Goal: Information Seeking & Learning: Learn about a topic

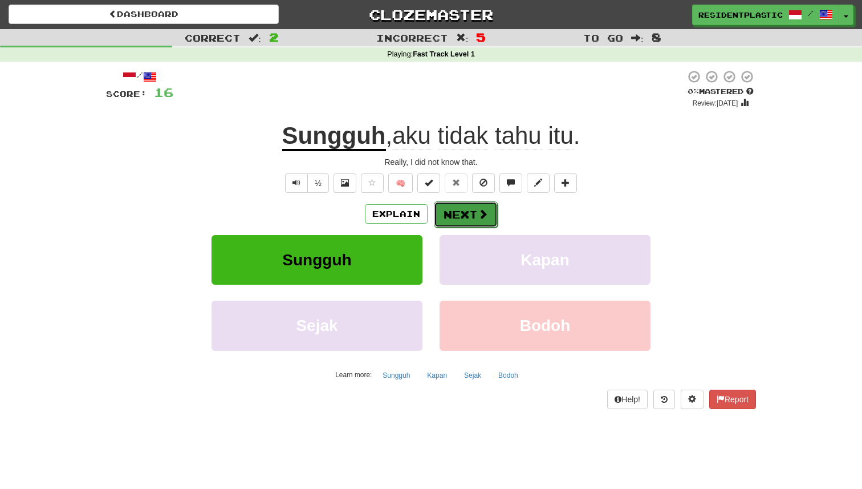
click at [451, 209] on button "Next" at bounding box center [466, 214] width 64 height 26
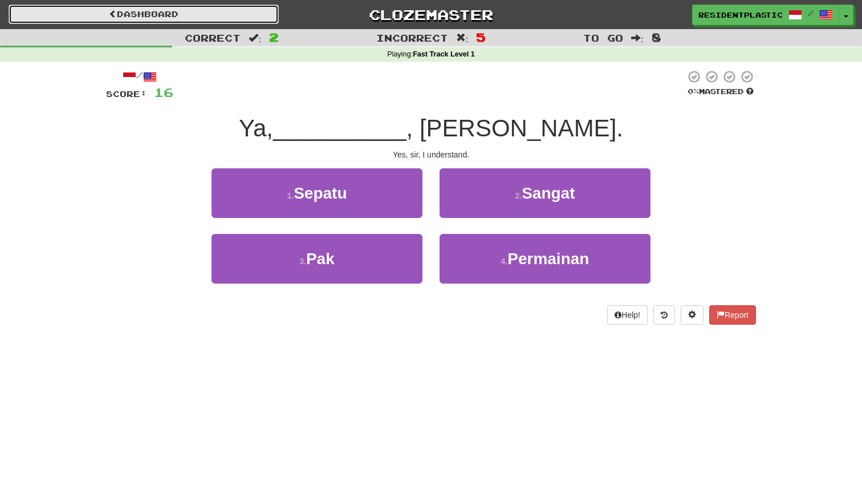
click at [207, 12] on link "Dashboard" at bounding box center [144, 14] width 270 height 19
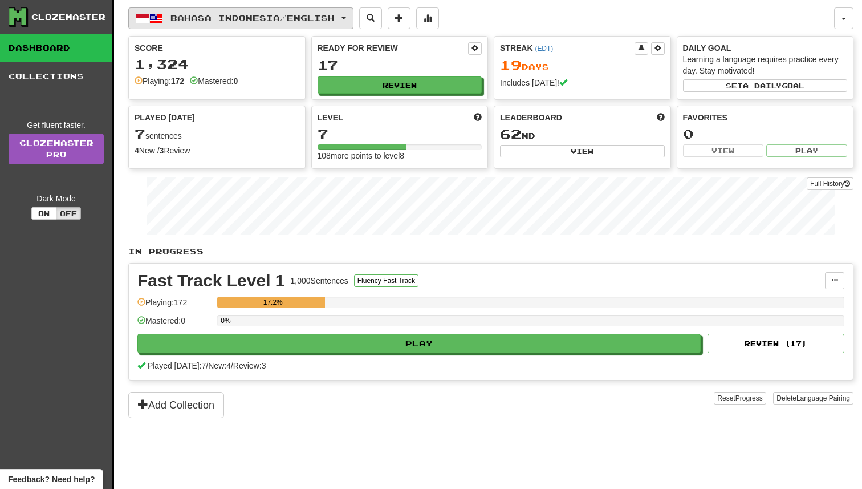
click at [206, 17] on span "Bahasa Indonesia / English" at bounding box center [253, 18] width 164 height 10
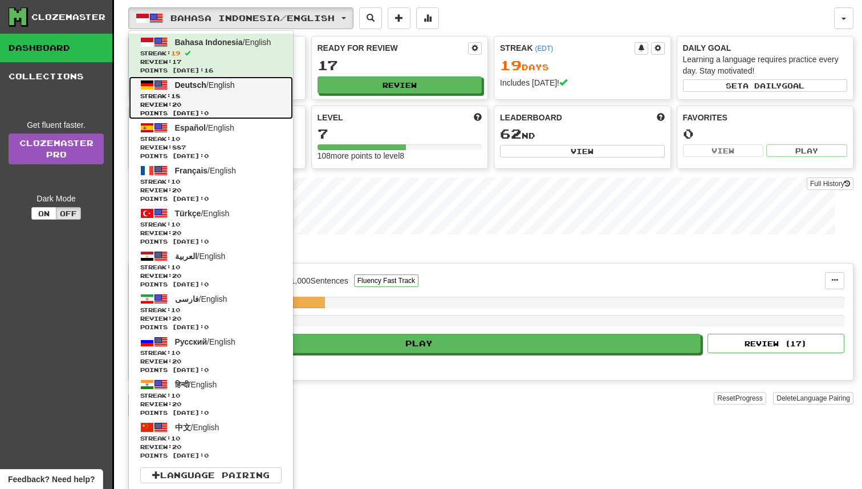
click at [221, 102] on span "Review: 20" at bounding box center [210, 104] width 141 height 9
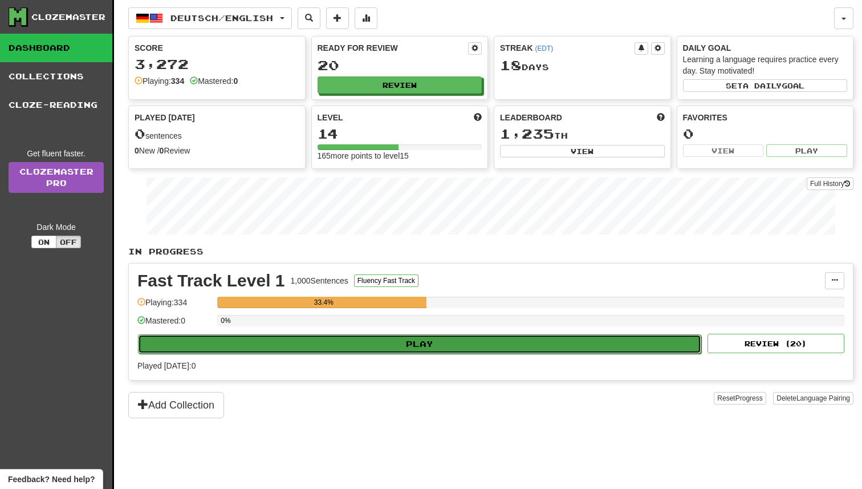
click at [436, 346] on button "Play" at bounding box center [419, 343] width 563 height 19
select select "**"
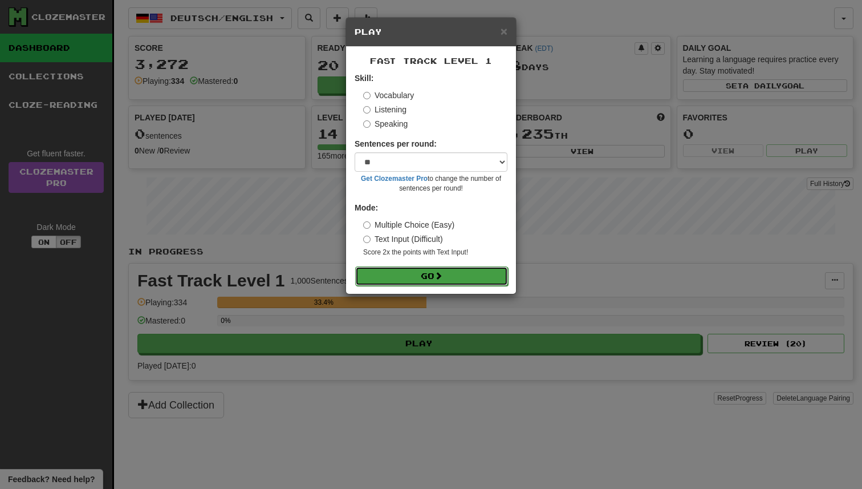
click at [432, 277] on button "Go" at bounding box center [431, 275] width 153 height 19
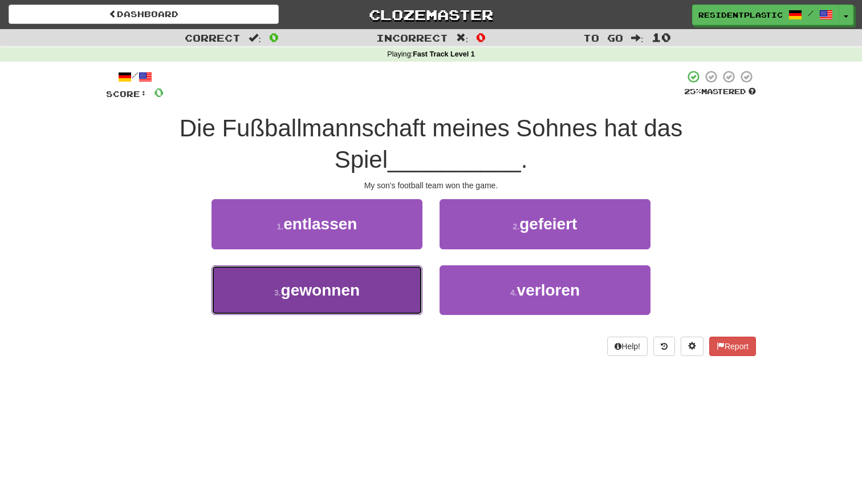
click at [372, 302] on button "3 . gewonnen" at bounding box center [317, 290] width 211 height 50
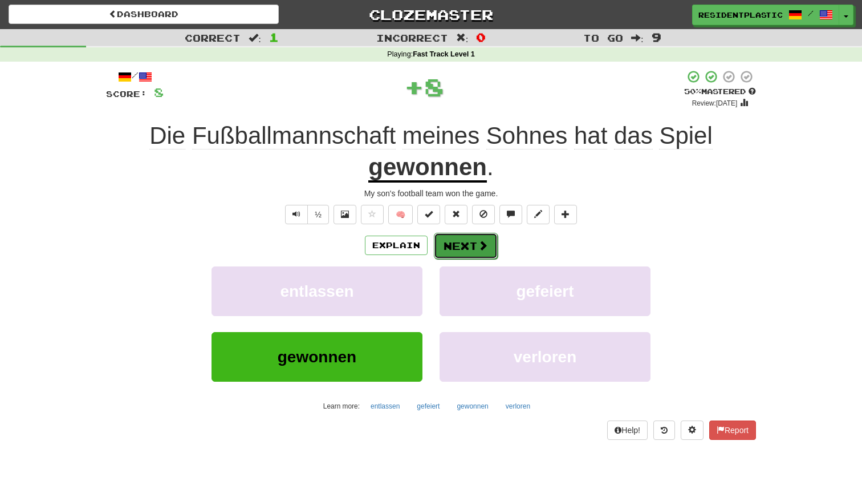
click at [480, 245] on span at bounding box center [483, 245] width 10 height 10
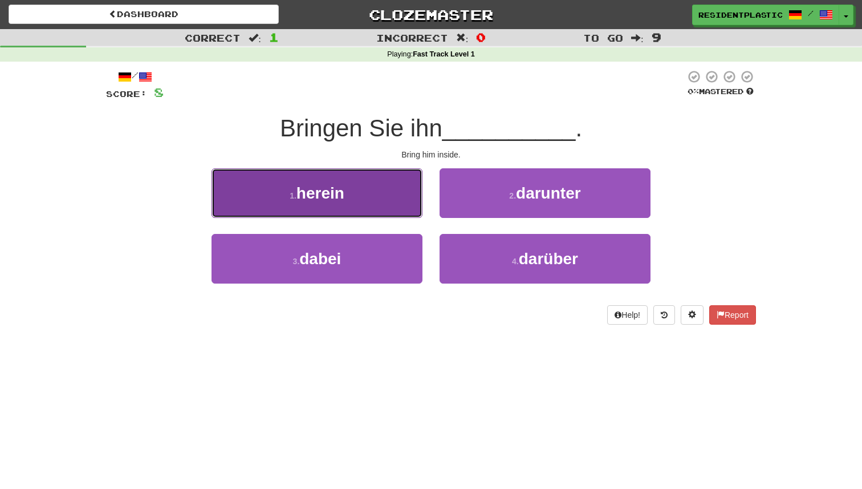
click at [380, 208] on button "1 . herein" at bounding box center [317, 193] width 211 height 50
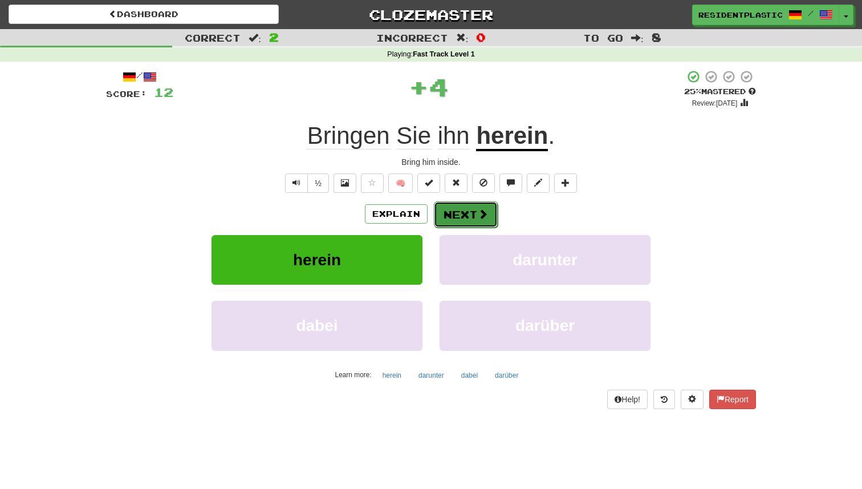
click at [455, 204] on button "Next" at bounding box center [466, 214] width 64 height 26
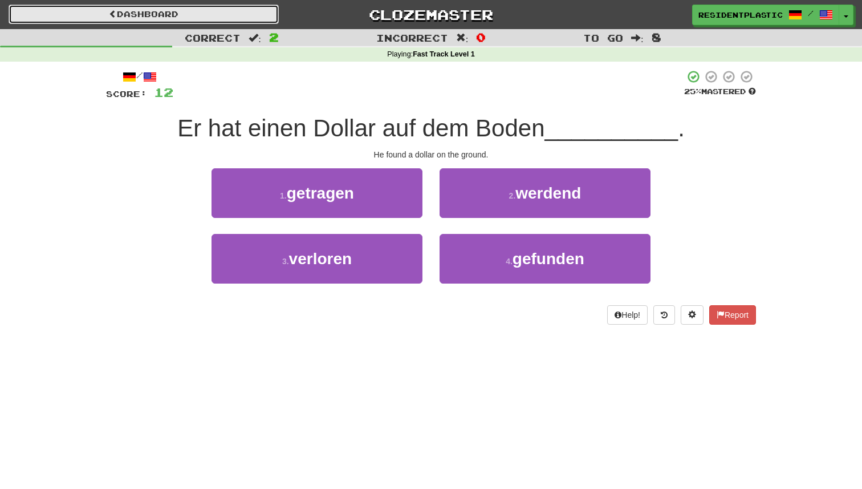
click at [188, 23] on link "Dashboard" at bounding box center [144, 14] width 270 height 19
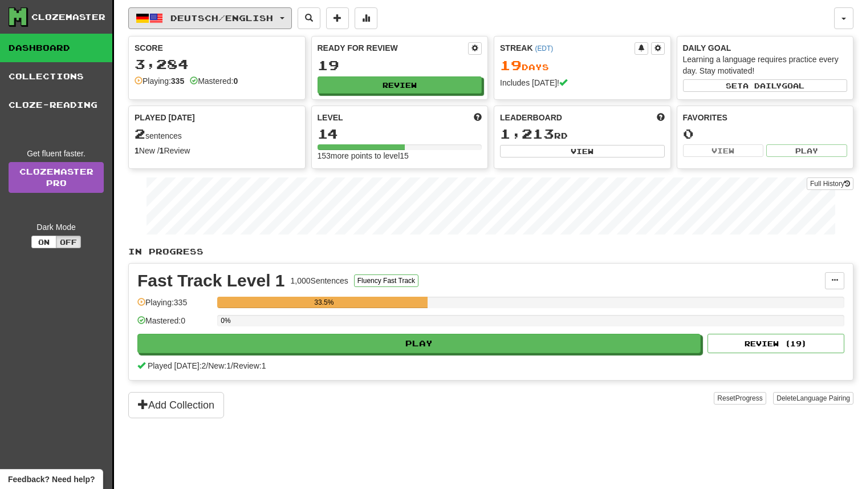
click at [201, 23] on button "Deutsch / English" at bounding box center [210, 18] width 164 height 22
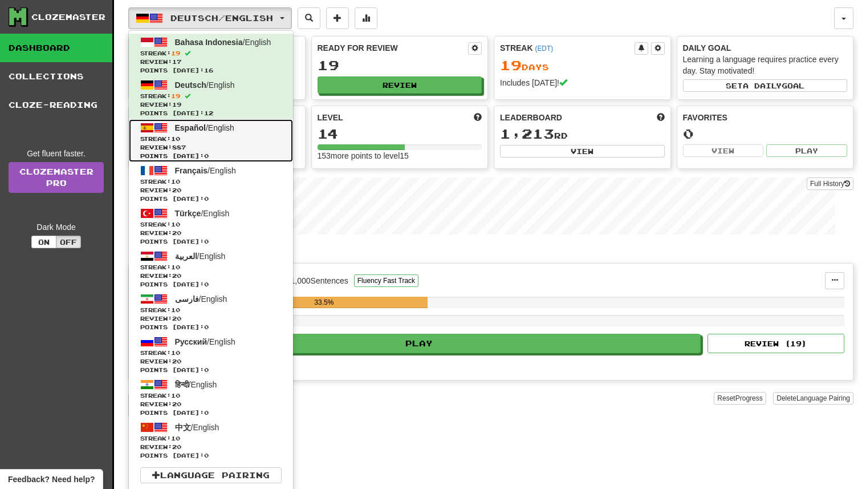
click at [226, 145] on span "Review: 887" at bounding box center [210, 147] width 141 height 9
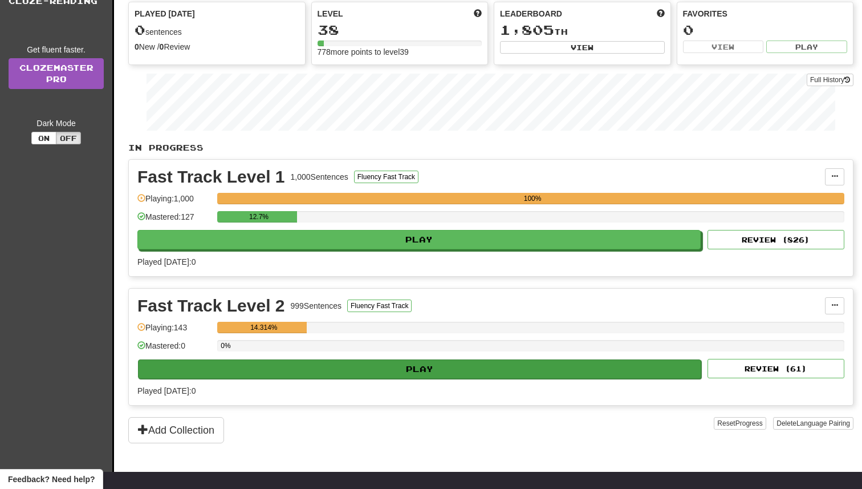
scroll to position [111, 0]
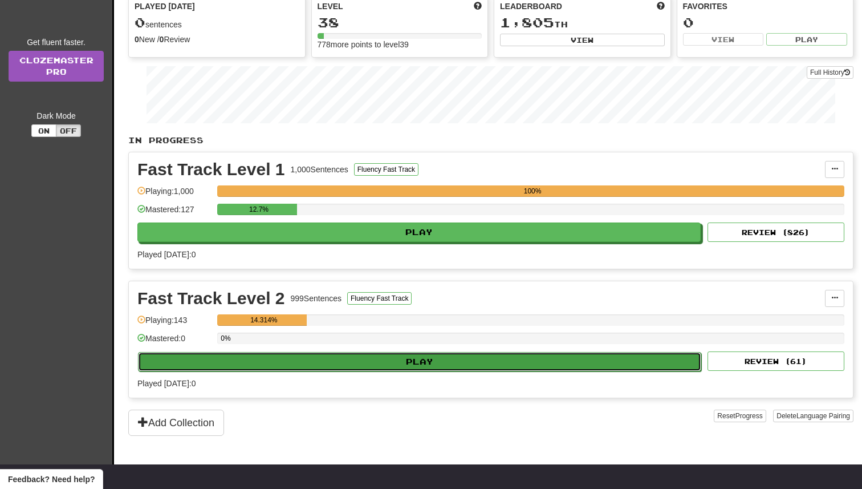
click at [435, 361] on button "Play" at bounding box center [419, 361] width 563 height 19
select select "**"
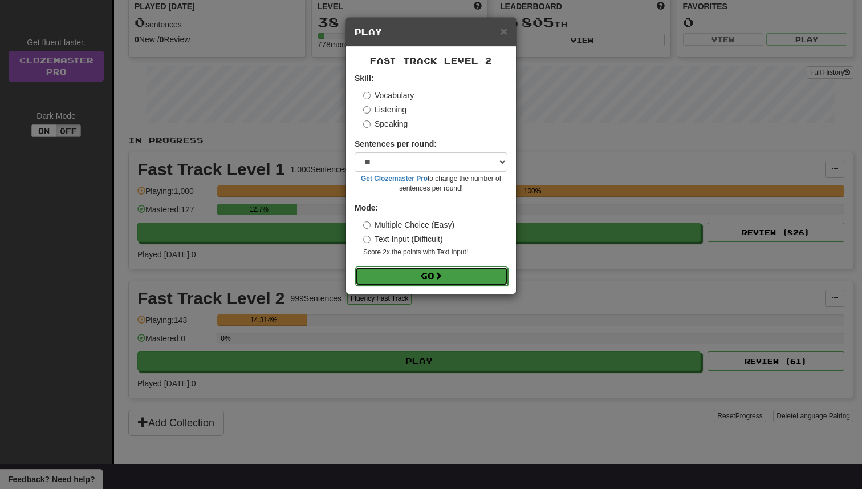
click at [438, 274] on span at bounding box center [439, 275] width 8 height 8
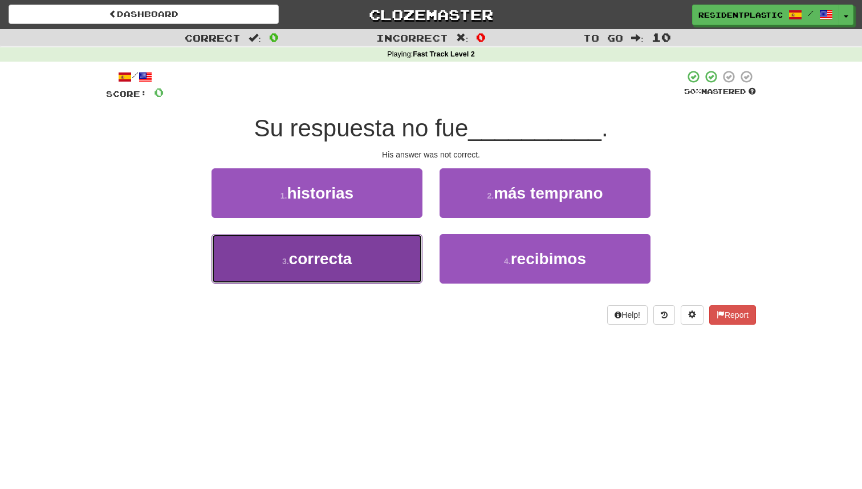
click at [390, 256] on button "3 . correcta" at bounding box center [317, 259] width 211 height 50
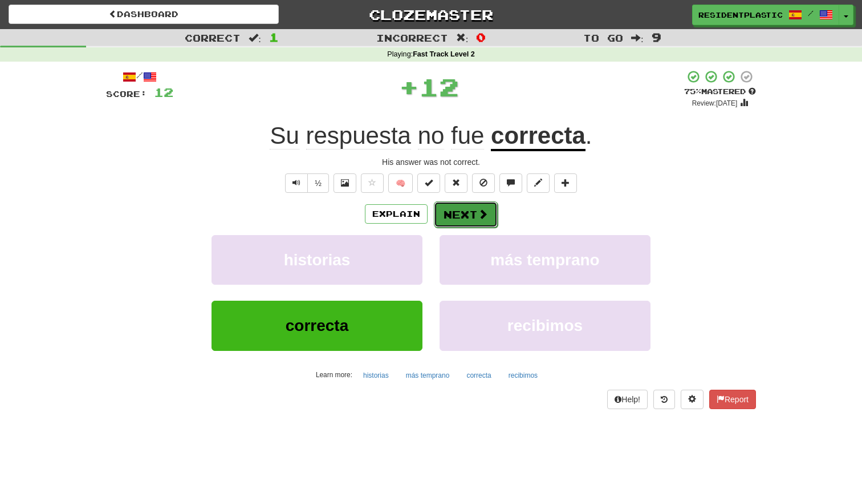
click at [459, 223] on button "Next" at bounding box center [466, 214] width 64 height 26
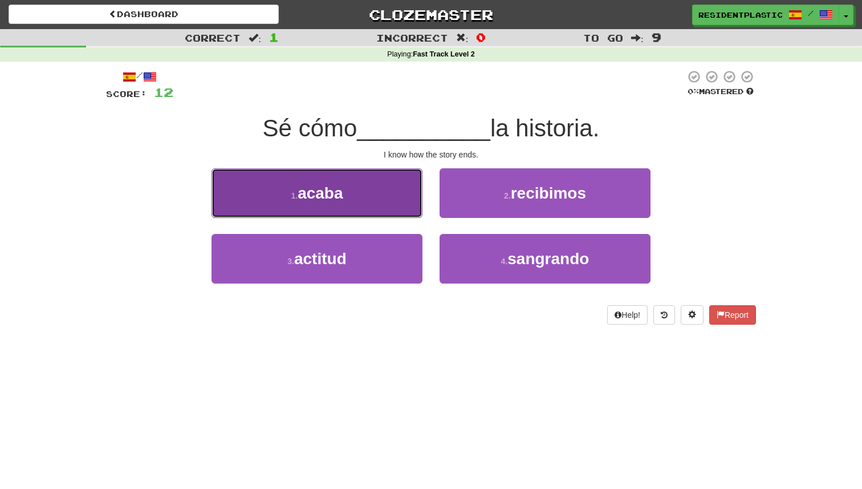
click at [408, 194] on button "1 . acaba" at bounding box center [317, 193] width 211 height 50
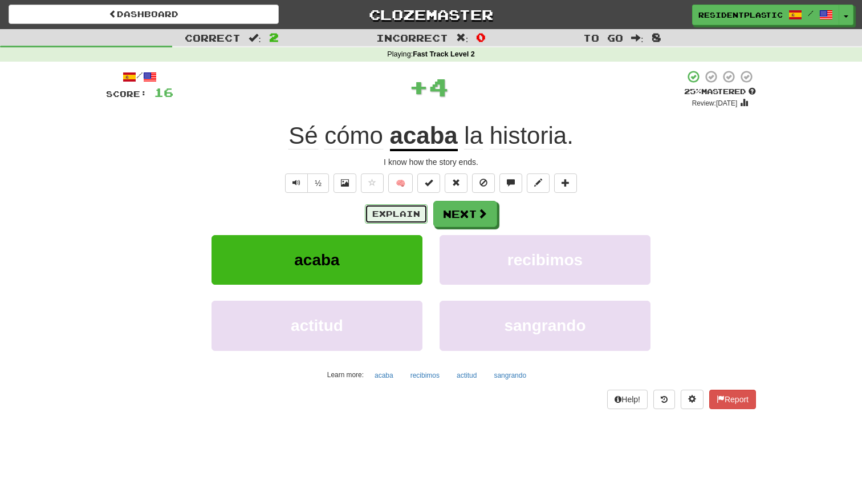
click at [404, 210] on button "Explain" at bounding box center [396, 213] width 63 height 19
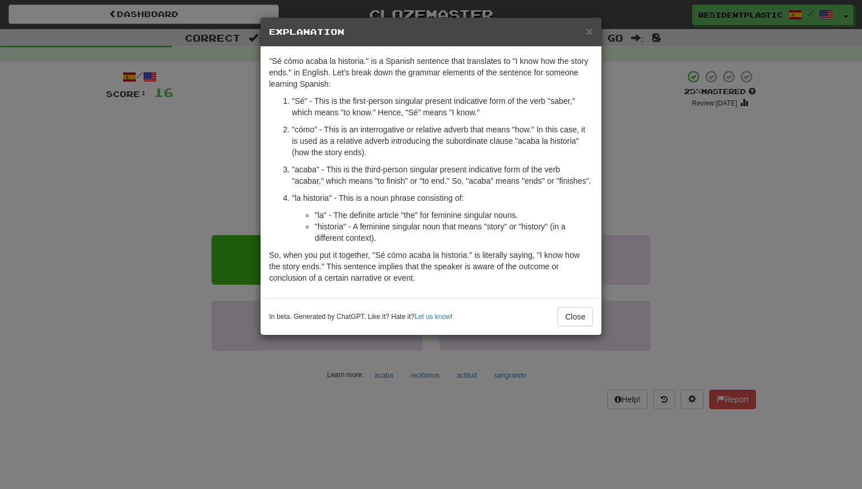
click at [623, 205] on div "× Explanation "Sé cómo acaba la historia." is a Spanish sentence that translate…" at bounding box center [431, 244] width 862 height 489
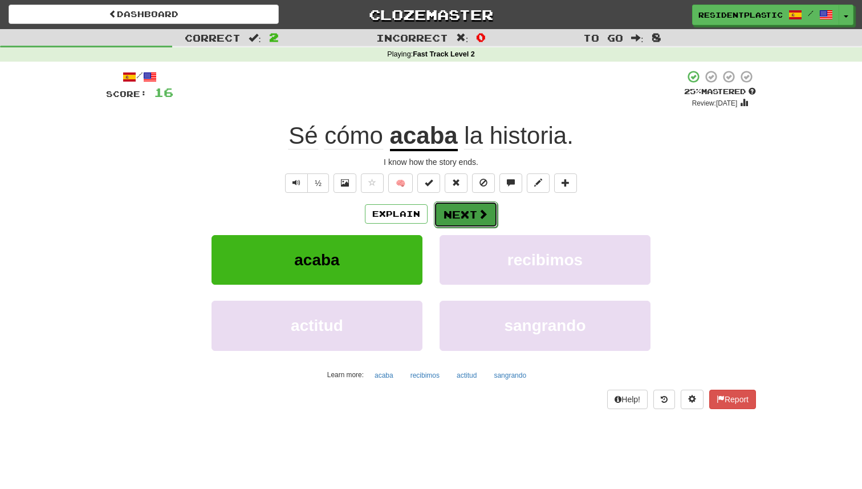
click at [472, 221] on button "Next" at bounding box center [466, 214] width 64 height 26
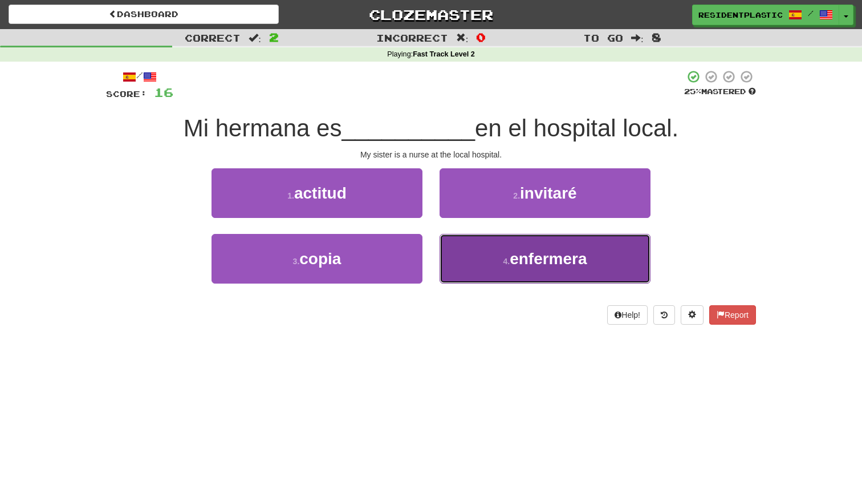
click at [481, 248] on button "4 . enfermera" at bounding box center [545, 259] width 211 height 50
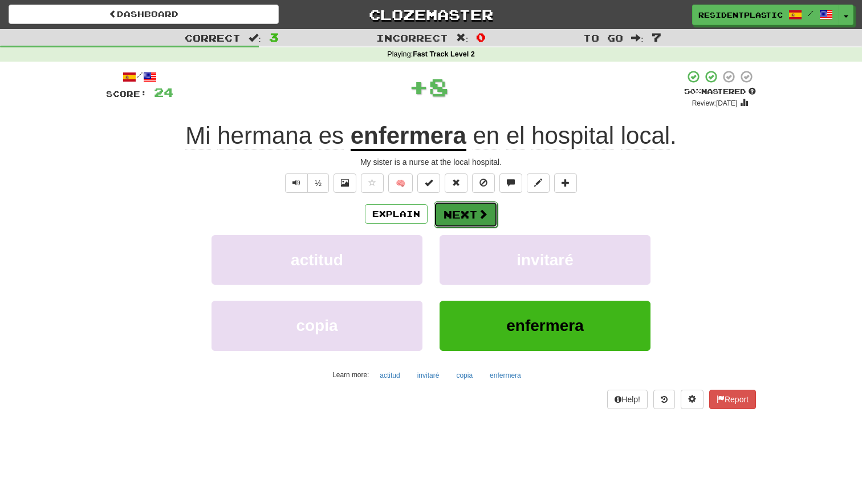
click at [471, 222] on button "Next" at bounding box center [466, 214] width 64 height 26
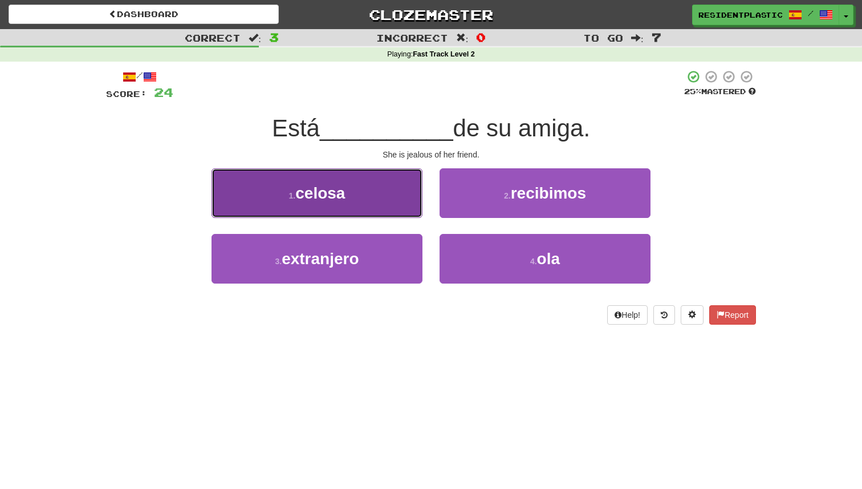
click at [417, 216] on button "1 . celosa" at bounding box center [317, 193] width 211 height 50
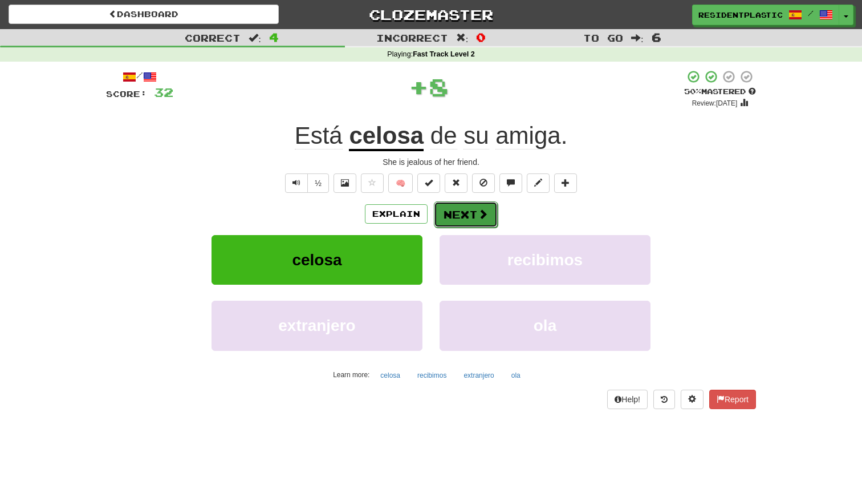
click at [450, 217] on button "Next" at bounding box center [466, 214] width 64 height 26
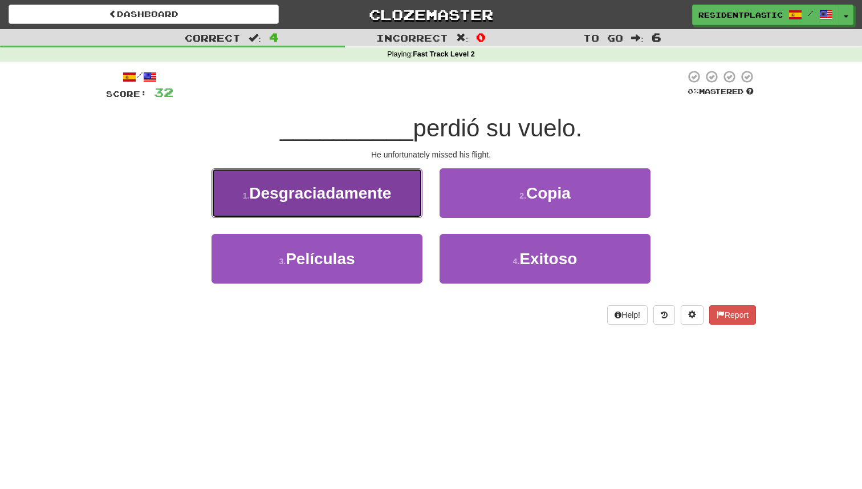
click at [403, 194] on button "1 . Desgraciadamente" at bounding box center [317, 193] width 211 height 50
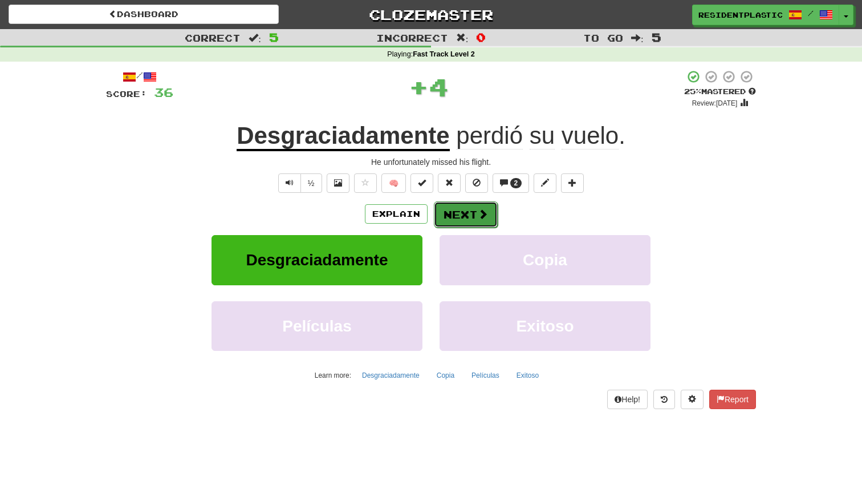
click at [481, 209] on span at bounding box center [483, 214] width 10 height 10
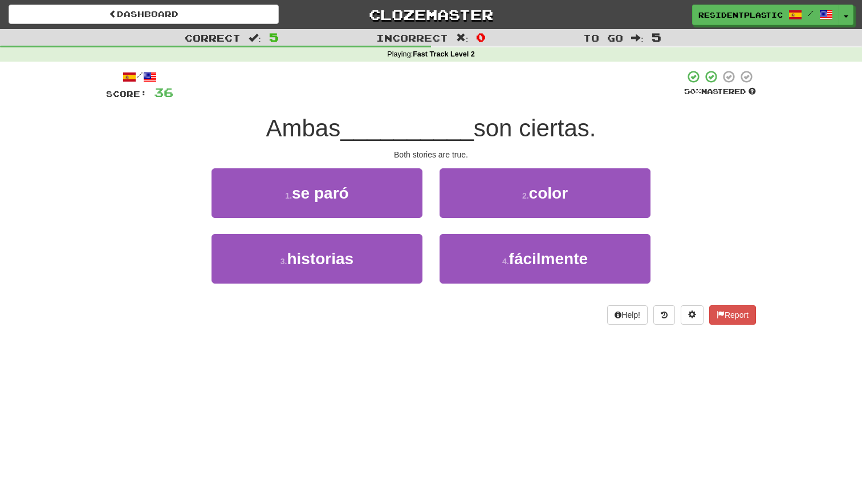
click at [400, 230] on div "1 . se paró" at bounding box center [317, 201] width 228 height 66
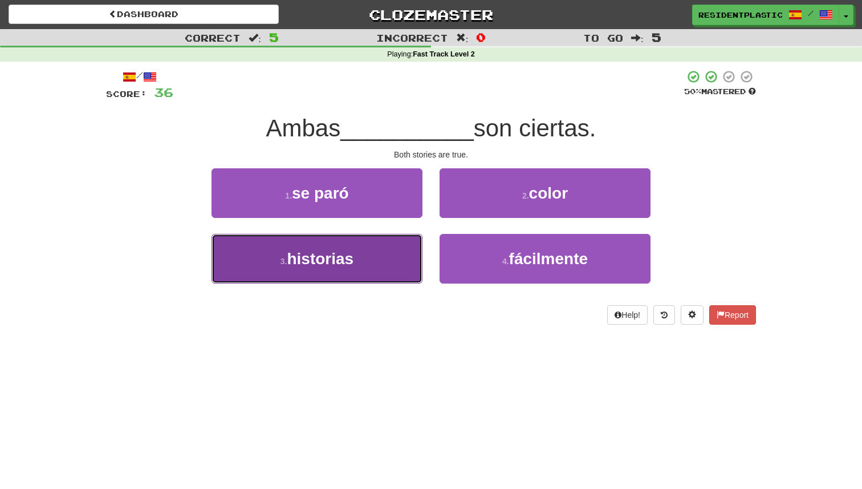
click at [400, 244] on button "3 . historias" at bounding box center [317, 259] width 211 height 50
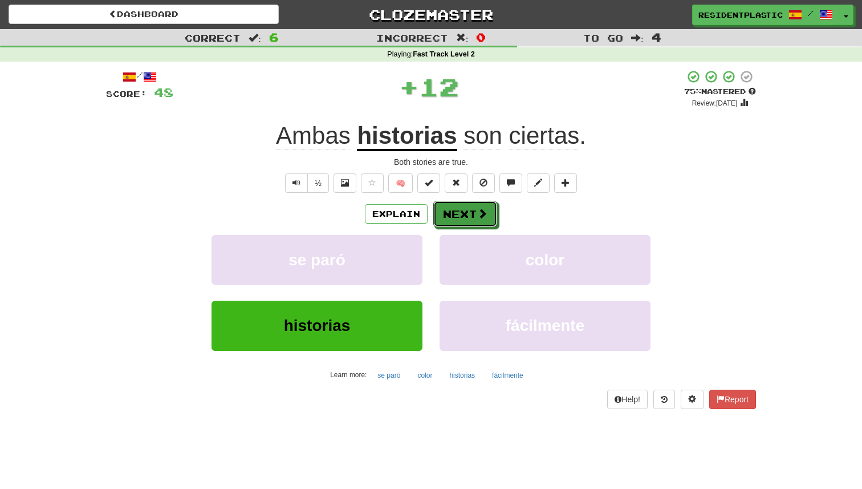
click at [481, 213] on span at bounding box center [482, 213] width 10 height 10
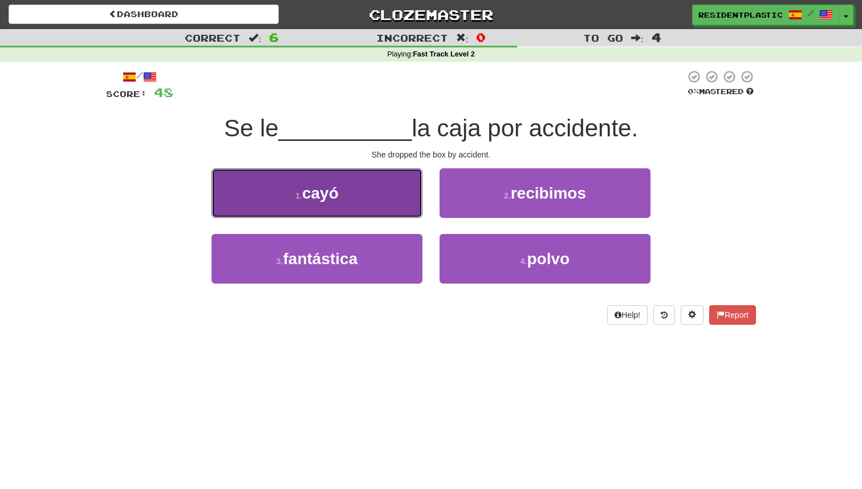
click at [396, 204] on button "1 . cayó" at bounding box center [317, 193] width 211 height 50
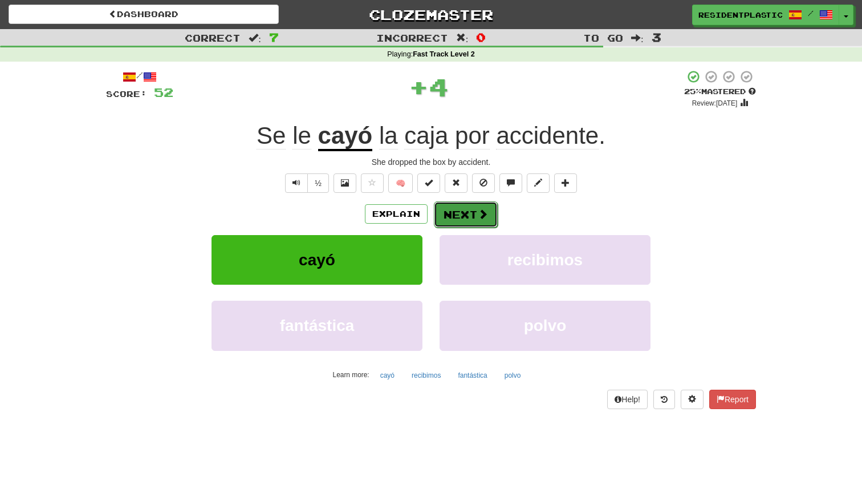
click at [475, 212] on button "Next" at bounding box center [466, 214] width 64 height 26
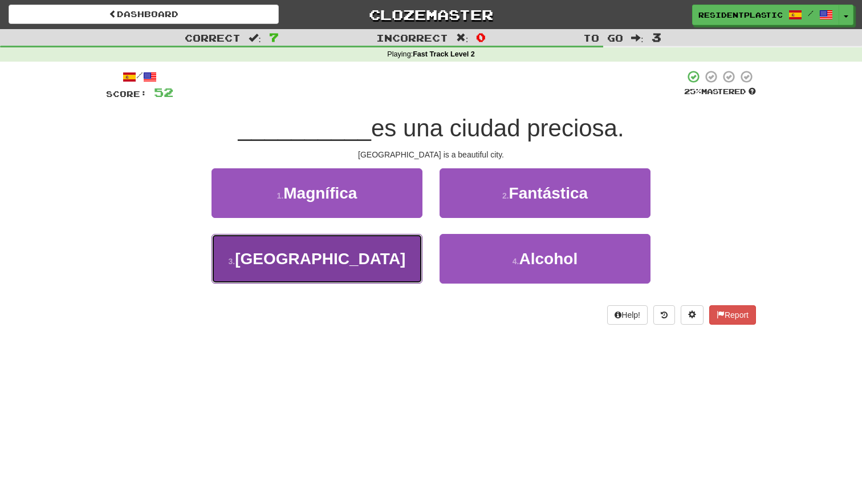
click at [420, 256] on button "3 . Roma" at bounding box center [317, 259] width 211 height 50
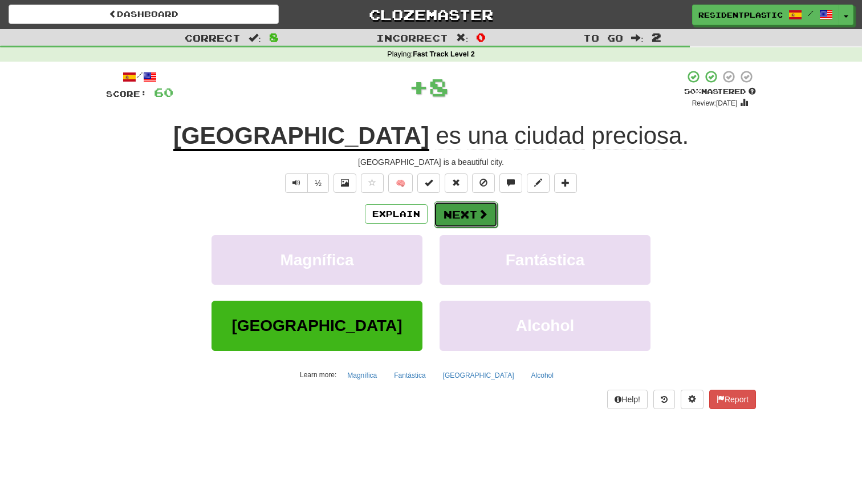
click at [480, 214] on span at bounding box center [483, 214] width 10 height 10
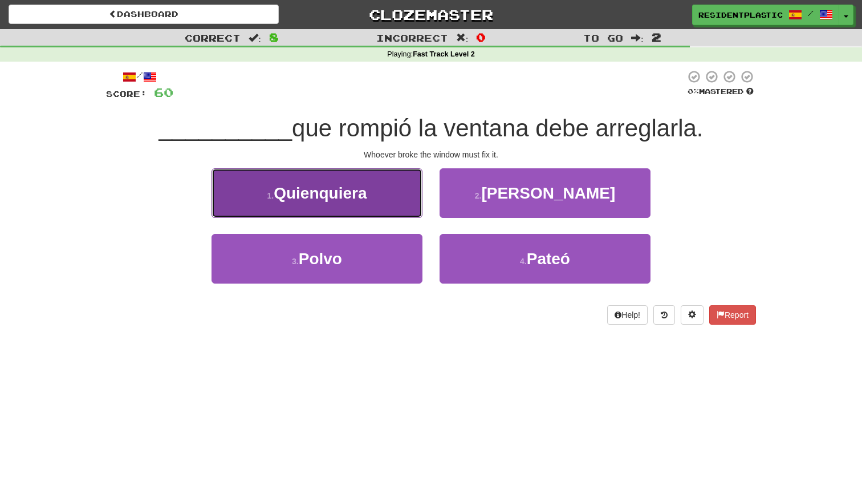
click at [378, 194] on button "1 . Quienquiera" at bounding box center [317, 193] width 211 height 50
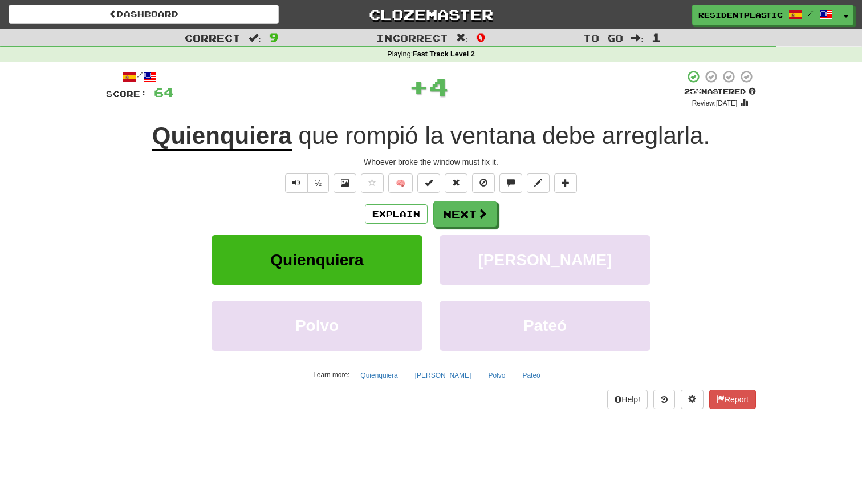
click at [454, 200] on div "/ Score: 64 + 4 25 % Mastered Review: 2025-08-20 Quienquiera que rompió la vent…" at bounding box center [431, 239] width 650 height 339
click at [452, 208] on button "Next" at bounding box center [466, 214] width 64 height 26
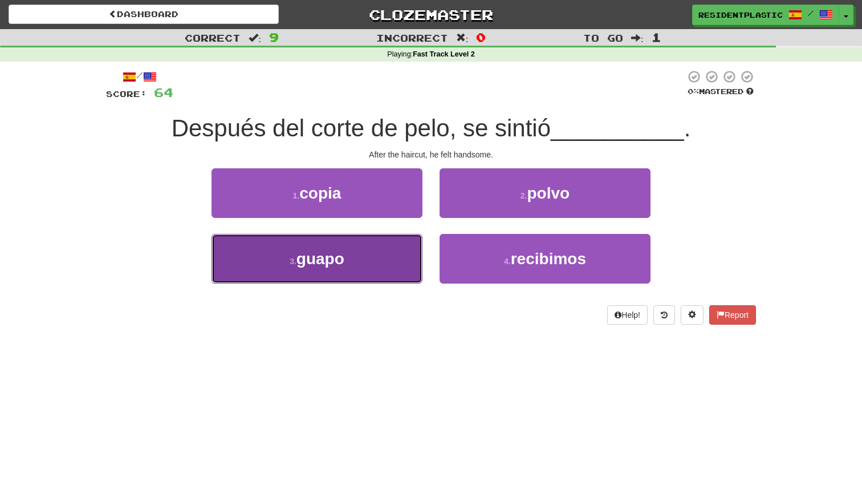
click at [387, 278] on button "3 . guapo" at bounding box center [317, 259] width 211 height 50
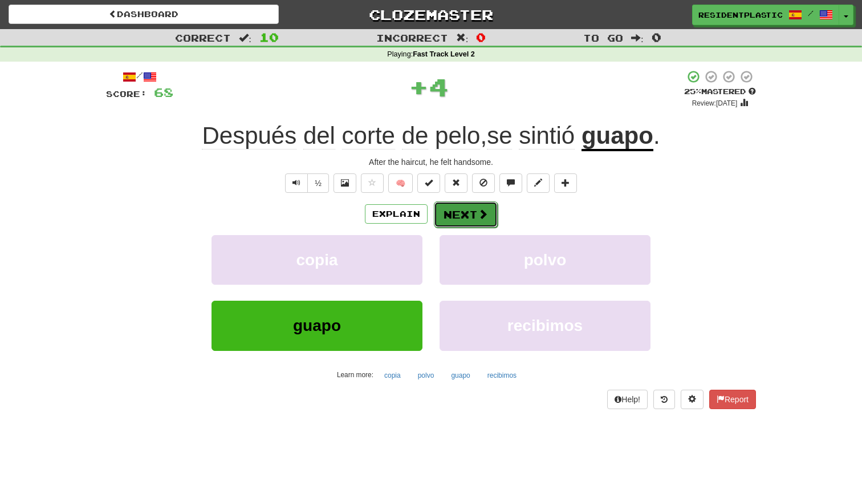
click at [477, 221] on button "Next" at bounding box center [466, 214] width 64 height 26
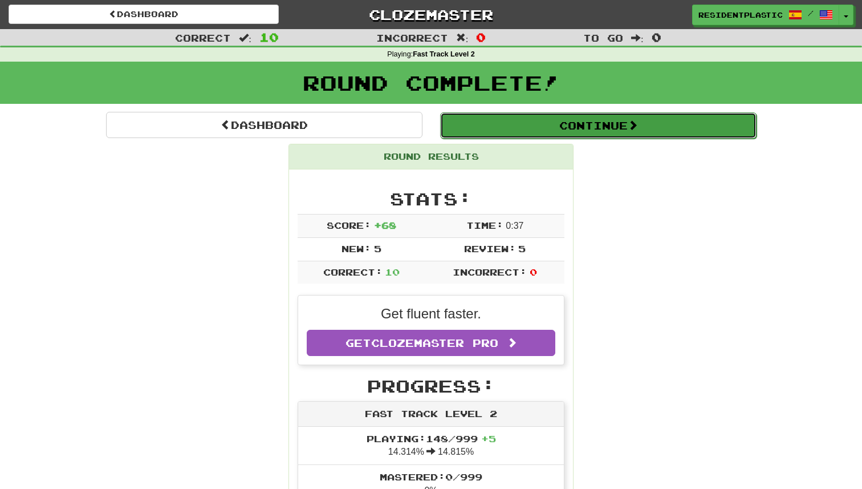
click at [505, 125] on button "Continue" at bounding box center [598, 125] width 317 height 26
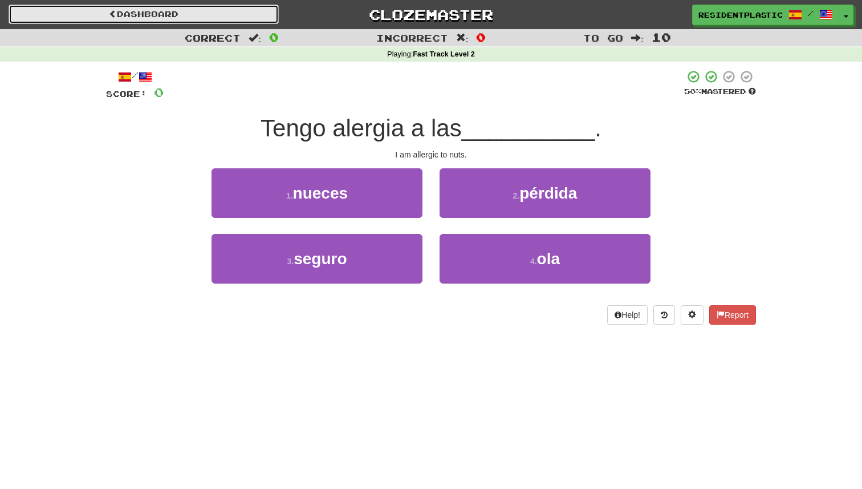
click at [251, 15] on link "Dashboard" at bounding box center [144, 14] width 270 height 19
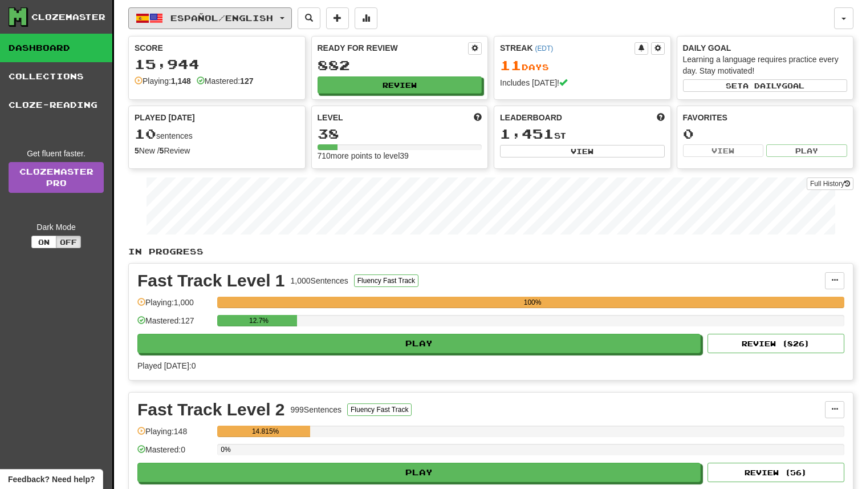
click at [244, 24] on button "Español / English" at bounding box center [210, 18] width 164 height 22
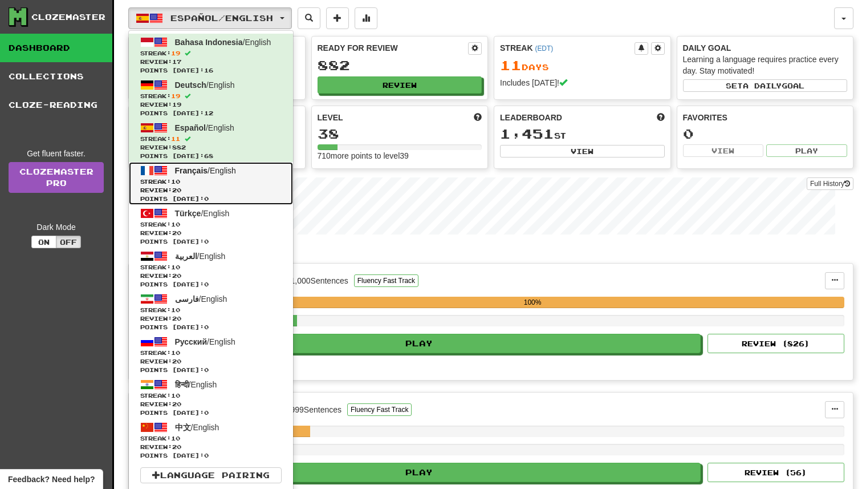
click at [220, 173] on span "Français / English" at bounding box center [205, 170] width 61 height 9
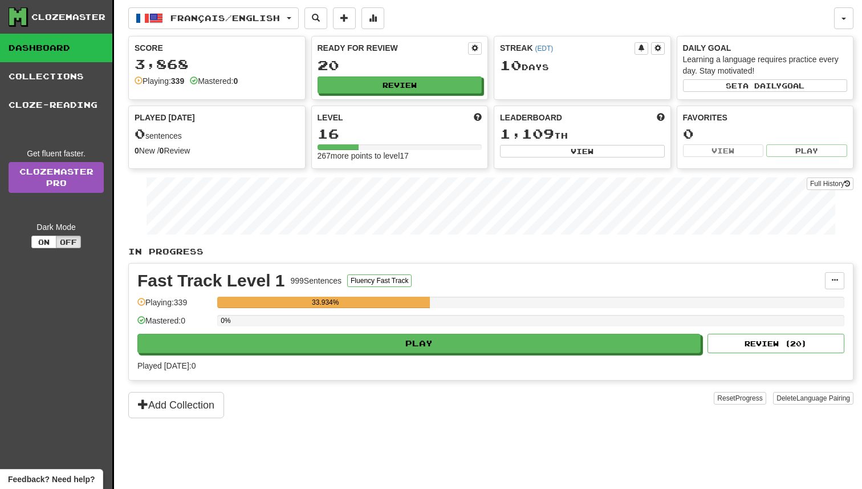
click at [471, 332] on div "0%" at bounding box center [530, 324] width 627 height 19
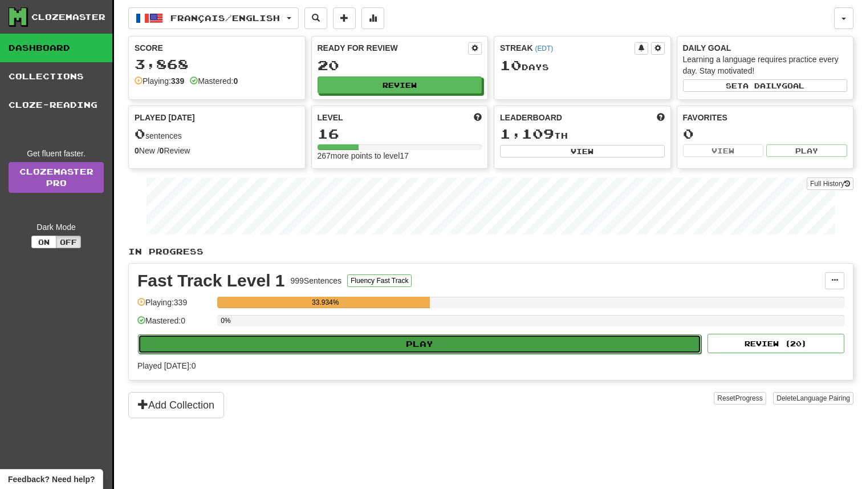
click at [467, 344] on button "Play" at bounding box center [419, 343] width 563 height 19
select select "**"
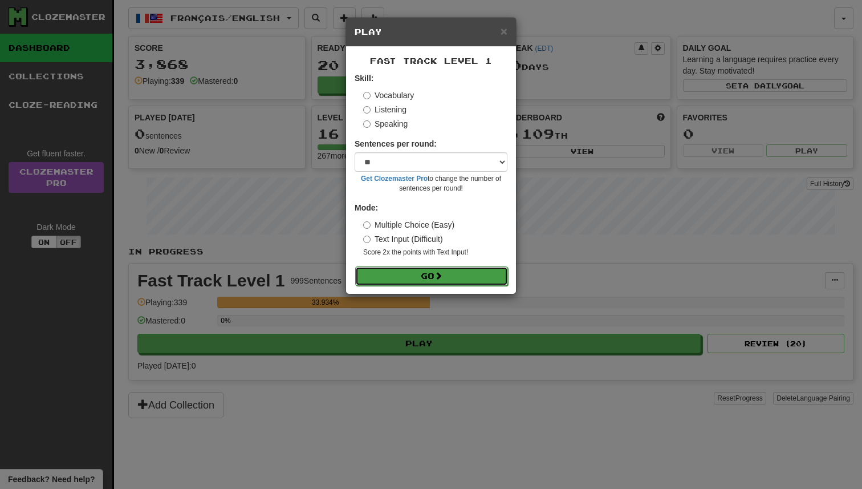
click at [503, 277] on button "Go" at bounding box center [431, 275] width 153 height 19
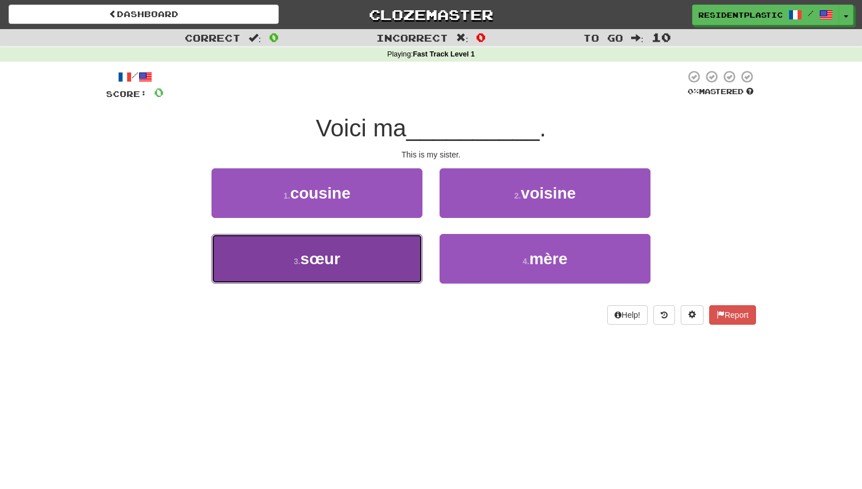
click at [409, 254] on button "3 . sœur" at bounding box center [317, 259] width 211 height 50
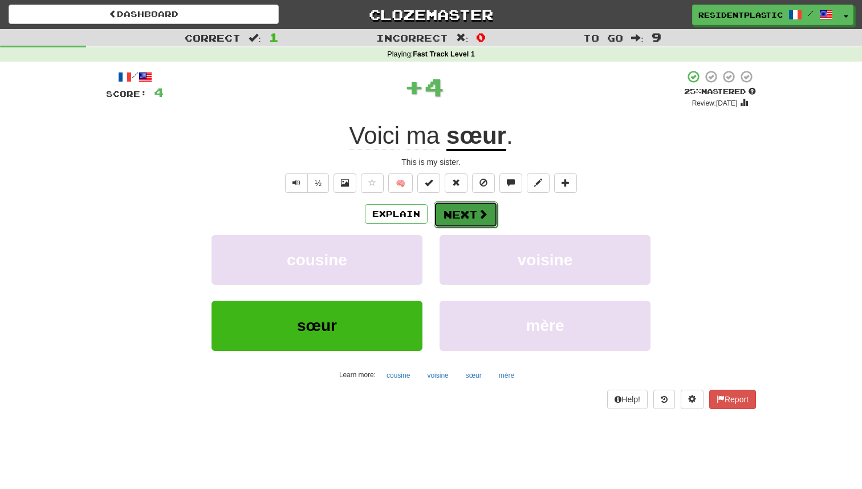
click at [464, 217] on button "Next" at bounding box center [466, 214] width 64 height 26
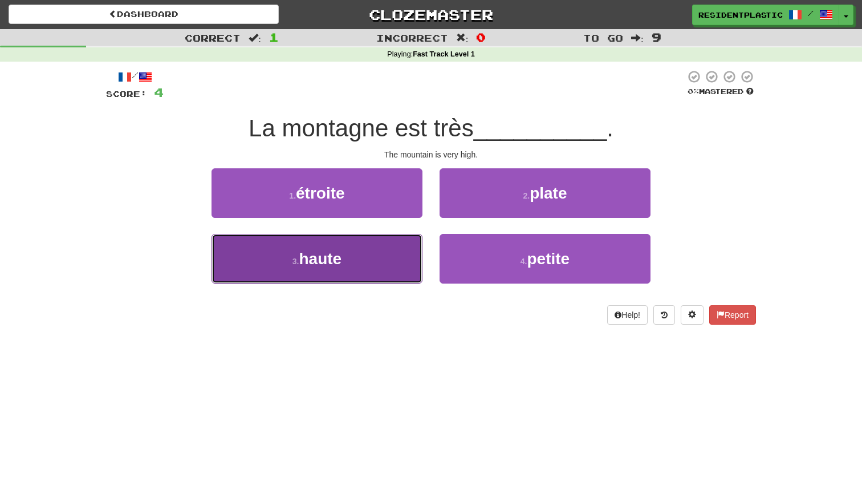
click at [392, 238] on button "3 . haute" at bounding box center [317, 259] width 211 height 50
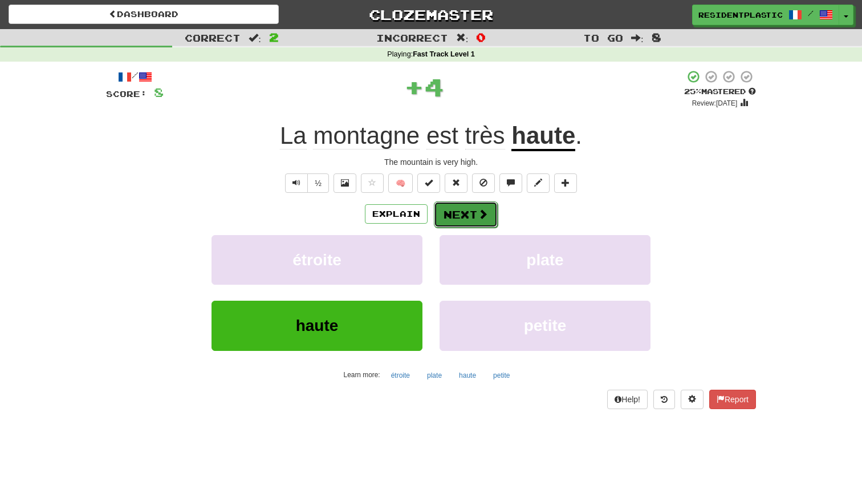
click at [467, 211] on button "Next" at bounding box center [466, 214] width 64 height 26
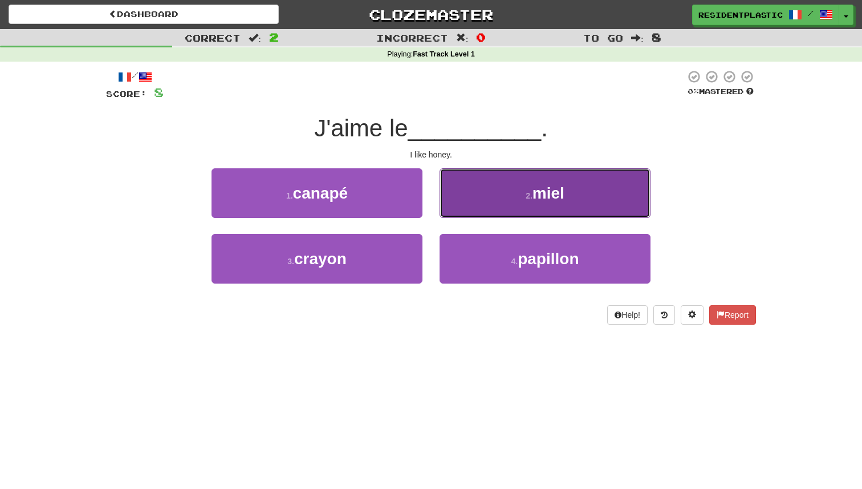
click at [468, 205] on button "2 . miel" at bounding box center [545, 193] width 211 height 50
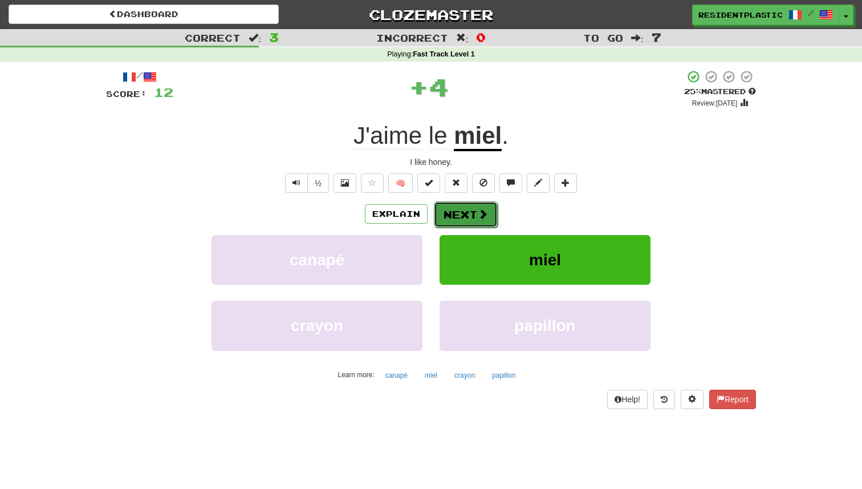
click at [456, 210] on button "Next" at bounding box center [466, 214] width 64 height 26
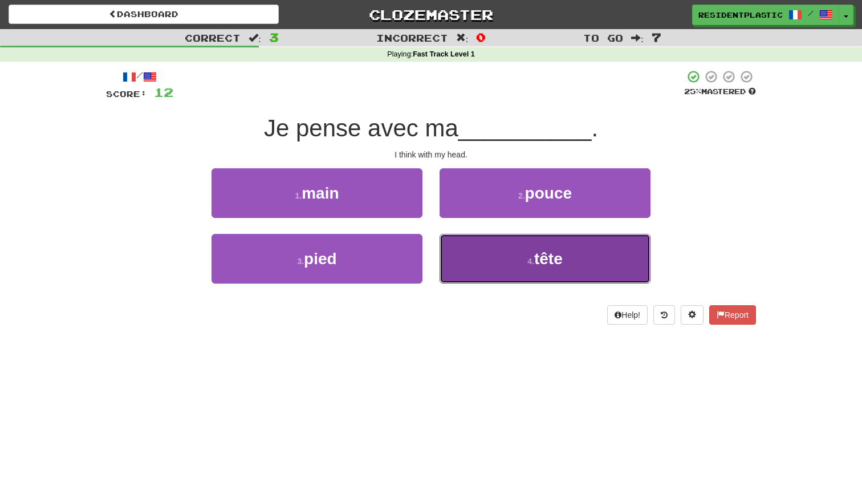
click at [471, 236] on button "4 . tête" at bounding box center [545, 259] width 211 height 50
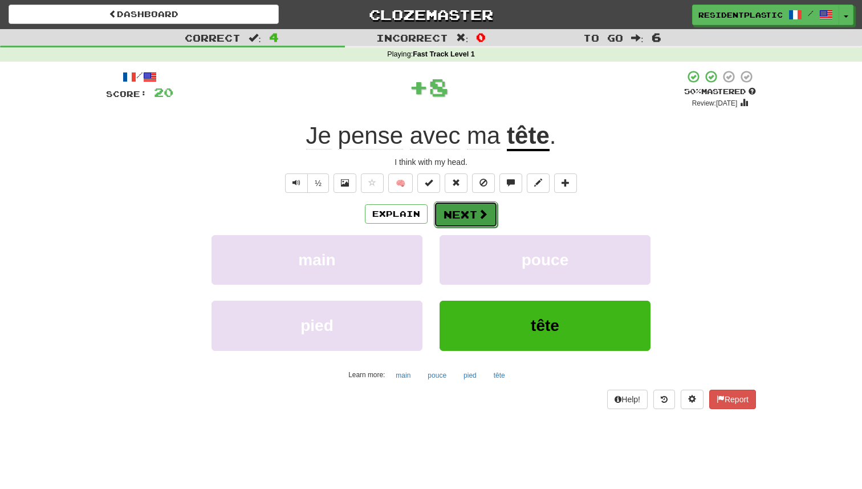
click at [465, 209] on button "Next" at bounding box center [466, 214] width 64 height 26
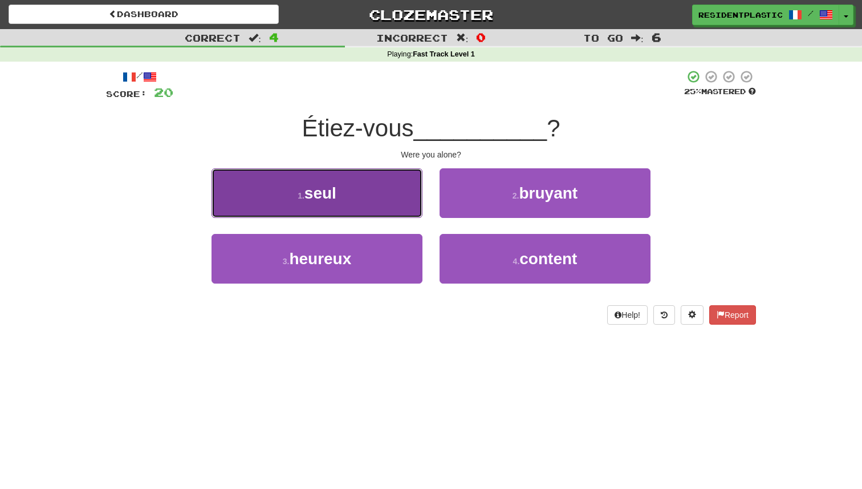
click at [396, 200] on button "1 . seul" at bounding box center [317, 193] width 211 height 50
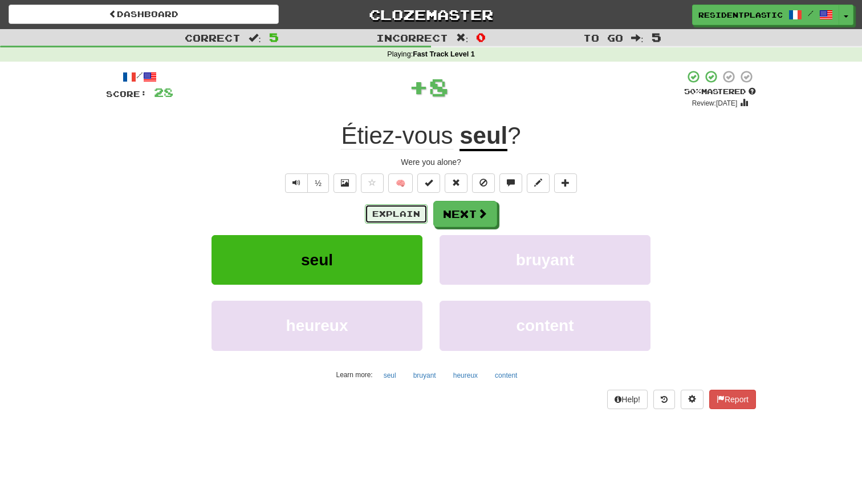
click at [394, 211] on button "Explain" at bounding box center [396, 213] width 63 height 19
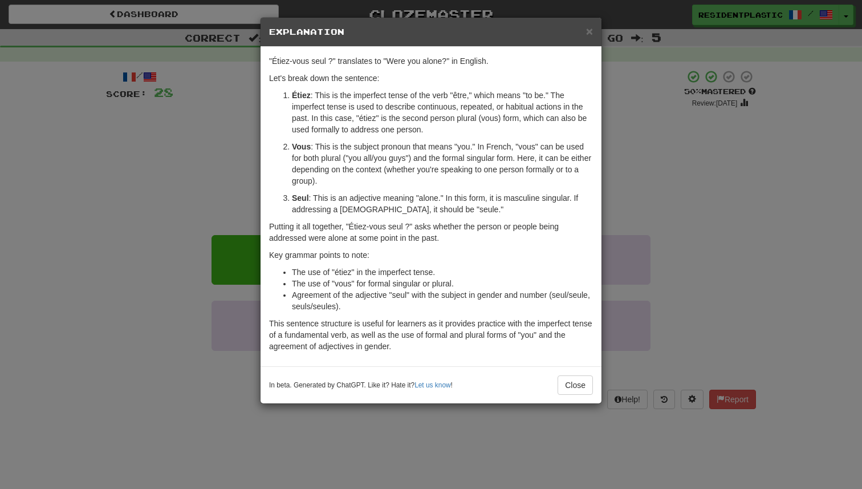
click at [658, 224] on div "× Explanation "Étiez-vous seul ?" translates to "Were you alone?" in English. L…" at bounding box center [431, 244] width 862 height 489
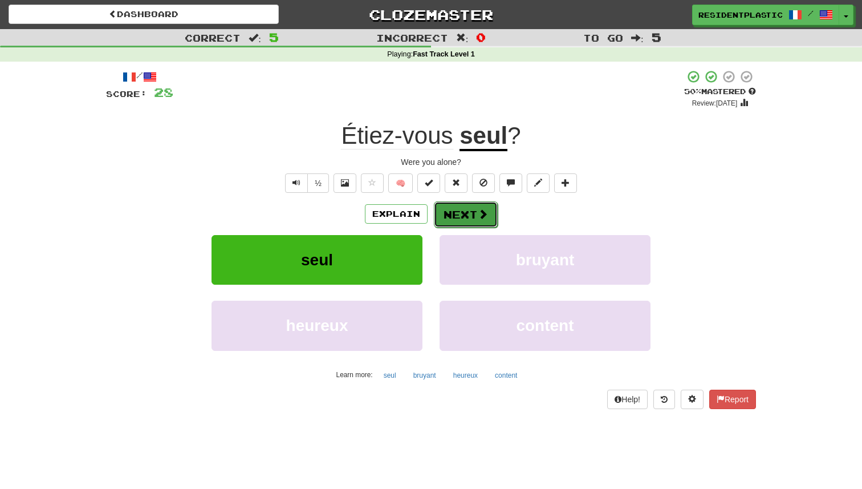
click at [488, 220] on button "Next" at bounding box center [466, 214] width 64 height 26
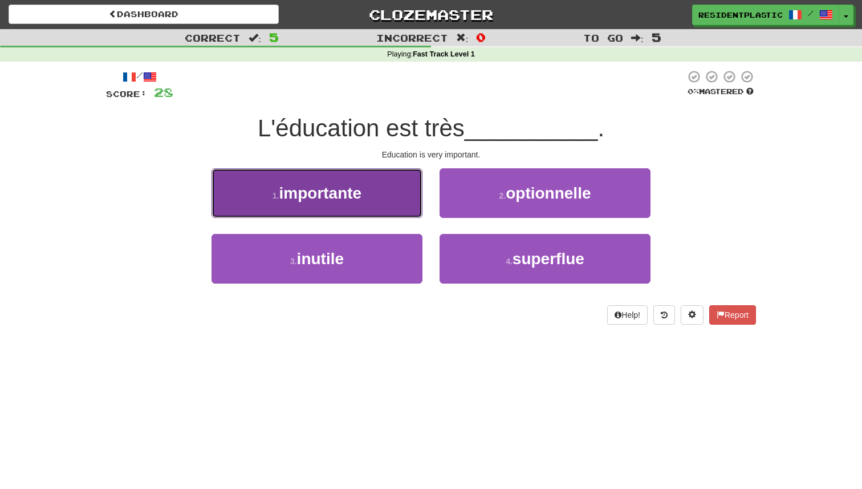
click at [395, 204] on button "1 . importante" at bounding box center [317, 193] width 211 height 50
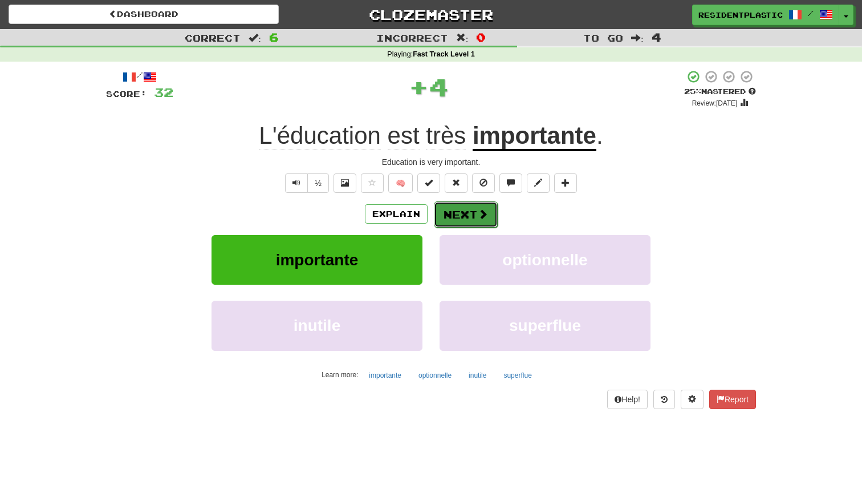
click at [461, 210] on button "Next" at bounding box center [466, 214] width 64 height 26
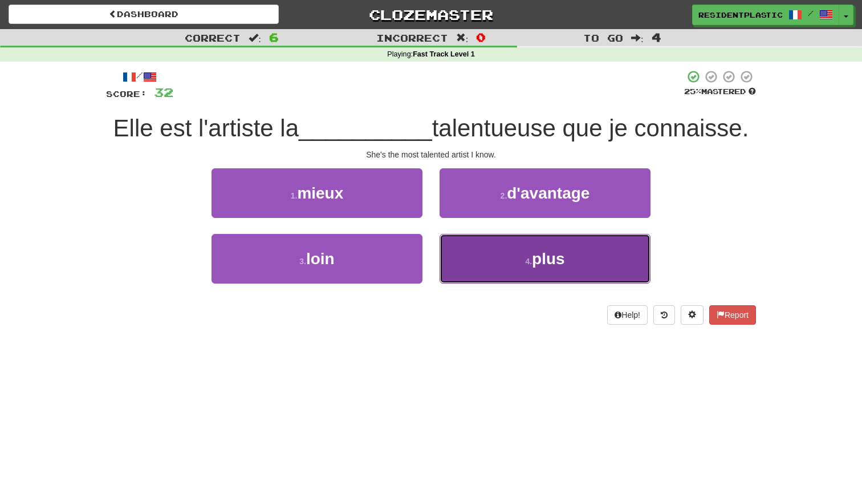
click at [460, 236] on button "4 . plus" at bounding box center [545, 259] width 211 height 50
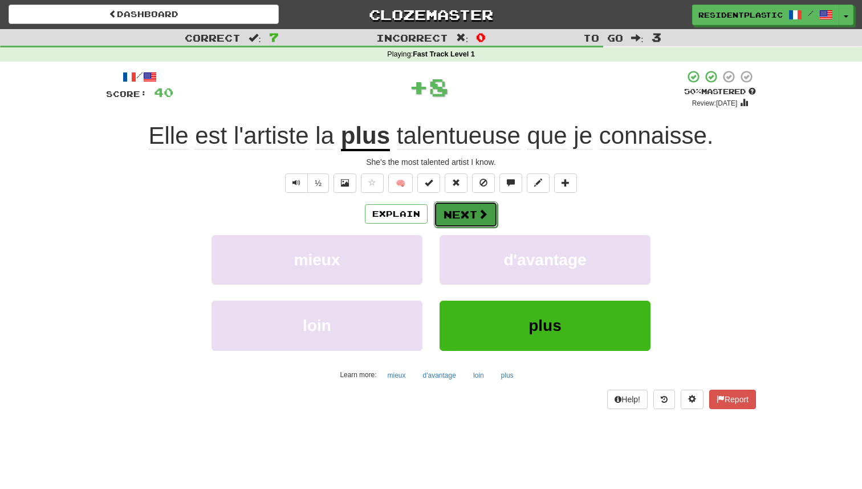
click at [448, 209] on button "Next" at bounding box center [466, 214] width 64 height 26
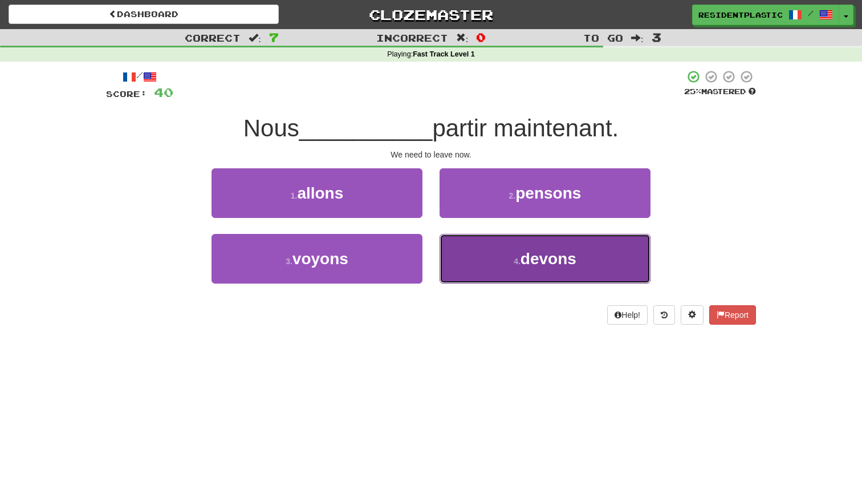
click at [448, 250] on button "4 . devons" at bounding box center [545, 259] width 211 height 50
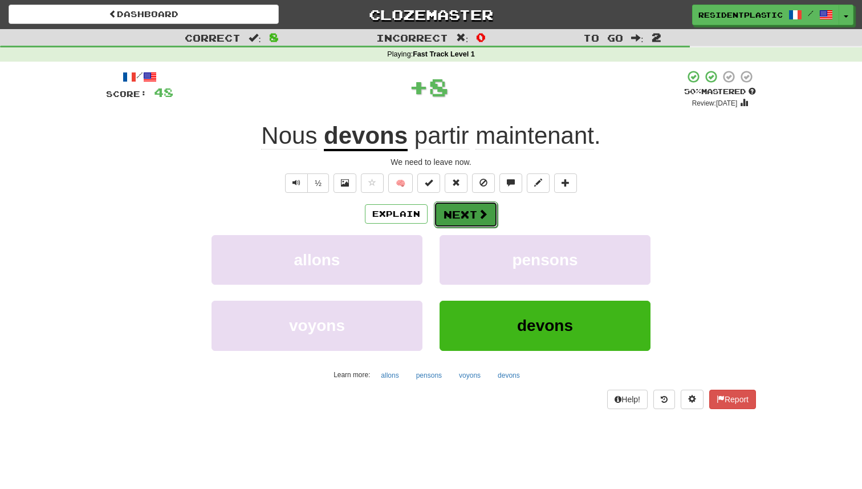
click at [449, 207] on button "Next" at bounding box center [466, 214] width 64 height 26
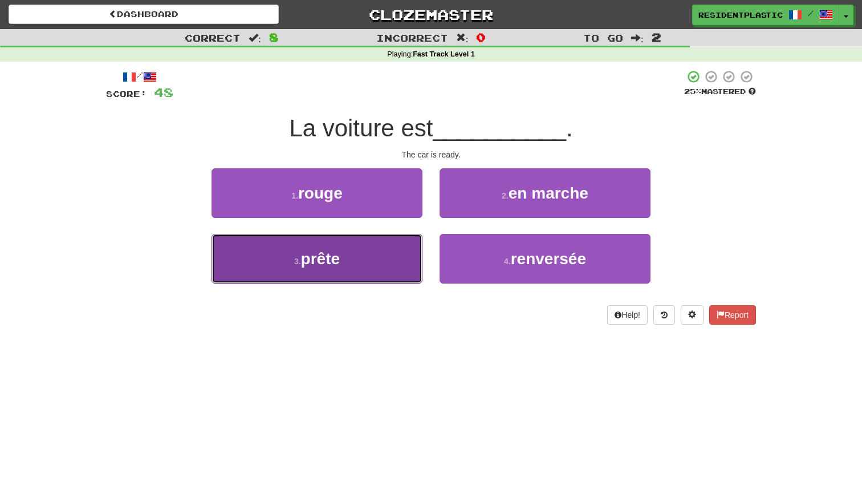
click at [383, 244] on button "3 . prête" at bounding box center [317, 259] width 211 height 50
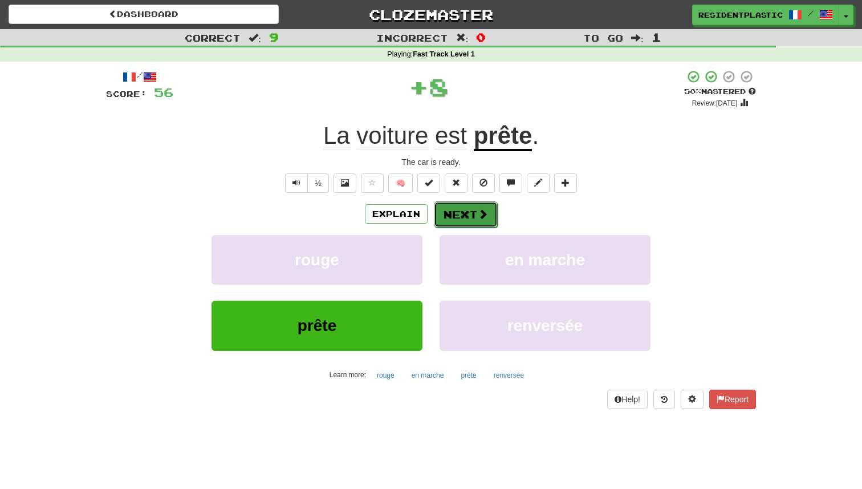
click at [458, 208] on button "Next" at bounding box center [466, 214] width 64 height 26
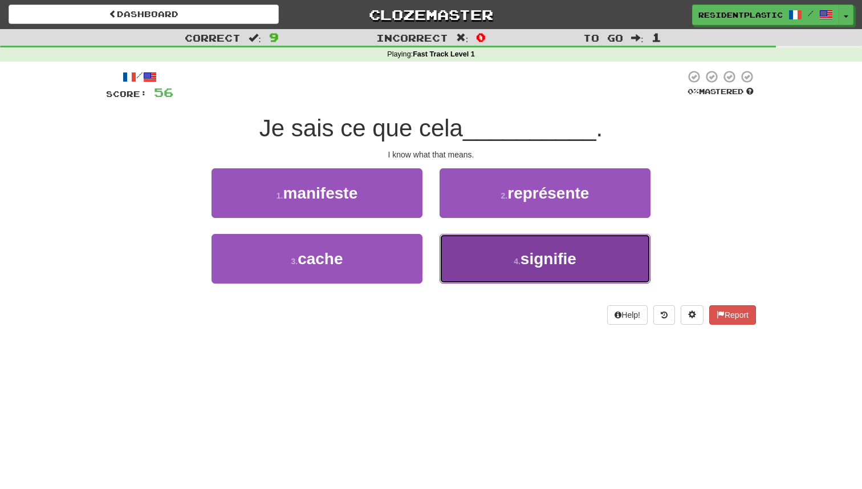
click at [473, 248] on button "4 . signifie" at bounding box center [545, 259] width 211 height 50
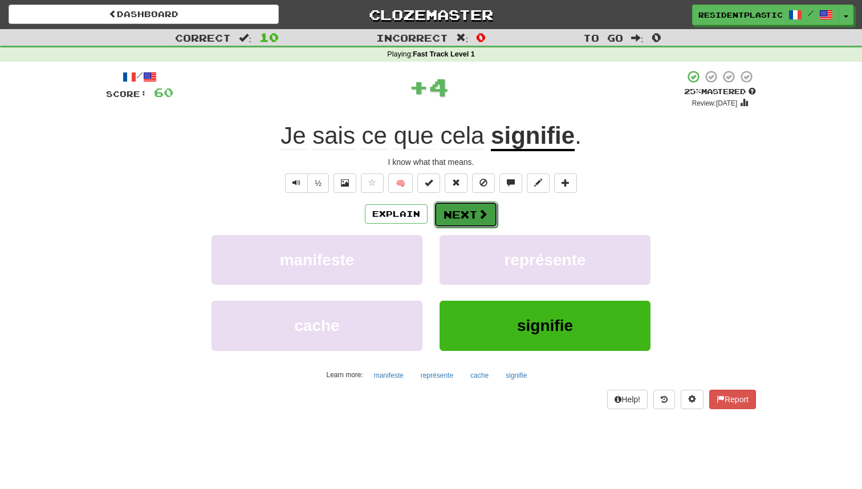
click at [464, 204] on button "Next" at bounding box center [466, 214] width 64 height 26
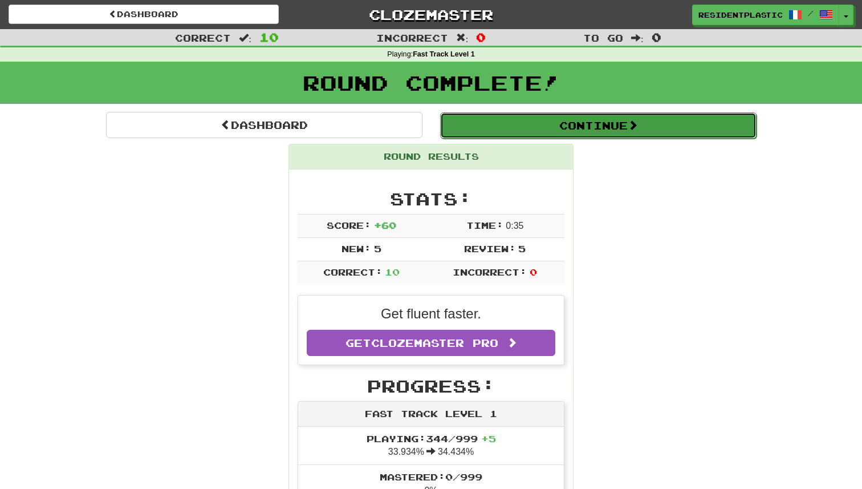
click at [485, 116] on button "Continue" at bounding box center [598, 125] width 317 height 26
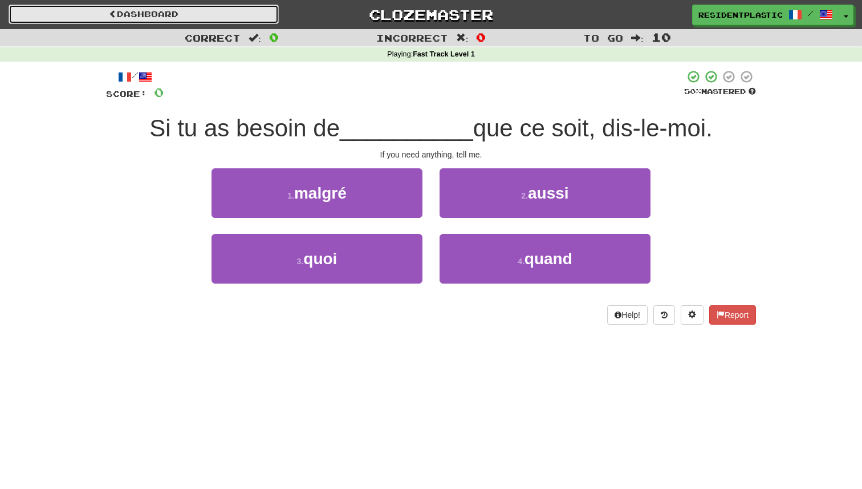
click at [220, 18] on link "Dashboard" at bounding box center [144, 14] width 270 height 19
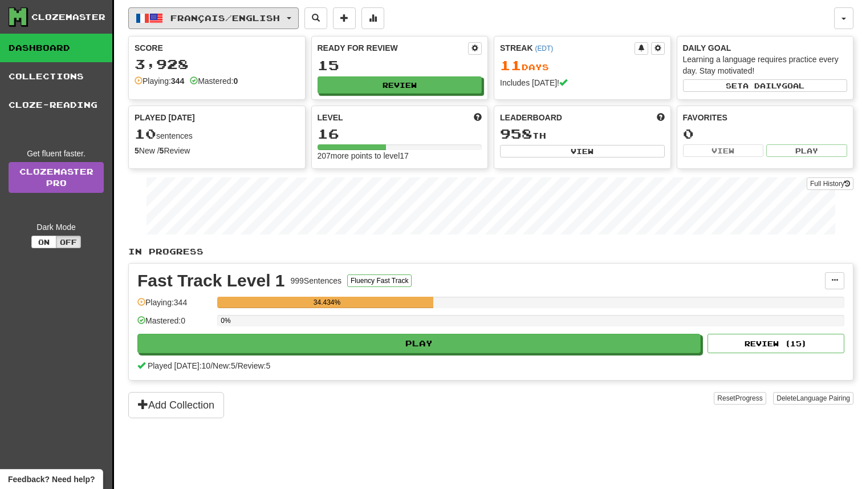
click at [219, 20] on span "Français / English" at bounding box center [226, 18] width 110 height 10
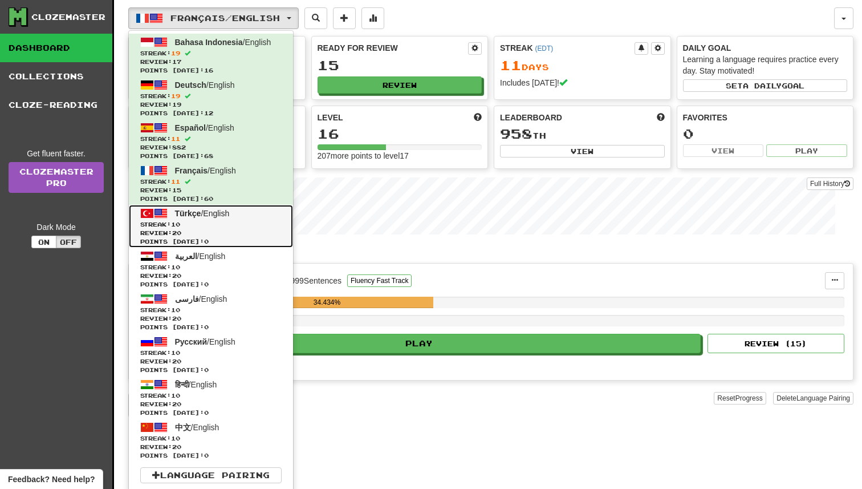
click at [225, 219] on link "Türkçe / English Streak: 10 Review: 20 Points [DATE]: 0" at bounding box center [211, 226] width 164 height 43
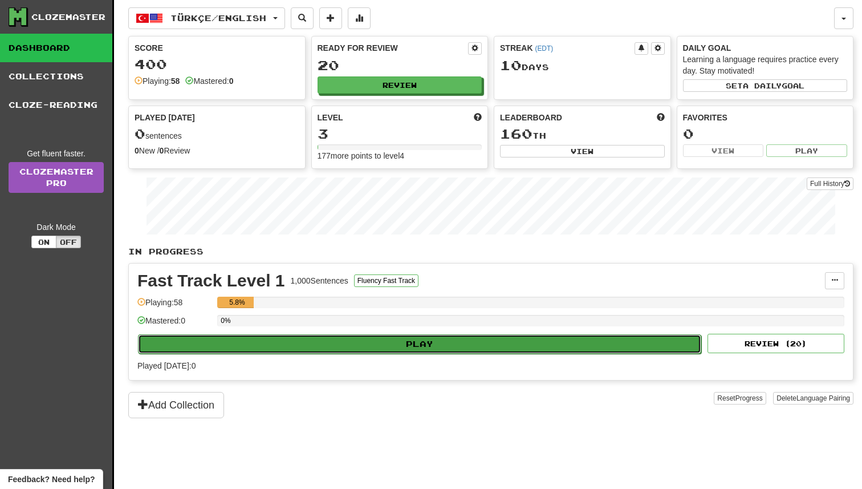
click at [404, 349] on button "Play" at bounding box center [419, 343] width 563 height 19
select select "**"
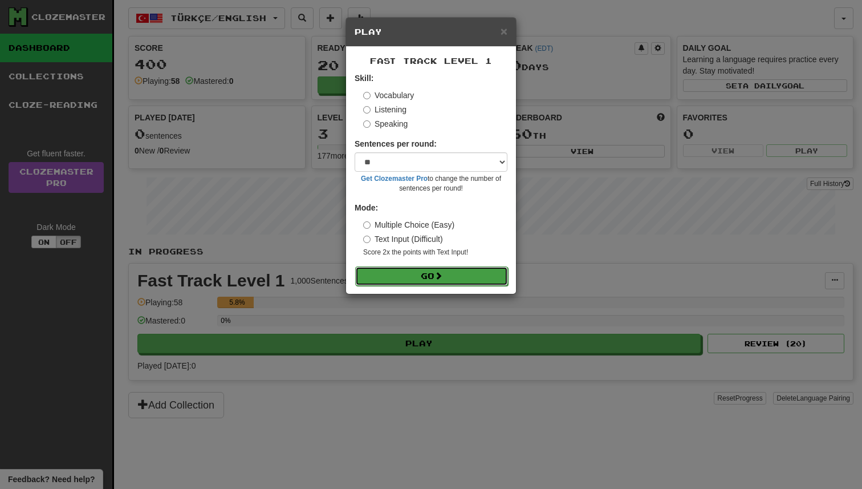
click at [428, 275] on button "Go" at bounding box center [431, 275] width 153 height 19
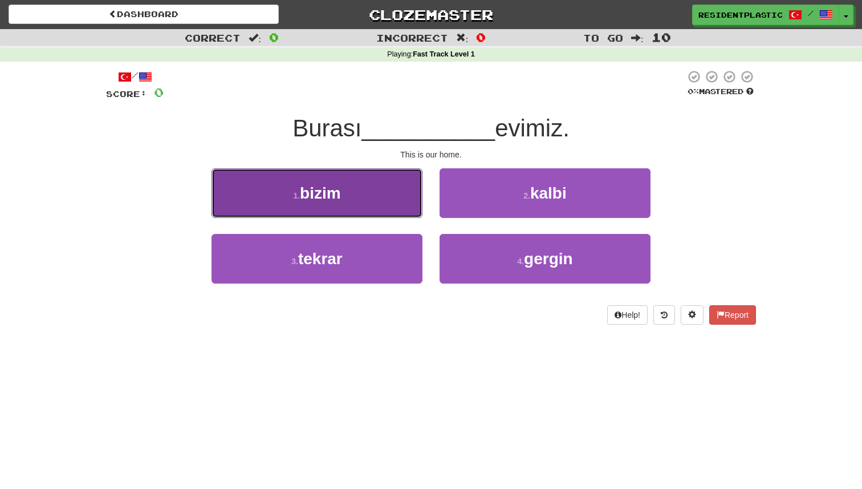
click at [406, 202] on button "1 . bizim" at bounding box center [317, 193] width 211 height 50
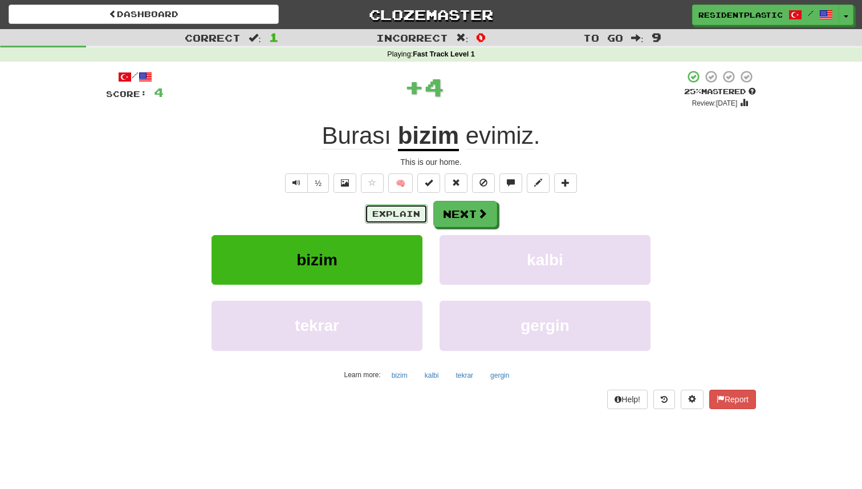
click at [394, 219] on button "Explain" at bounding box center [396, 213] width 63 height 19
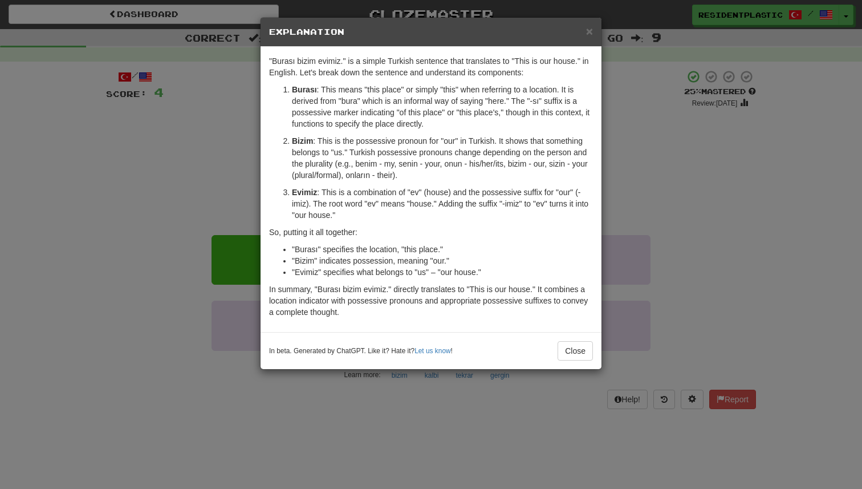
click at [644, 192] on div "× Explanation "Burası bizim evimiz." is a simple Turkish sentence that translat…" at bounding box center [431, 244] width 862 height 489
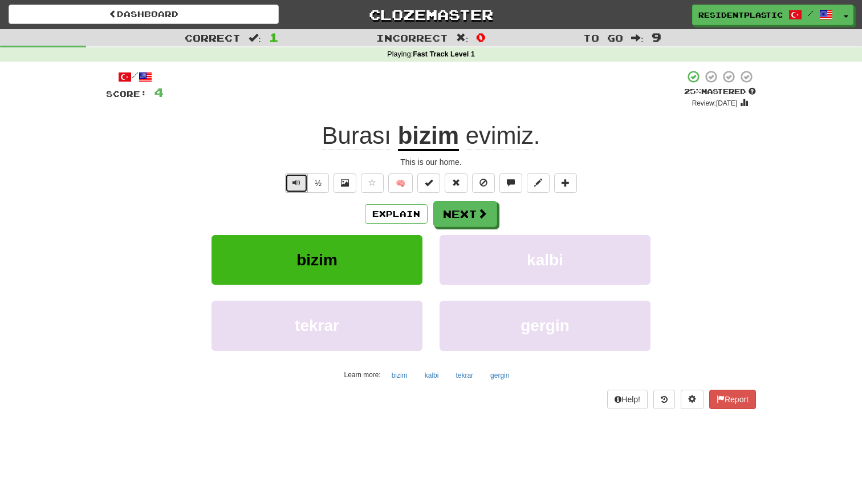
click at [302, 185] on button "Text-to-speech controls" at bounding box center [296, 182] width 23 height 19
click at [456, 217] on button "Next" at bounding box center [466, 214] width 64 height 26
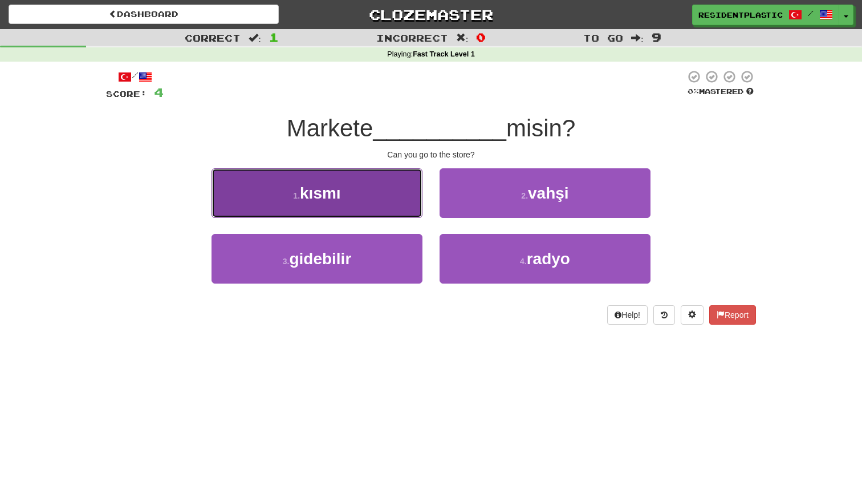
click at [386, 196] on button "1 . kısmı" at bounding box center [317, 193] width 211 height 50
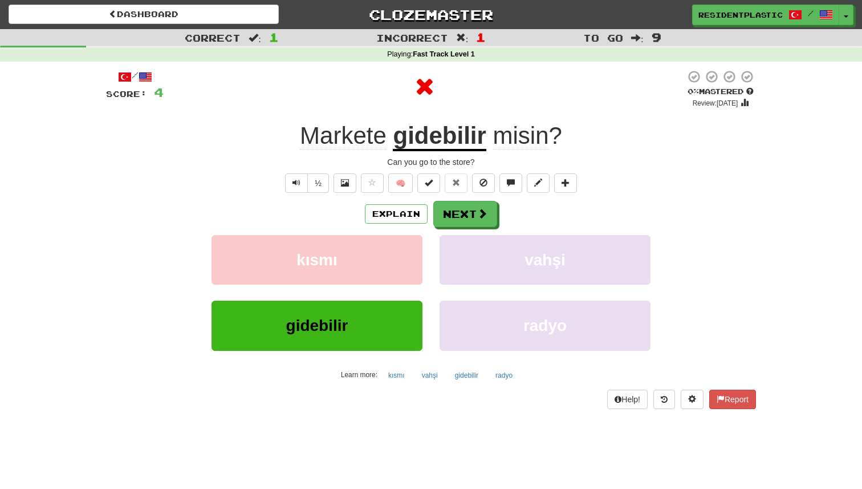
click at [370, 224] on div "Explain Next" at bounding box center [431, 214] width 650 height 26
click at [383, 222] on button "Explain" at bounding box center [396, 213] width 63 height 19
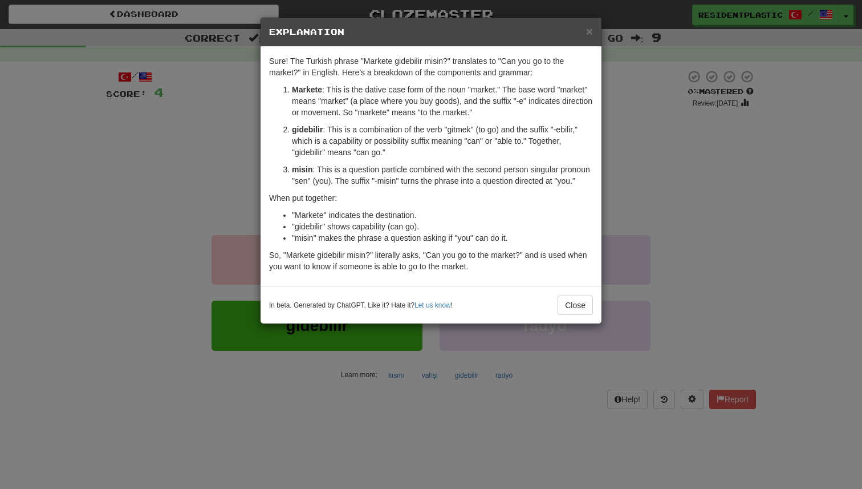
click at [680, 188] on div "× Explanation Sure! The Turkish phrase "Markete gidebilir misin?" translates to…" at bounding box center [431, 244] width 862 height 489
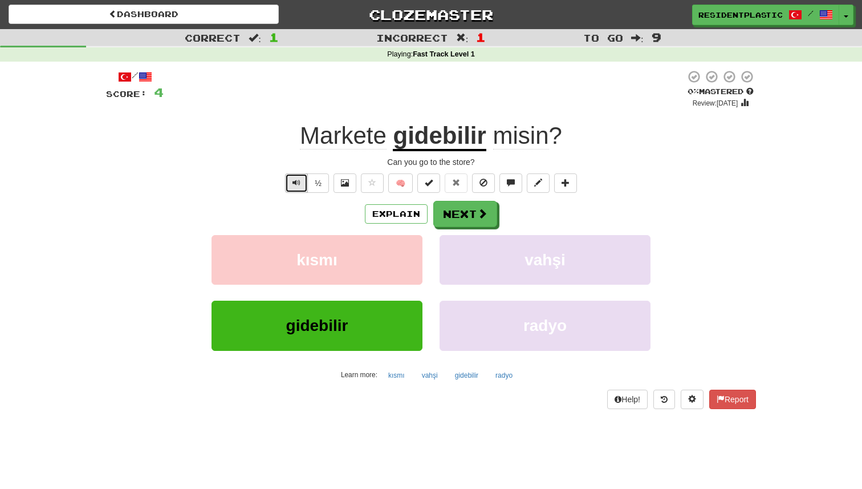
click at [304, 177] on button "Text-to-speech controls" at bounding box center [296, 182] width 23 height 19
click at [401, 217] on button "Explain" at bounding box center [396, 213] width 63 height 19
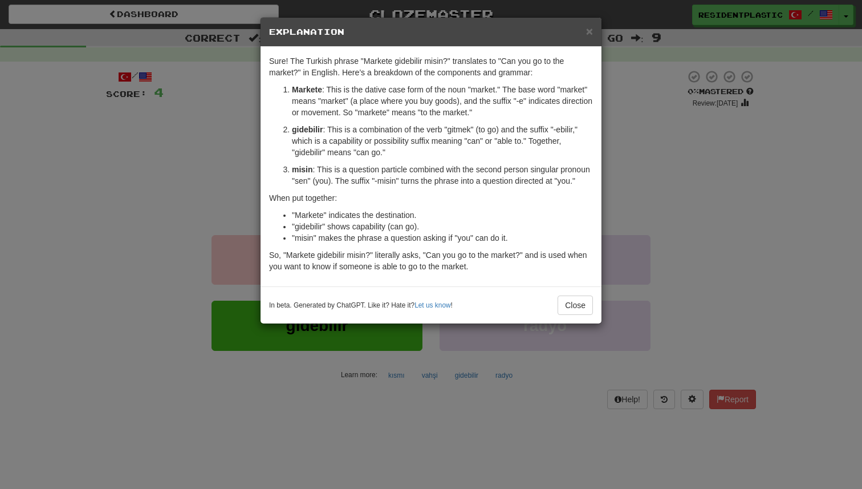
click at [719, 226] on div "× Explanation Sure! The Turkish phrase "Markete gidebilir misin?" translates to…" at bounding box center [431, 244] width 862 height 489
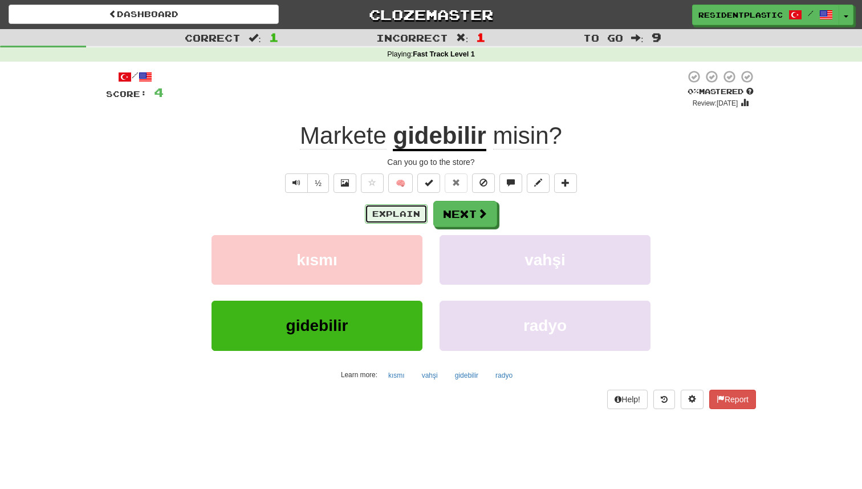
click at [391, 208] on button "Explain" at bounding box center [396, 213] width 63 height 19
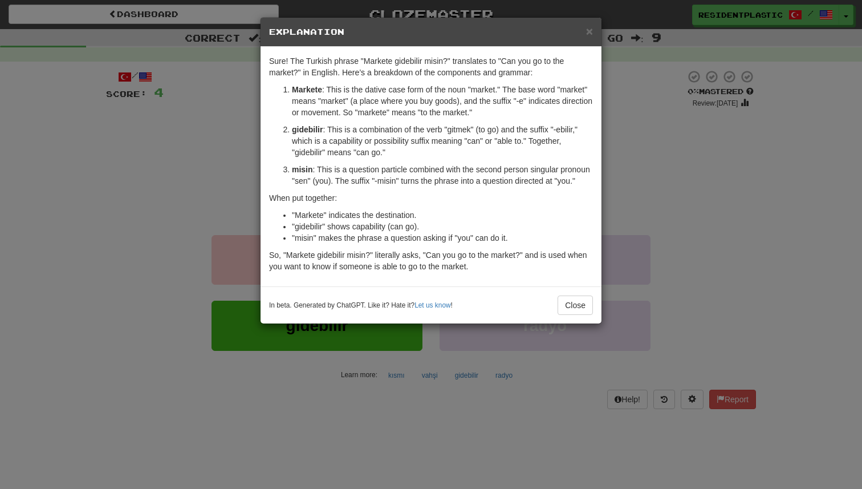
click at [626, 205] on div "× Explanation Sure! The Turkish phrase "Markete gidebilir misin?" translates to…" at bounding box center [431, 244] width 862 height 489
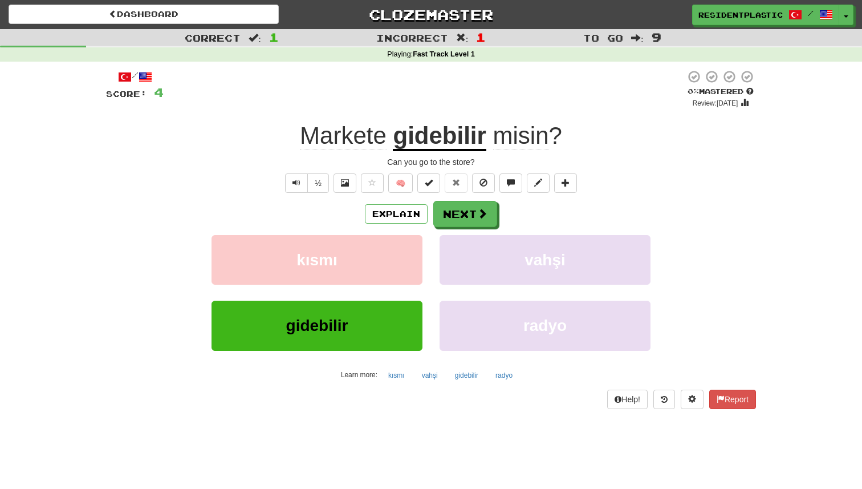
click at [464, 199] on div "/ Score: 4 0 % Mastered Review: 2025-08-19 Markete gidebilir misin ? Can you go…" at bounding box center [431, 239] width 650 height 339
click at [462, 208] on button "Next" at bounding box center [466, 214] width 64 height 26
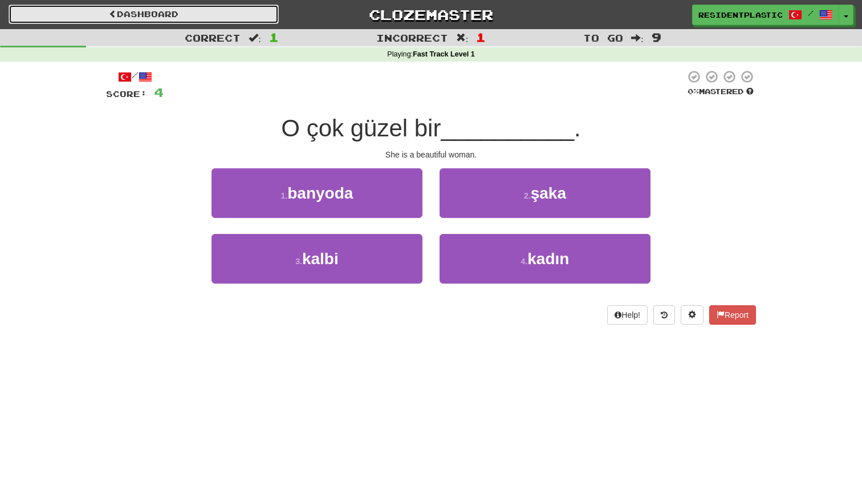
click at [253, 17] on link "Dashboard" at bounding box center [144, 14] width 270 height 19
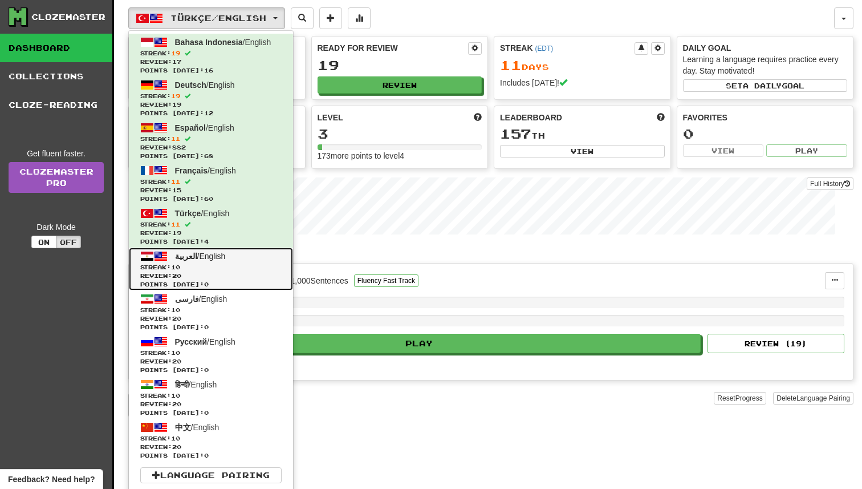
click at [234, 271] on span "Review: 20" at bounding box center [210, 275] width 141 height 9
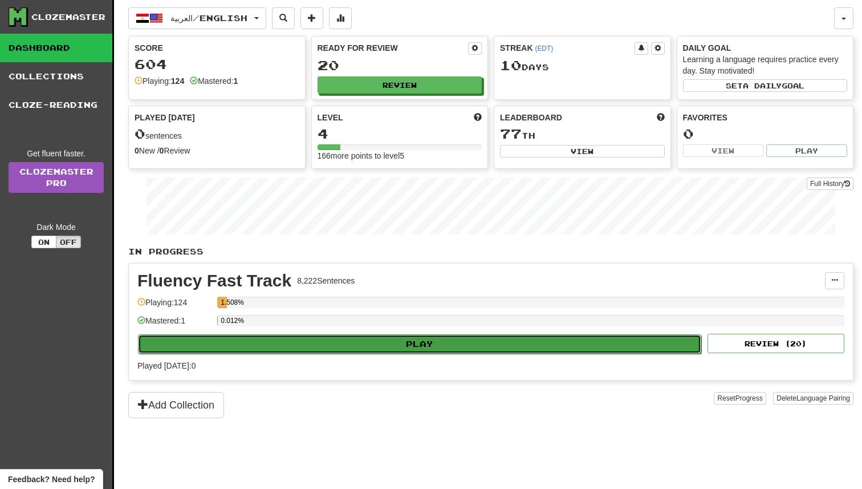
click at [436, 344] on button "Play" at bounding box center [419, 343] width 563 height 19
select select "**"
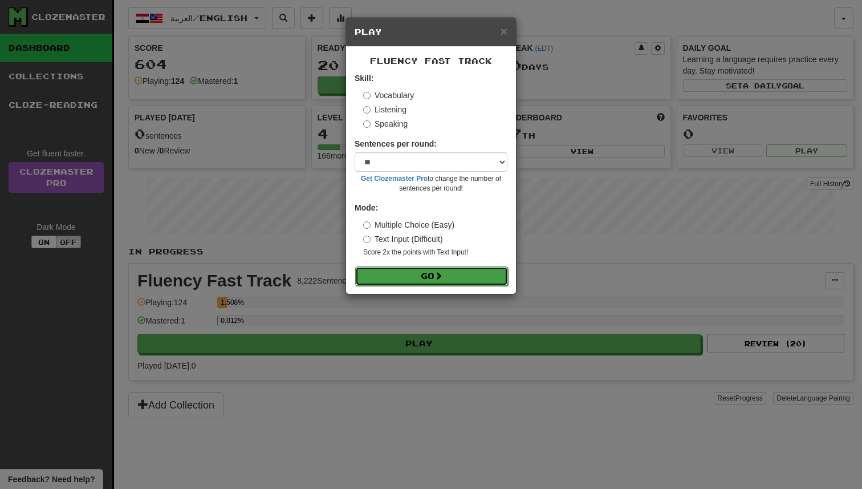
click at [433, 273] on button "Go" at bounding box center [431, 275] width 153 height 19
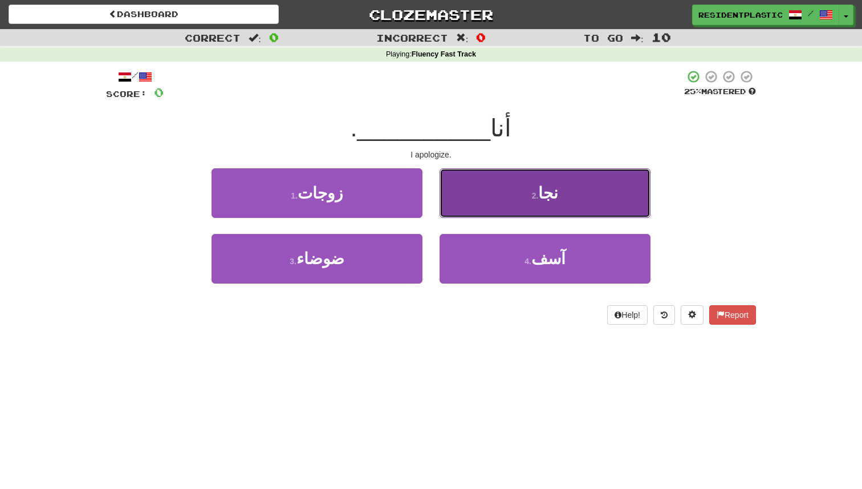
click at [485, 211] on button "2 . نجا" at bounding box center [545, 193] width 211 height 50
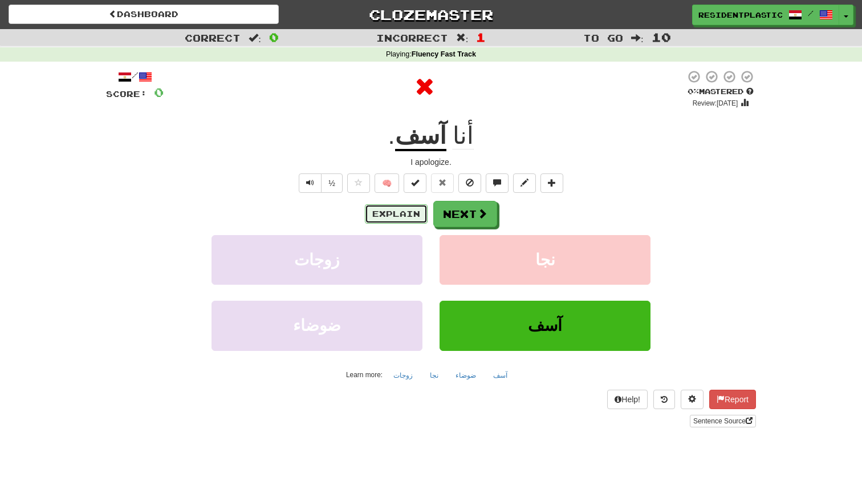
click at [399, 212] on button "Explain" at bounding box center [396, 213] width 63 height 19
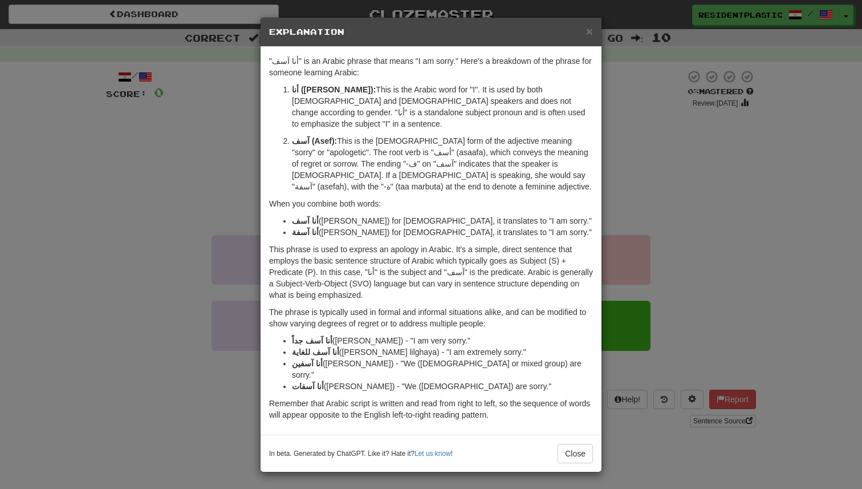
click at [688, 224] on div "× Explanation "أنا آسف" is an Arabic phrase that means "I am sorry." Here's a b…" at bounding box center [431, 244] width 862 height 489
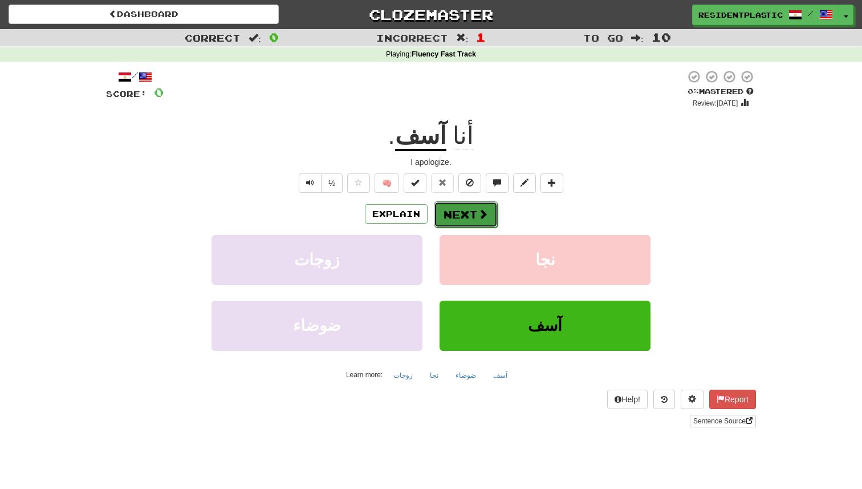
click at [447, 208] on button "Next" at bounding box center [466, 214] width 64 height 26
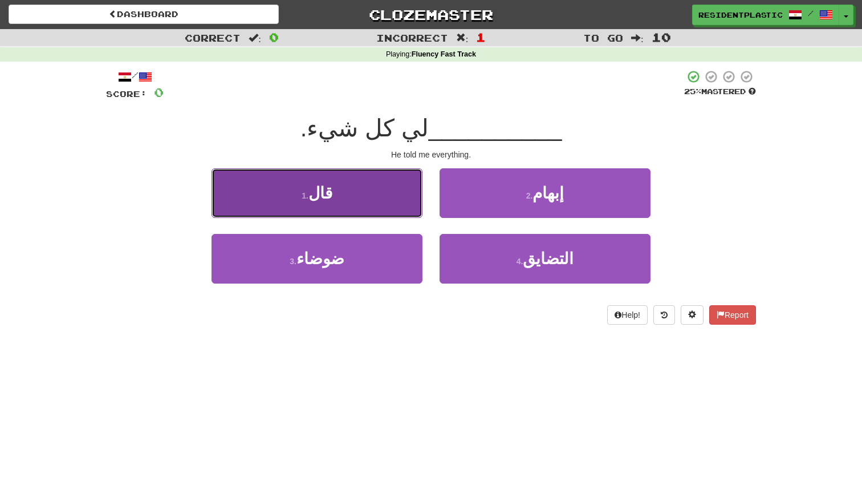
click at [408, 206] on button "1 . قال" at bounding box center [317, 193] width 211 height 50
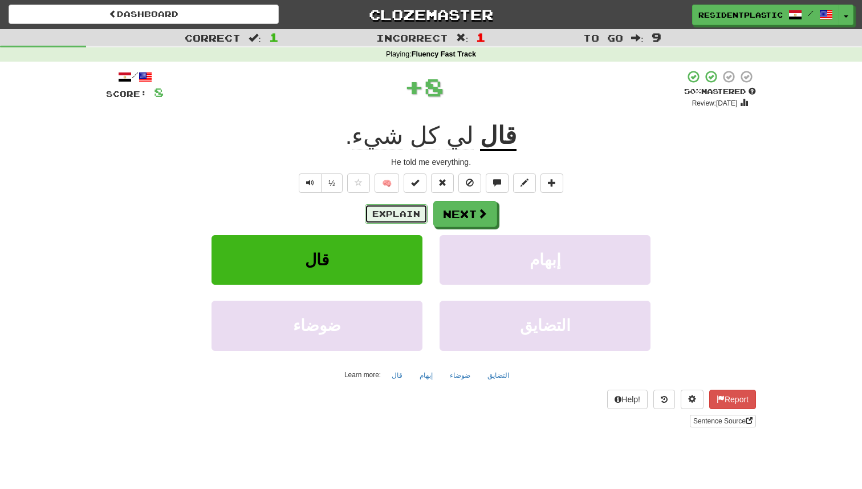
click at [415, 205] on button "Explain" at bounding box center [396, 213] width 63 height 19
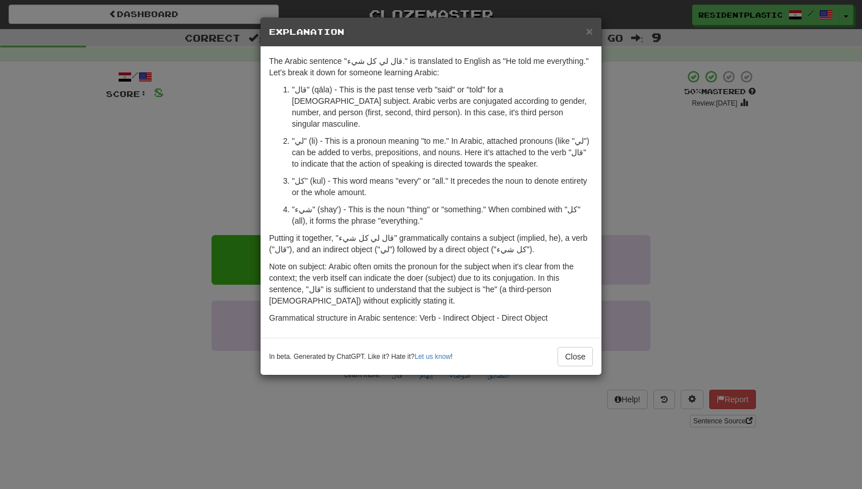
click at [629, 187] on div "× Explanation The Arabic sentence "قال لي كل شيء." is translated to English as …" at bounding box center [431, 244] width 862 height 489
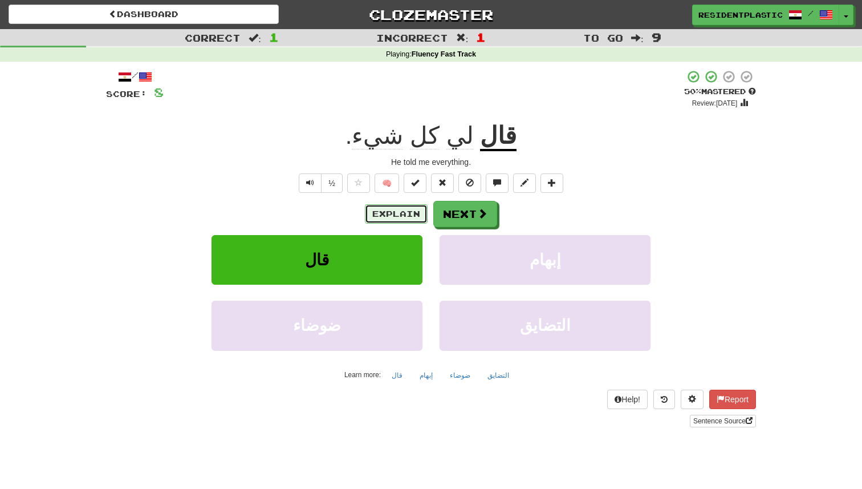
click at [386, 212] on button "Explain" at bounding box center [396, 213] width 63 height 19
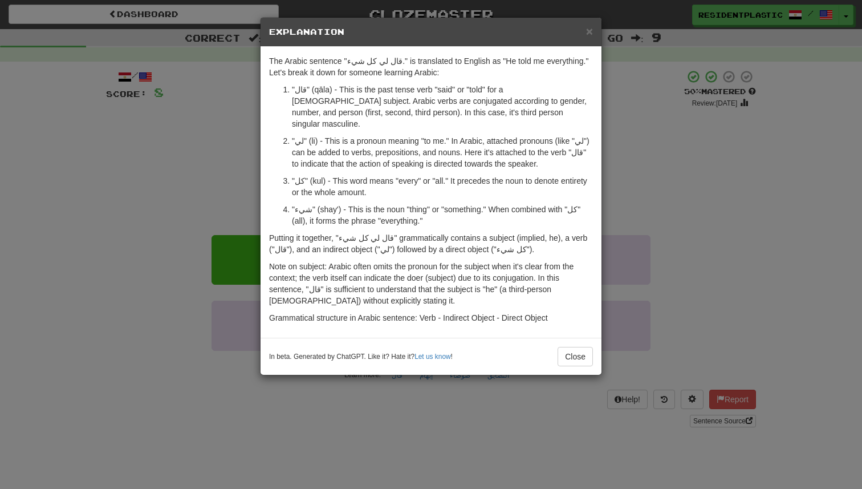
click at [638, 190] on div "× Explanation The Arabic sentence "قال لي كل شيء." is translated to English as …" at bounding box center [431, 244] width 862 height 489
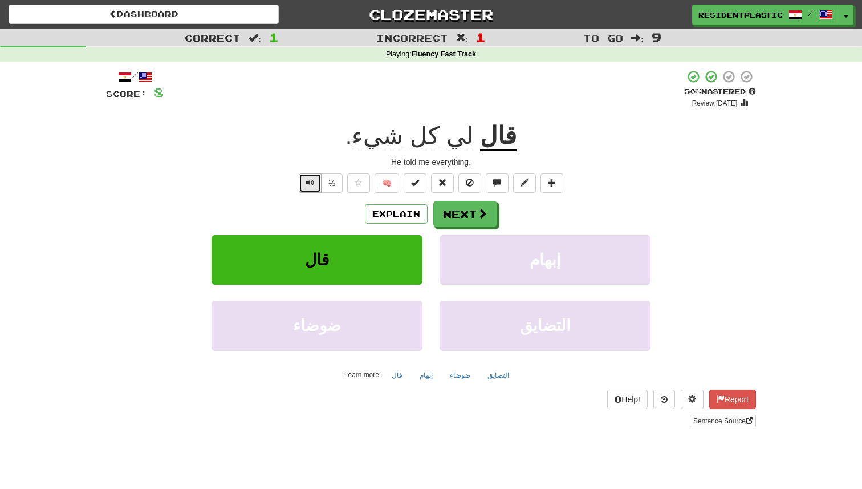
click at [311, 181] on span "Text-to-speech controls" at bounding box center [310, 183] width 8 height 8
click at [472, 209] on button "Next" at bounding box center [466, 214] width 64 height 26
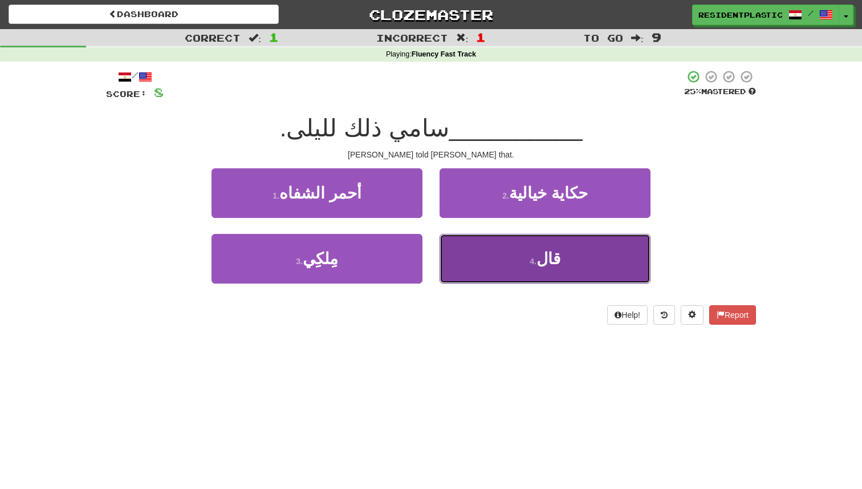
click at [455, 254] on button "4 . قال" at bounding box center [545, 259] width 211 height 50
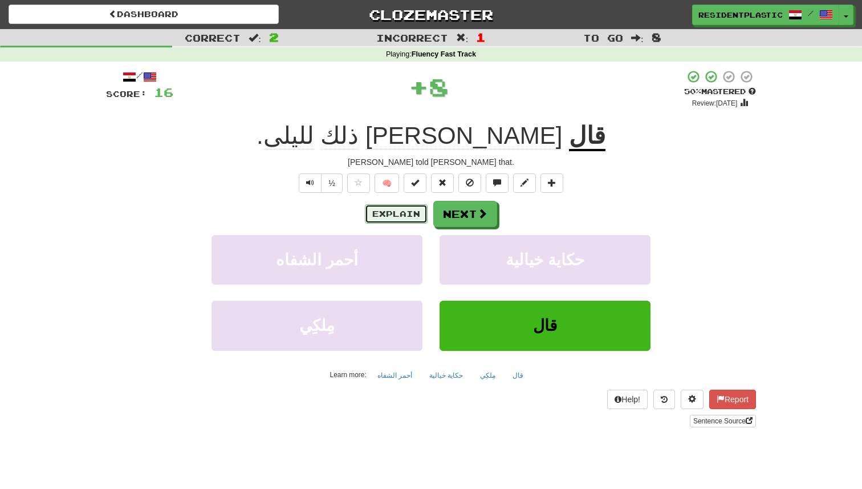
click at [392, 212] on button "Explain" at bounding box center [396, 213] width 63 height 19
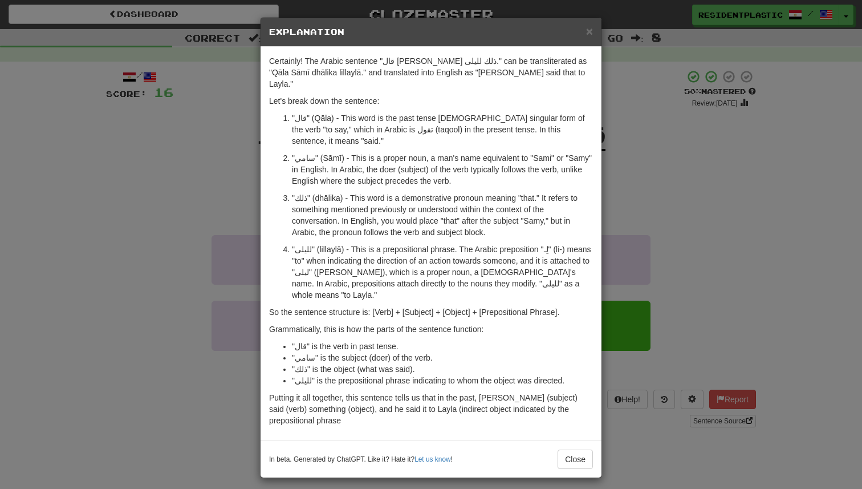
click at [682, 208] on div "× Explanation Certainly! The Arabic sentence "قال سامي ذلك لليلى." can be trans…" at bounding box center [431, 244] width 862 height 489
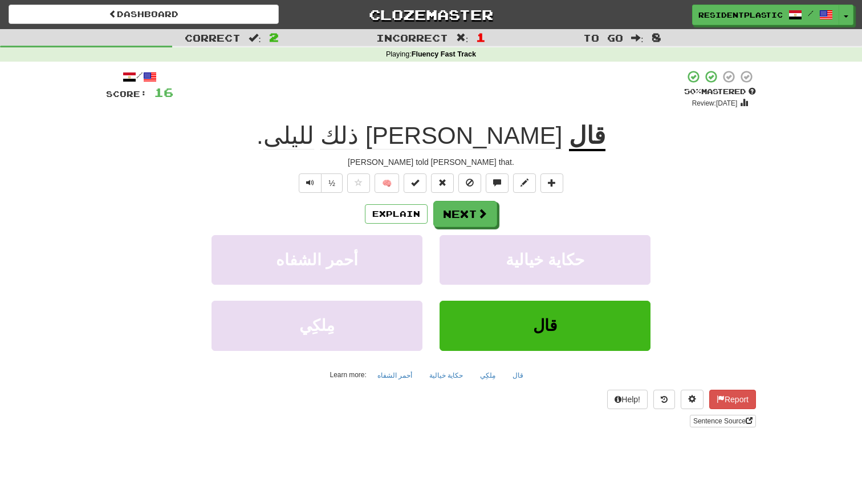
click at [312, 194] on div "/ Score: 16 + 8 50 % Mastered Review: 2025-08-29 قال سامي ذلك لليلى . Sami told…" at bounding box center [431, 249] width 650 height 358
click at [309, 188] on button "Text-to-speech controls" at bounding box center [310, 182] width 23 height 19
click at [475, 214] on button "Next" at bounding box center [466, 214] width 64 height 26
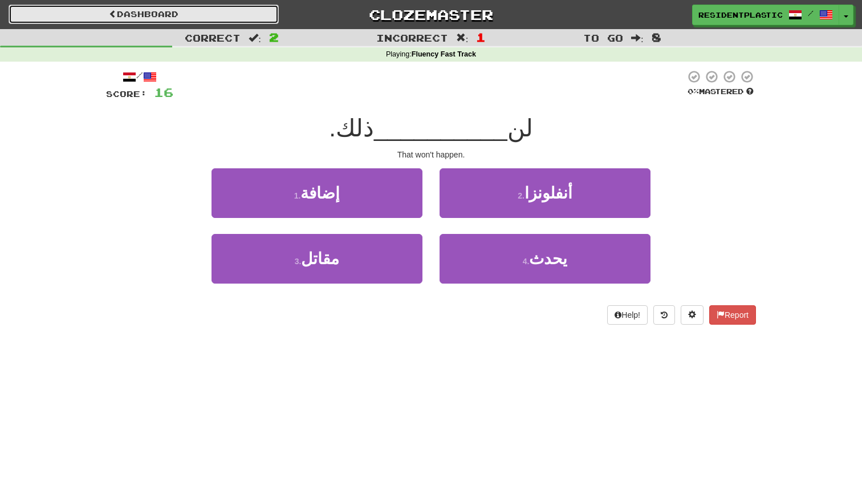
click at [214, 21] on link "Dashboard" at bounding box center [144, 14] width 270 height 19
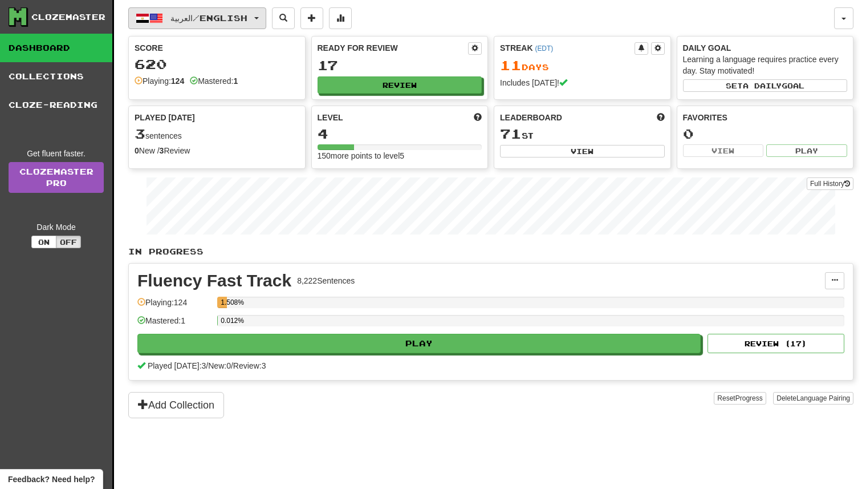
click at [220, 23] on button "العربية / English" at bounding box center [197, 18] width 138 height 22
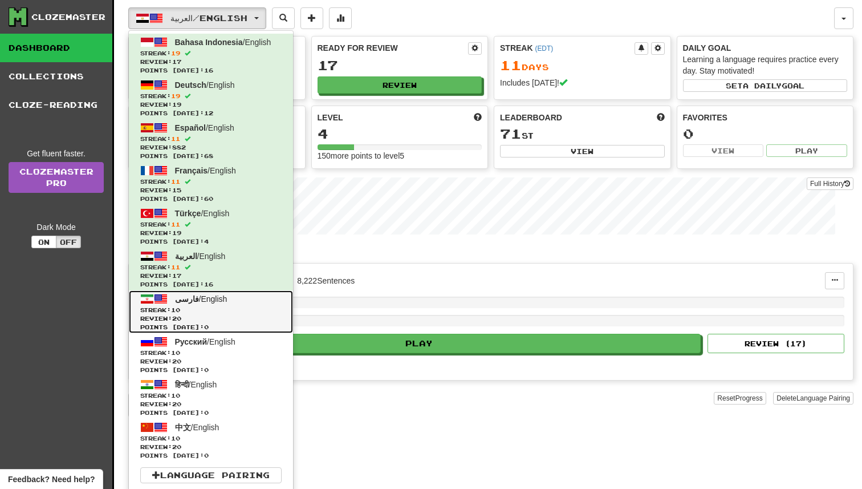
click at [220, 315] on span "Review: 20" at bounding box center [210, 318] width 141 height 9
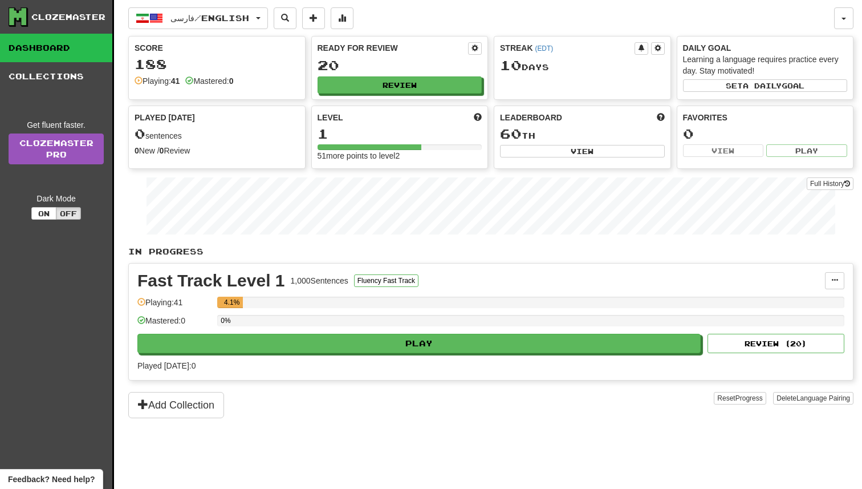
click at [425, 330] on div "0%" at bounding box center [530, 324] width 627 height 19
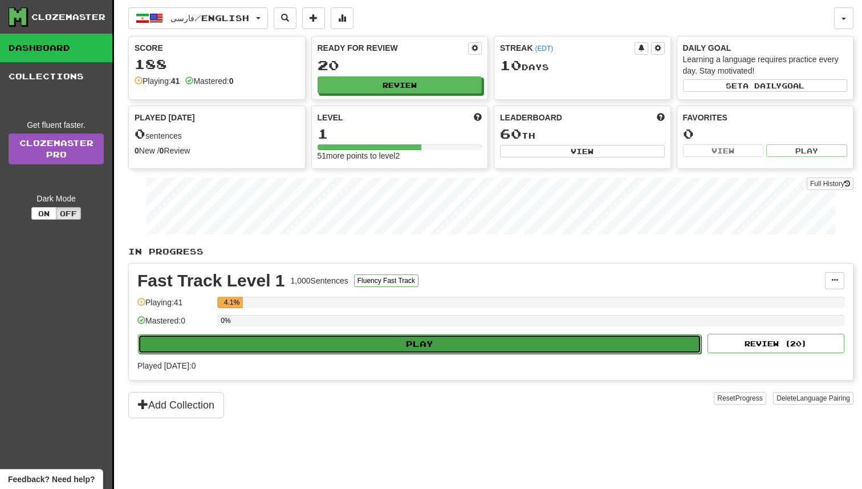
click at [423, 338] on button "Play" at bounding box center [419, 343] width 563 height 19
select select "**"
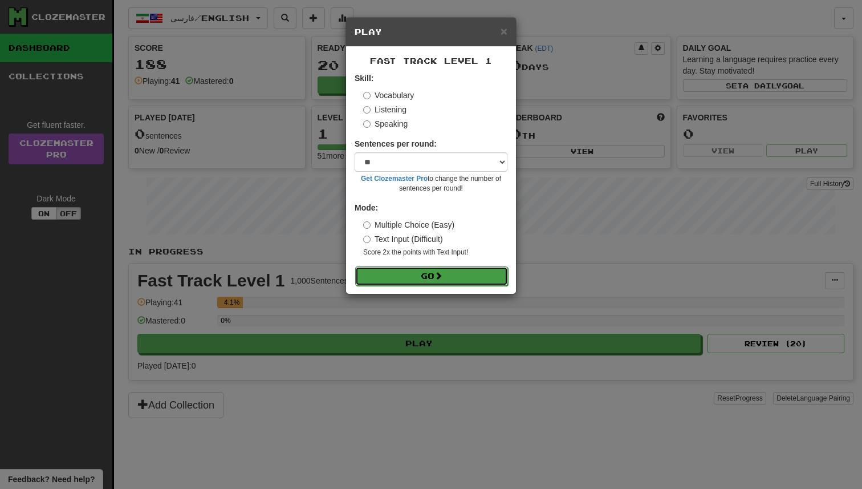
click at [471, 274] on button "Go" at bounding box center [431, 275] width 153 height 19
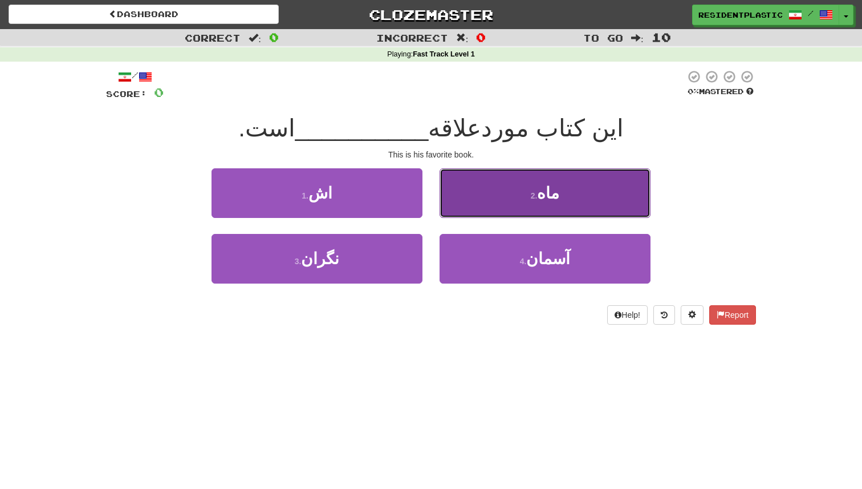
click at [534, 210] on button "2 . ماه" at bounding box center [545, 193] width 211 height 50
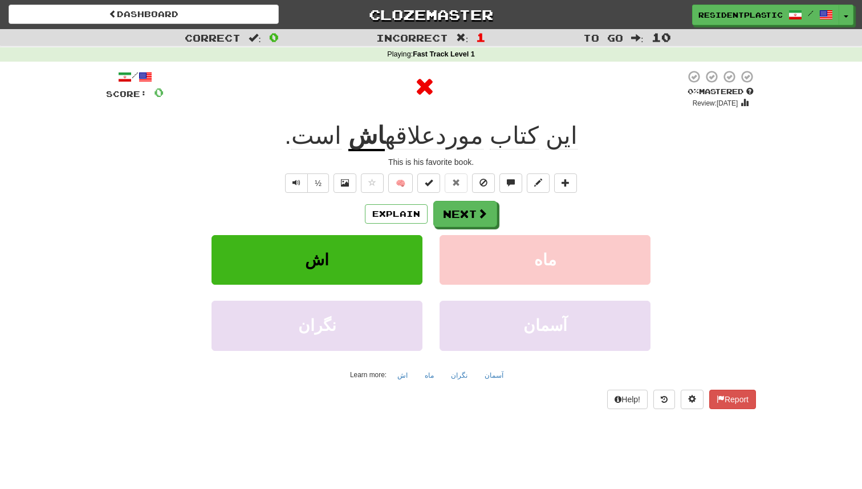
click at [404, 225] on div "Explain Next" at bounding box center [431, 214] width 650 height 26
click at [404, 218] on button "Explain" at bounding box center [396, 213] width 63 height 19
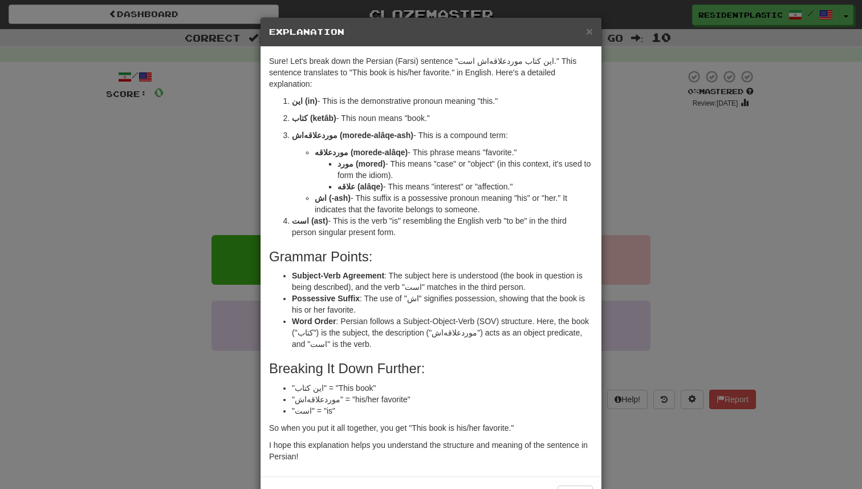
click at [674, 230] on div "× Explanation Sure! Let's break down the Persian (Farsi) sentence "این کتاب مور…" at bounding box center [431, 244] width 862 height 489
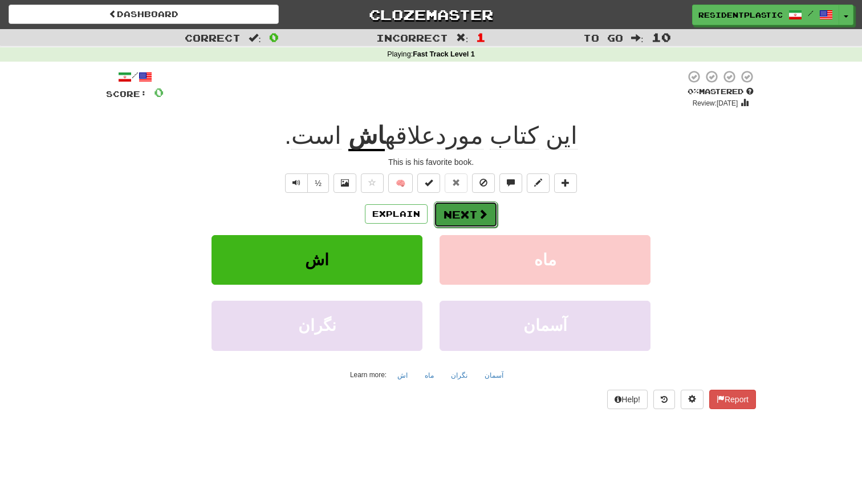
click at [463, 218] on button "Next" at bounding box center [466, 214] width 64 height 26
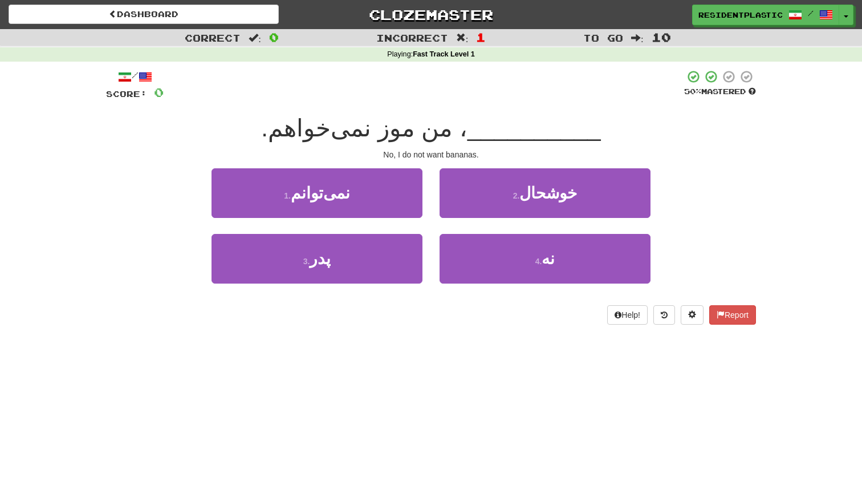
click at [464, 229] on div "2 . خوشحال" at bounding box center [545, 201] width 228 height 66
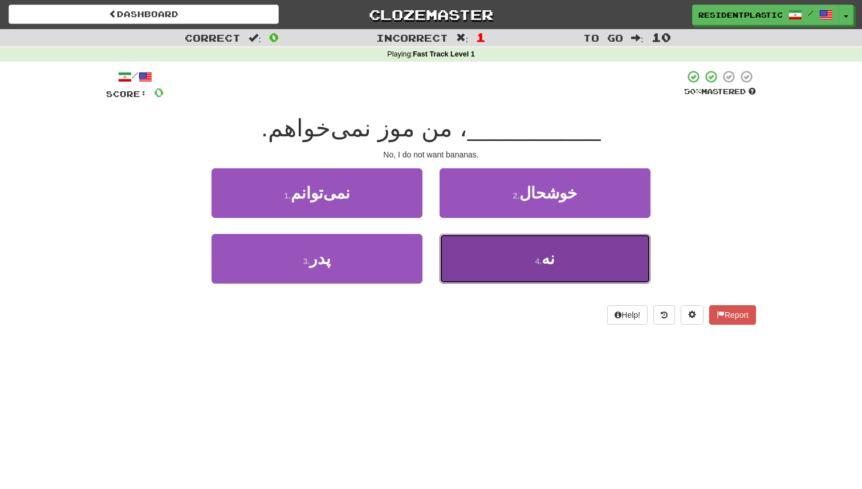
click at [464, 240] on button "4 . نه" at bounding box center [545, 259] width 211 height 50
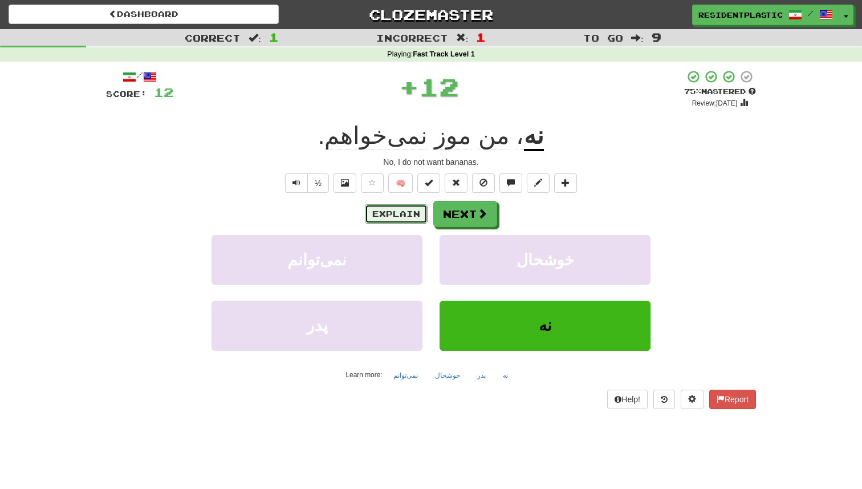
click at [378, 219] on button "Explain" at bounding box center [396, 213] width 63 height 19
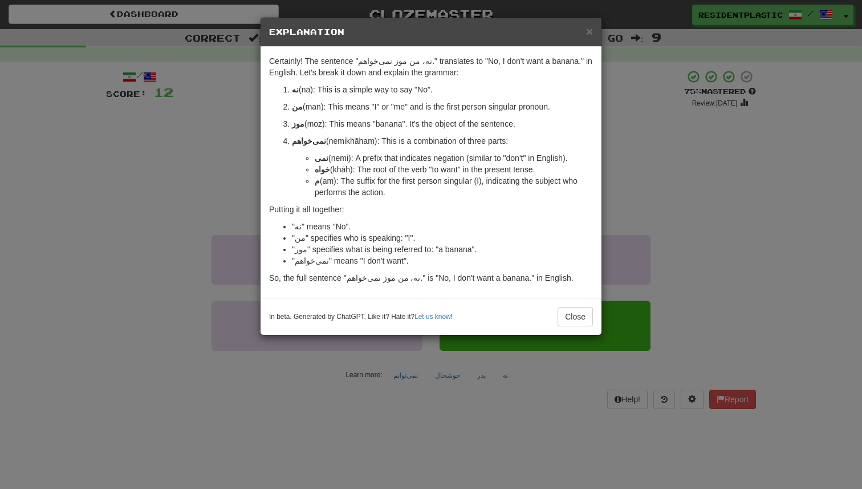
click at [232, 140] on div "× Explanation Certainly! The sentence "نه، من موز نمی‌خواهم." translates to "No…" at bounding box center [431, 244] width 862 height 489
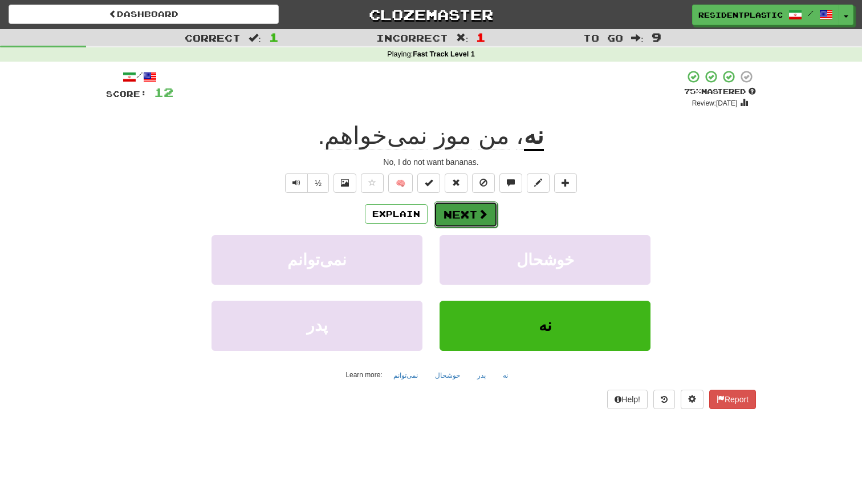
click at [465, 207] on button "Next" at bounding box center [466, 214] width 64 height 26
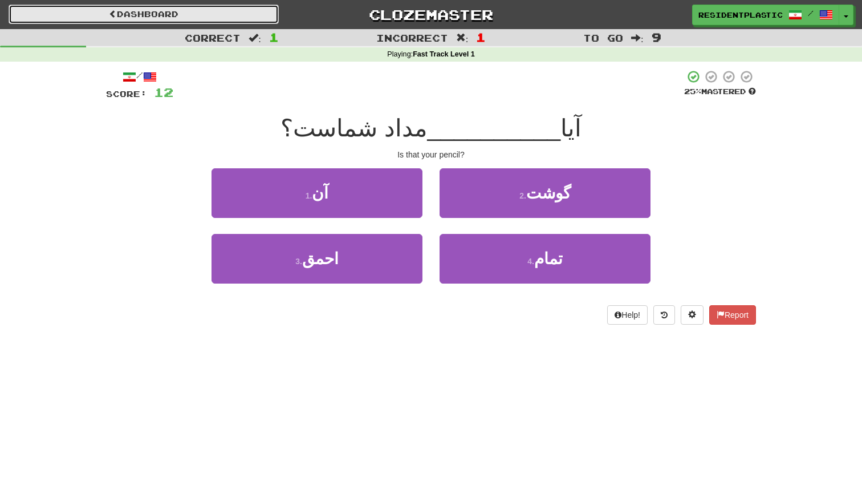
click at [234, 15] on link "Dashboard" at bounding box center [144, 14] width 270 height 19
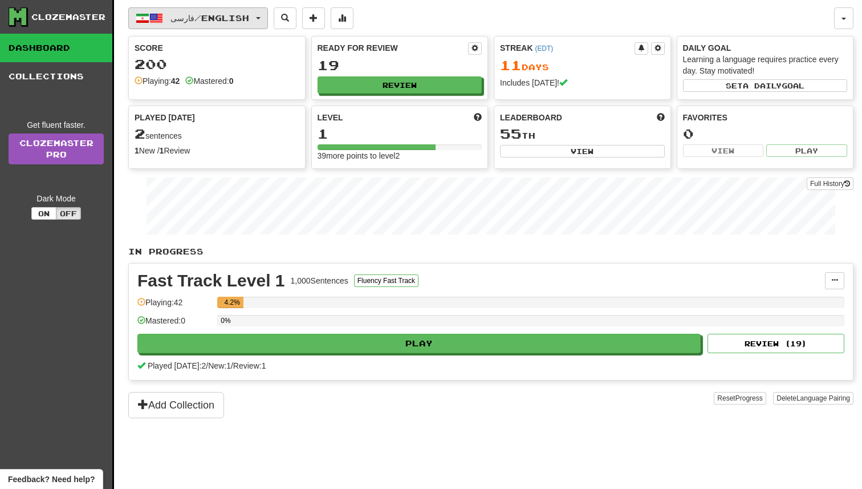
click at [215, 21] on span "فارسی / English" at bounding box center [210, 18] width 79 height 10
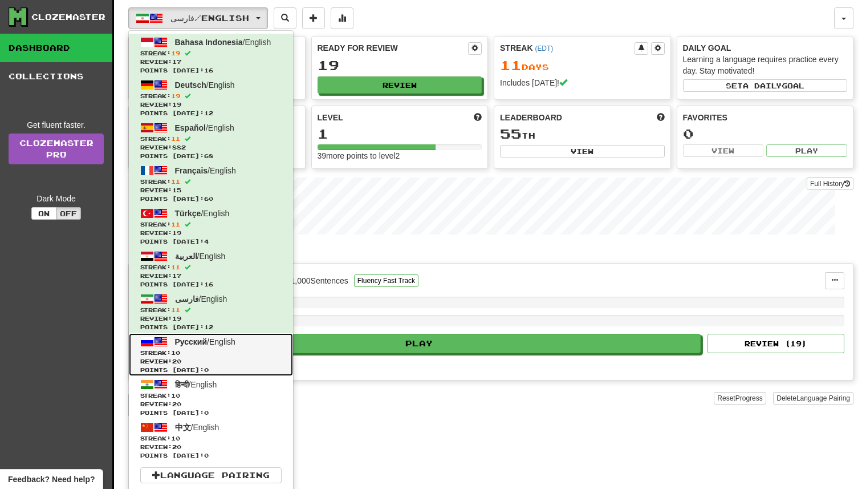
click at [222, 353] on span "Streak: 10" at bounding box center [210, 352] width 141 height 9
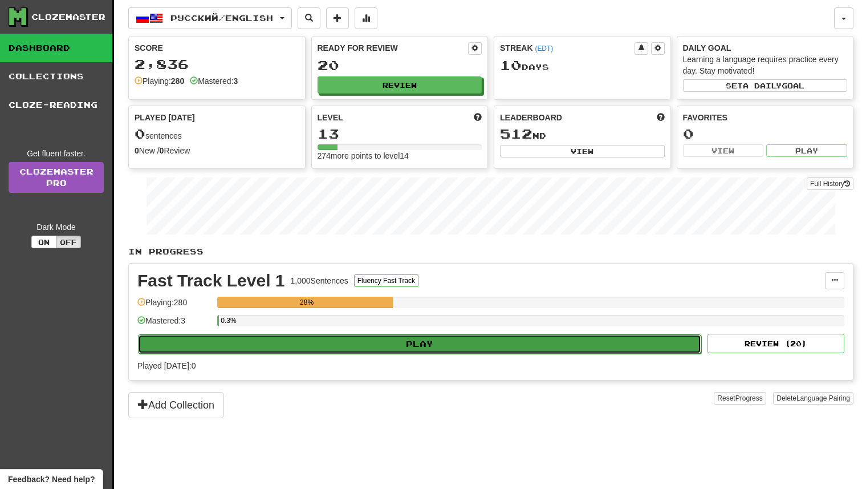
click at [400, 338] on button "Play" at bounding box center [419, 343] width 563 height 19
select select "**"
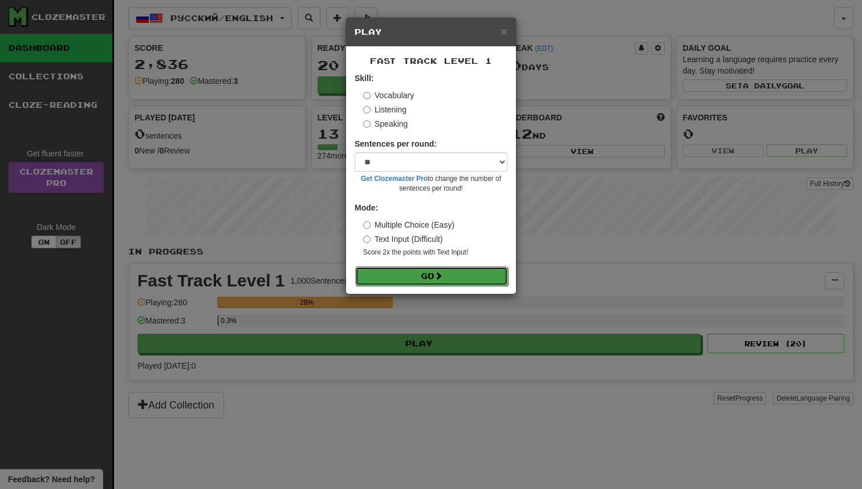
click at [435, 272] on button "Go" at bounding box center [431, 275] width 153 height 19
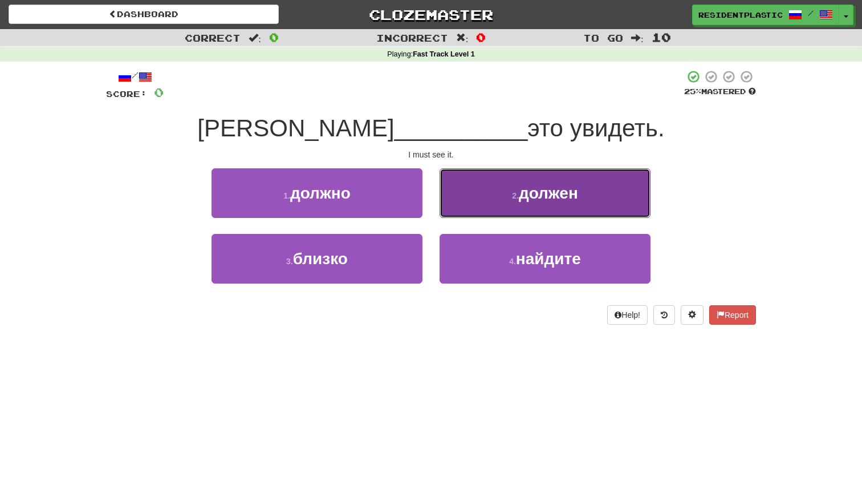
click at [520, 200] on span "должен" at bounding box center [548, 193] width 59 height 18
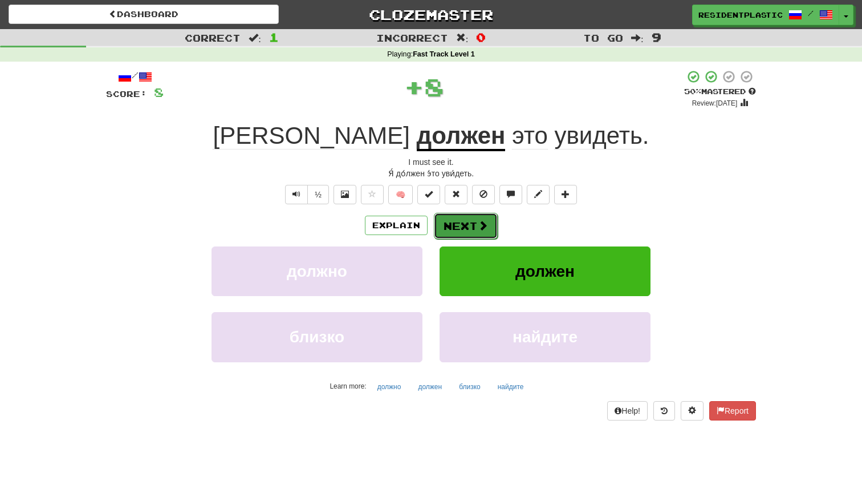
click at [441, 227] on button "Next" at bounding box center [466, 226] width 64 height 26
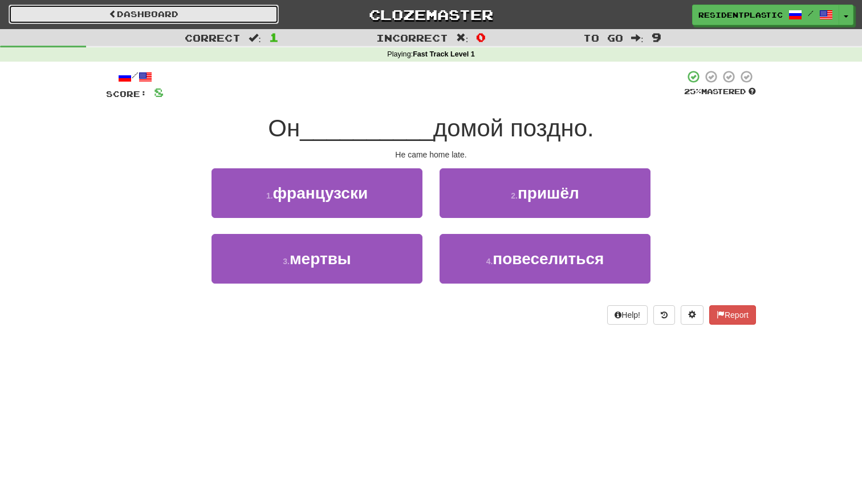
click at [244, 19] on link "Dashboard" at bounding box center [144, 14] width 270 height 19
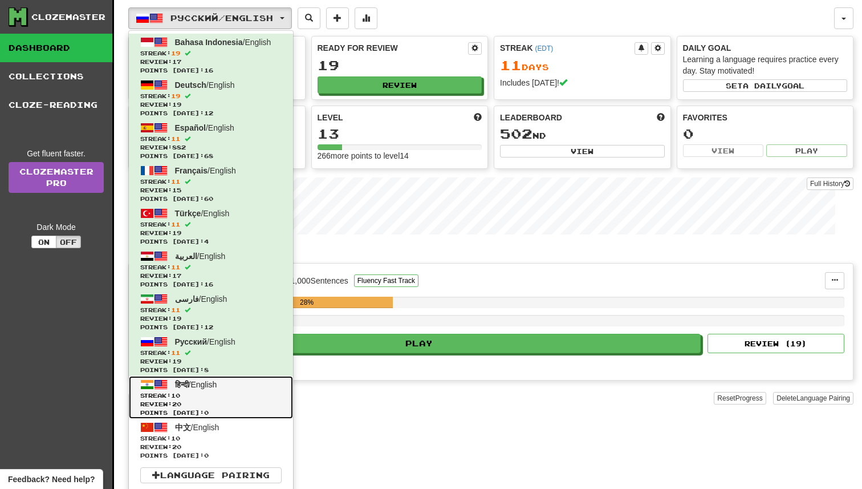
click at [229, 386] on link "हिन्दी / English Streak: 10 Review: 20 Points [DATE]: 0" at bounding box center [211, 397] width 164 height 43
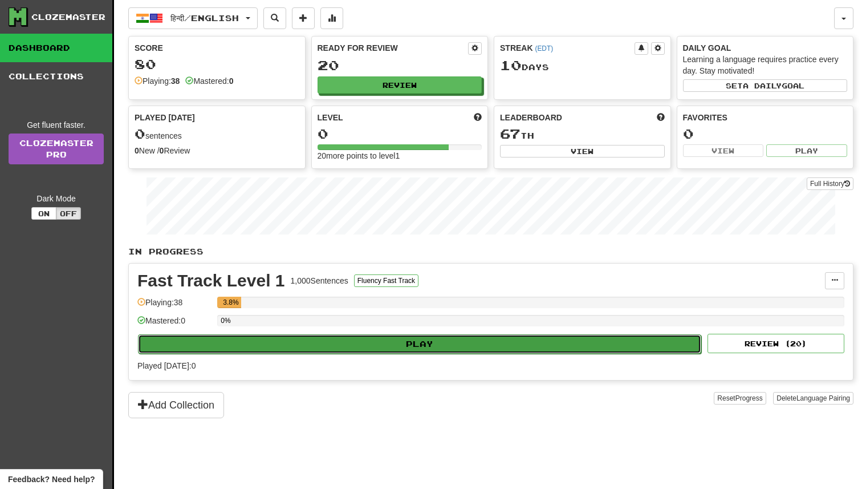
click at [447, 344] on button "Play" at bounding box center [419, 343] width 563 height 19
select select "**"
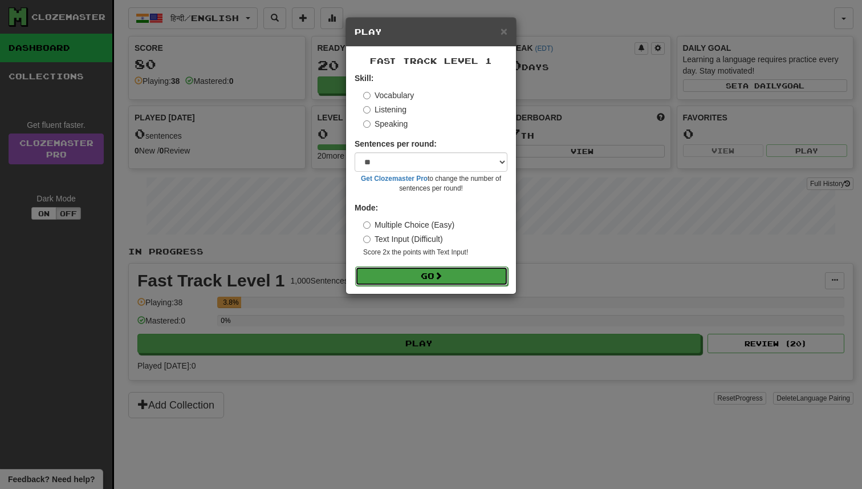
click at [435, 281] on button "Go" at bounding box center [431, 275] width 153 height 19
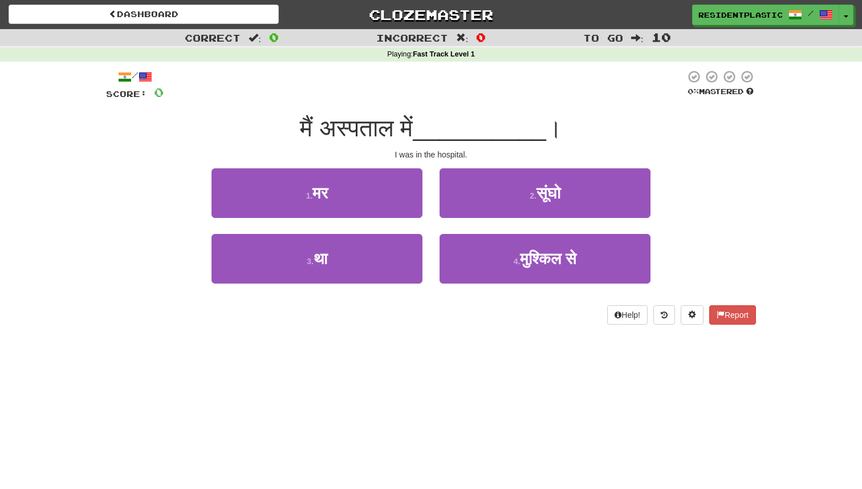
click at [405, 218] on div "1 . मर" at bounding box center [317, 201] width 228 height 66
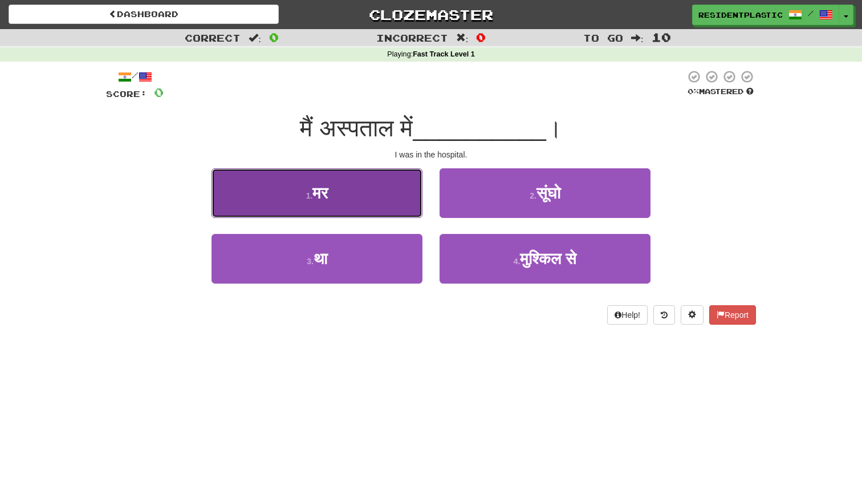
click at [403, 208] on button "1 . मर" at bounding box center [317, 193] width 211 height 50
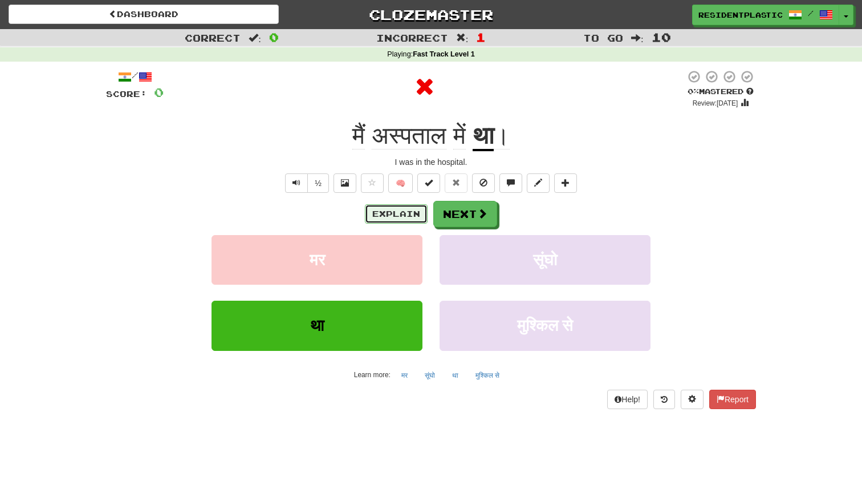
click at [415, 208] on button "Explain" at bounding box center [396, 213] width 63 height 19
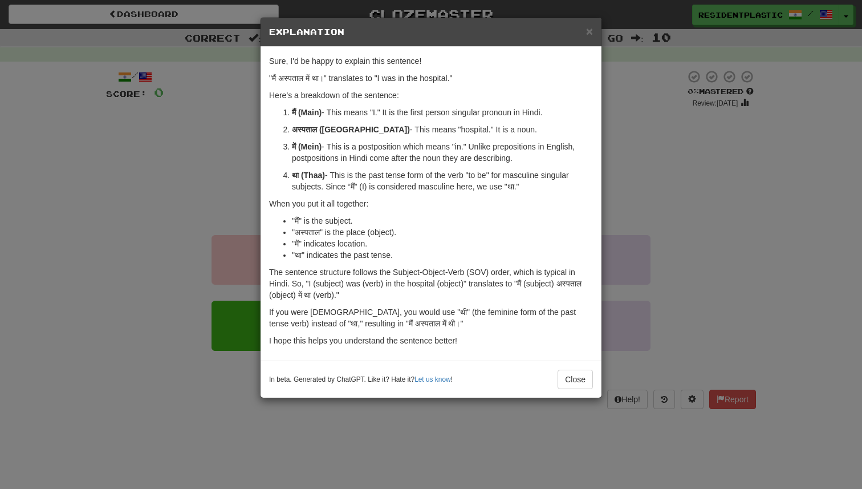
click at [626, 204] on div "× Explanation Sure, I'd be happy to explain this sentence! "मैं अस्पताल में था।…" at bounding box center [431, 244] width 862 height 489
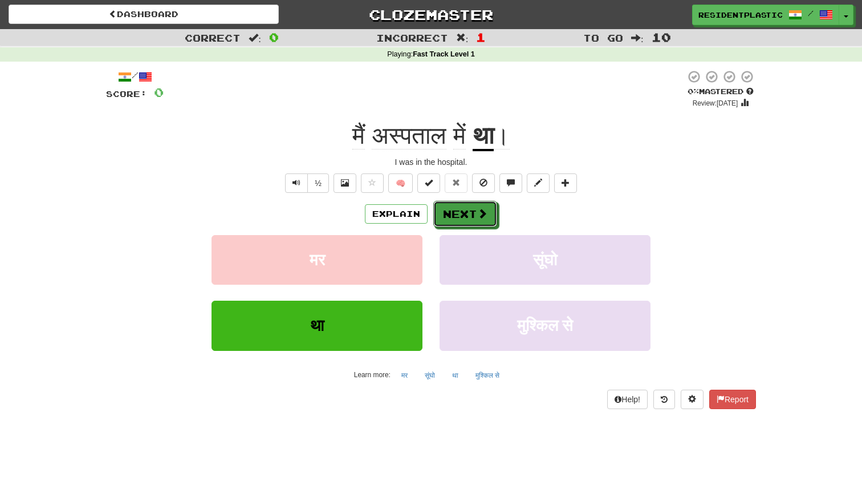
click at [486, 220] on button "Next" at bounding box center [465, 214] width 64 height 26
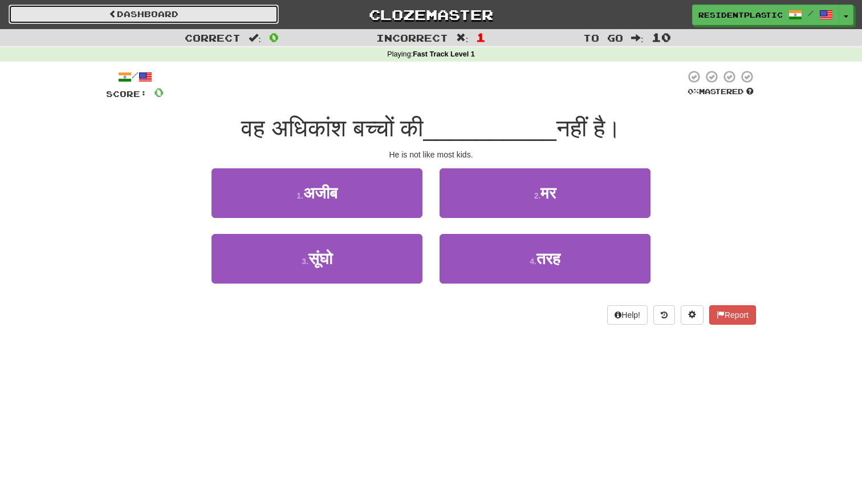
click at [243, 21] on link "Dashboard" at bounding box center [144, 14] width 270 height 19
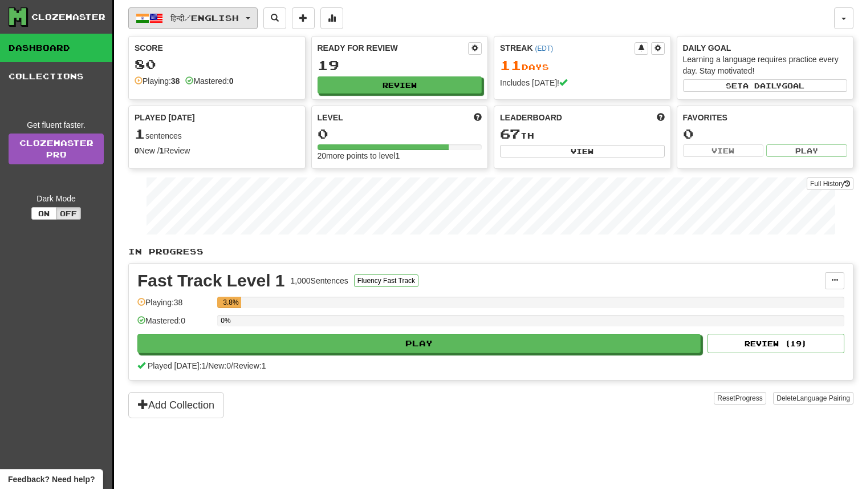
click at [205, 22] on span "हिन्दी / English" at bounding box center [205, 18] width 68 height 10
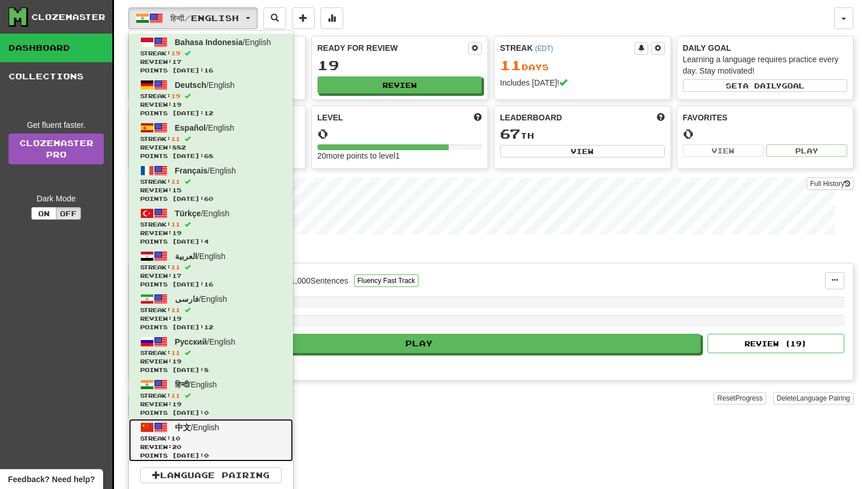
click at [190, 431] on span "中文 / English" at bounding box center [197, 427] width 44 height 9
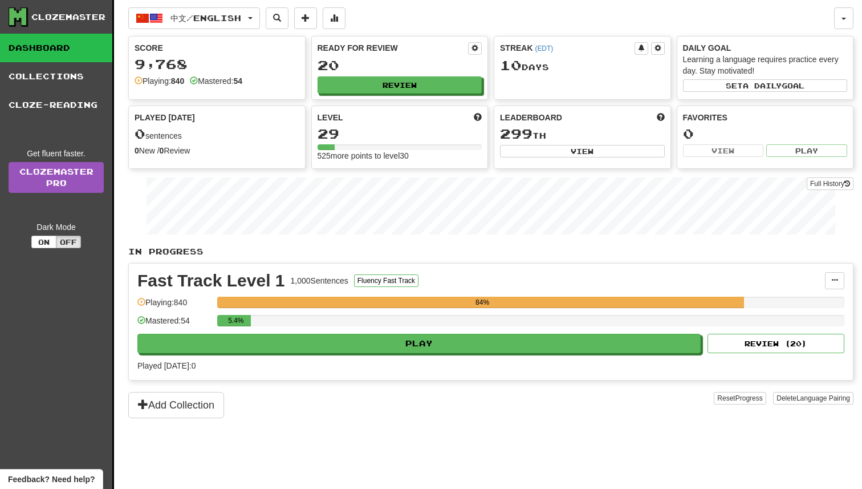
click at [336, 331] on div "5.4%" at bounding box center [530, 324] width 627 height 19
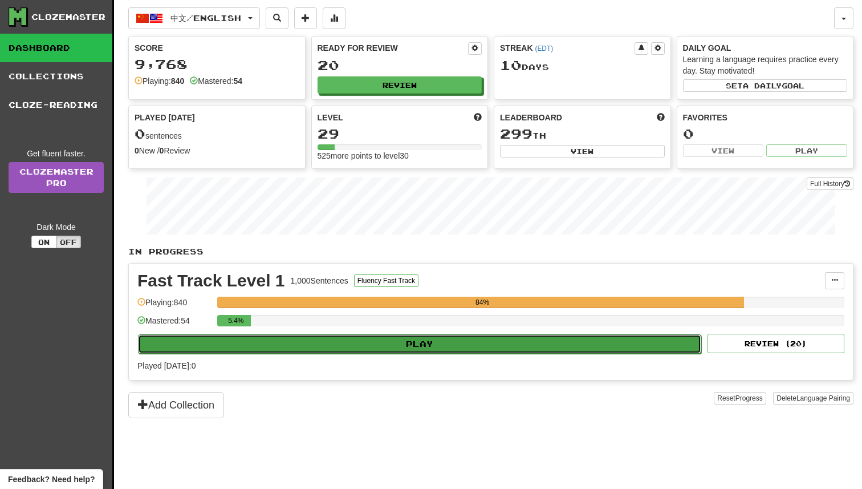
click at [336, 343] on button "Play" at bounding box center [419, 343] width 563 height 19
select select "**"
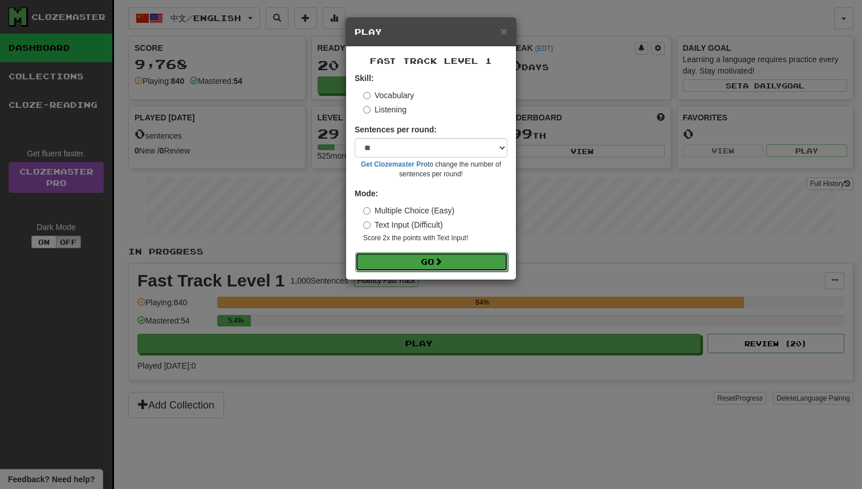
click at [384, 263] on button "Go" at bounding box center [431, 261] width 153 height 19
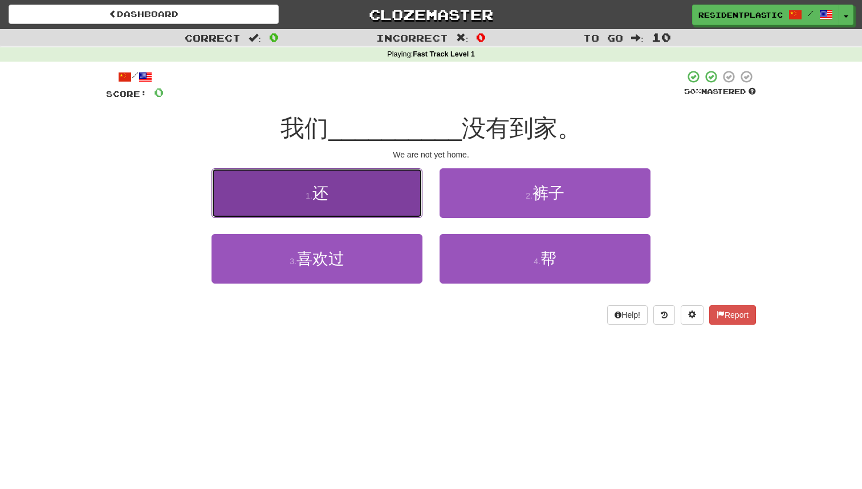
click at [404, 200] on button "1 . 还" at bounding box center [317, 193] width 211 height 50
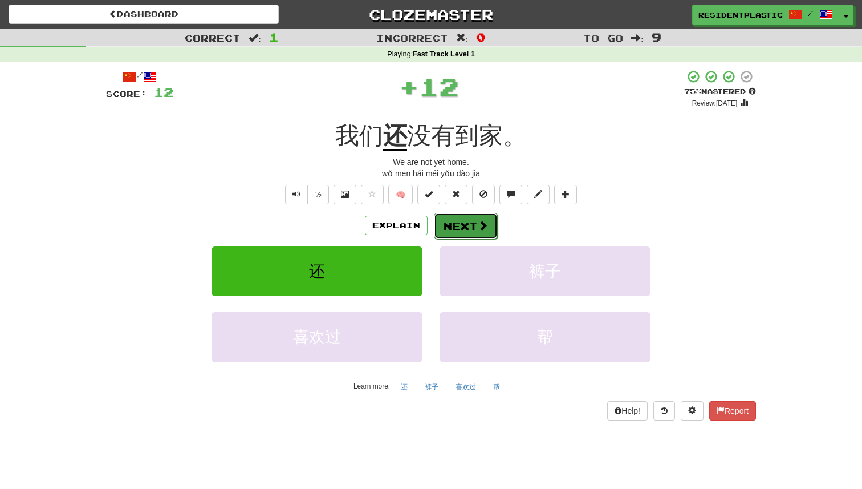
click at [438, 228] on button "Next" at bounding box center [466, 226] width 64 height 26
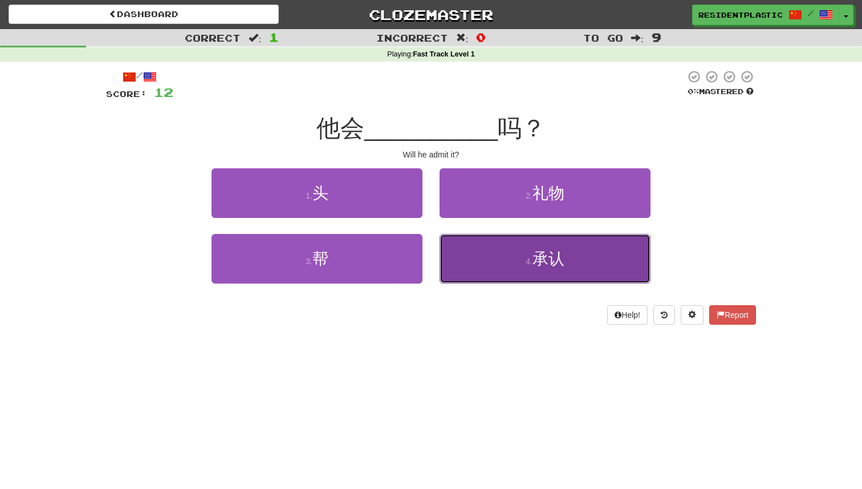
click at [504, 249] on button "4 . 承认" at bounding box center [545, 259] width 211 height 50
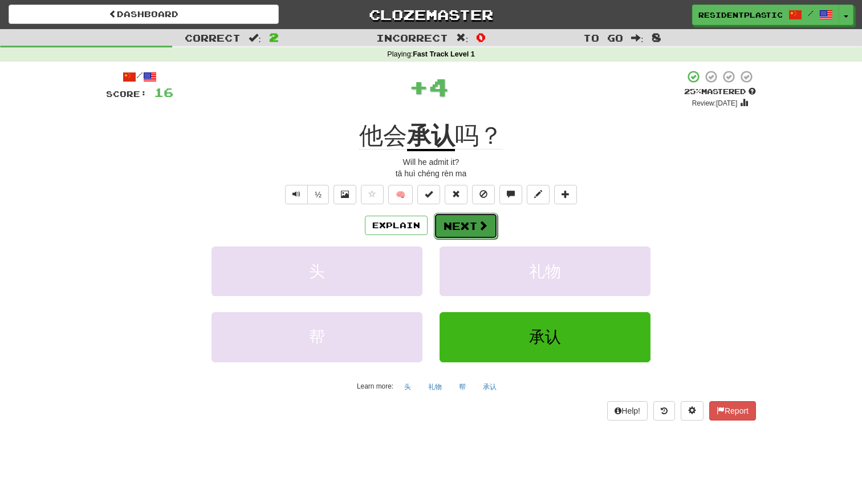
click at [463, 236] on button "Next" at bounding box center [466, 226] width 64 height 26
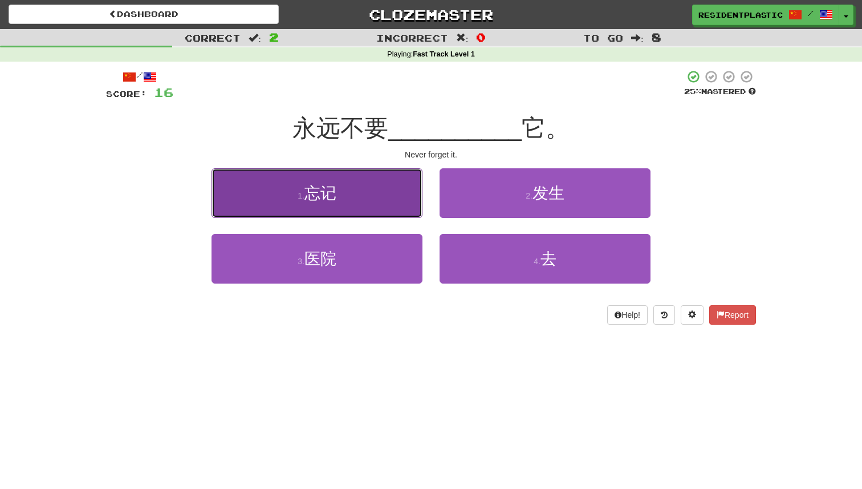
click at [384, 190] on button "1 . 忘记" at bounding box center [317, 193] width 211 height 50
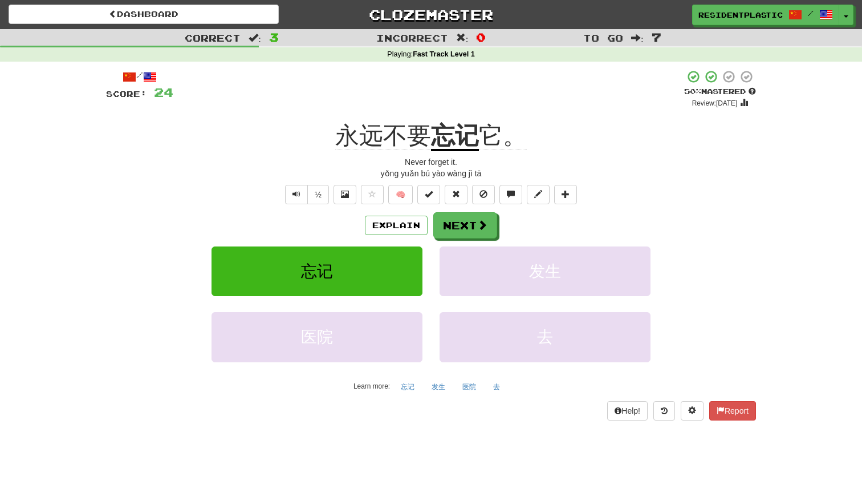
click at [460, 239] on div "Explain Next 忘记 发生 医院 去 Learn more: 忘记 发生 医院 去" at bounding box center [431, 303] width 650 height 183
click at [460, 230] on button "Next" at bounding box center [466, 226] width 64 height 26
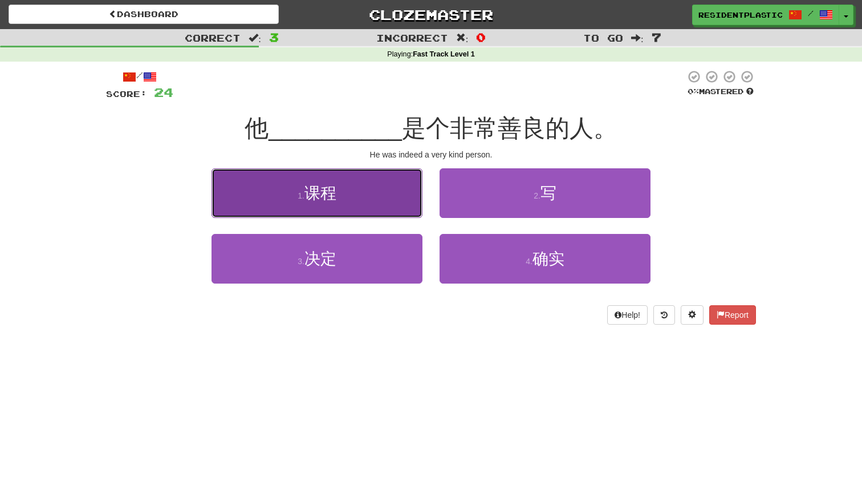
click at [409, 210] on button "1 . 课程" at bounding box center [317, 193] width 211 height 50
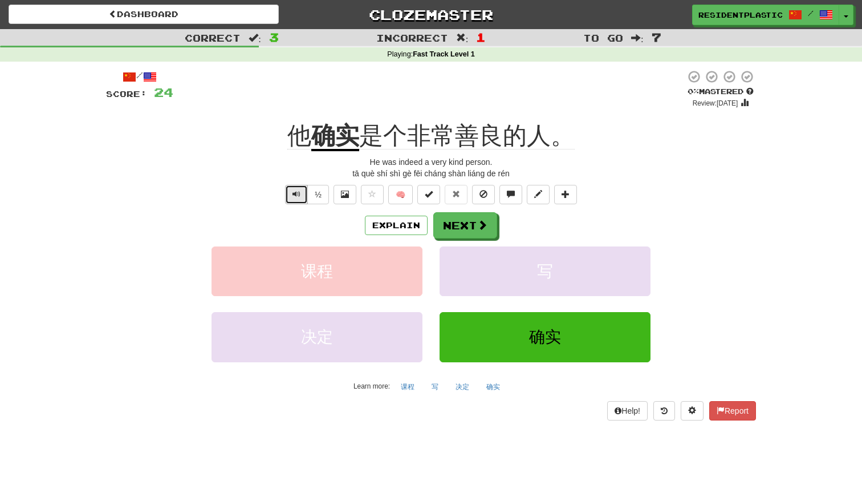
click at [287, 193] on button "Text-to-speech controls" at bounding box center [296, 194] width 23 height 19
click at [463, 226] on button "Next" at bounding box center [466, 226] width 64 height 26
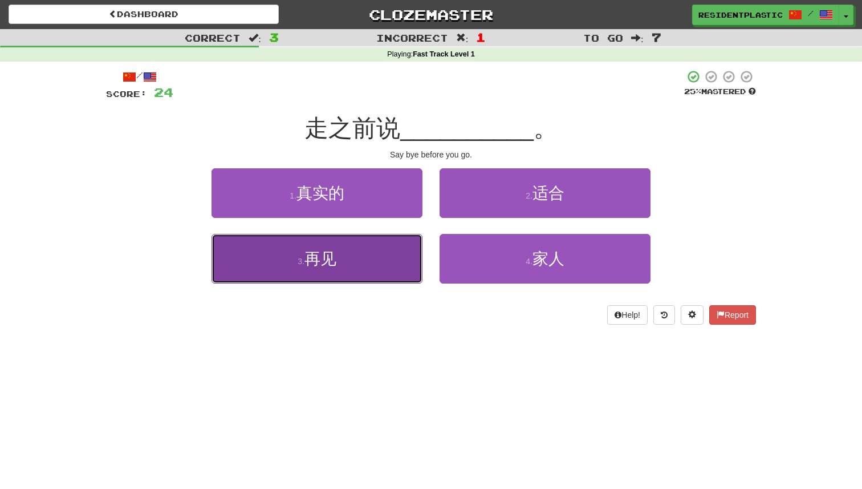
click at [390, 265] on button "3 . 再见" at bounding box center [317, 259] width 211 height 50
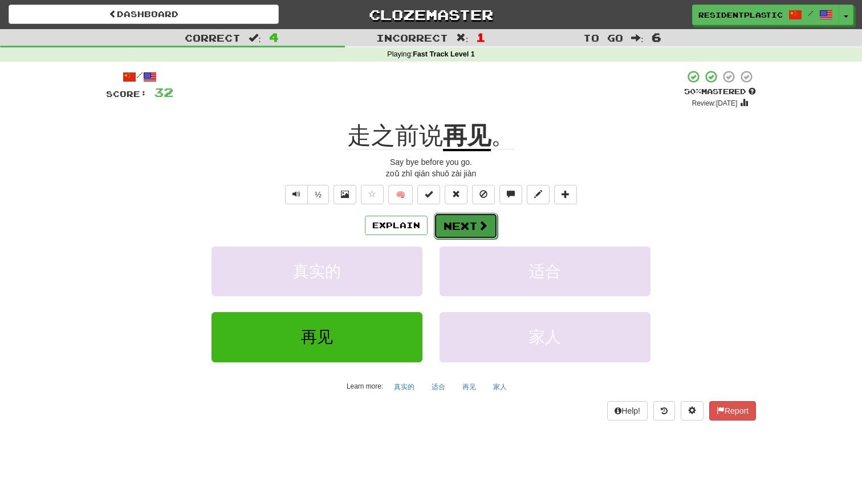
click at [473, 224] on button "Next" at bounding box center [466, 226] width 64 height 26
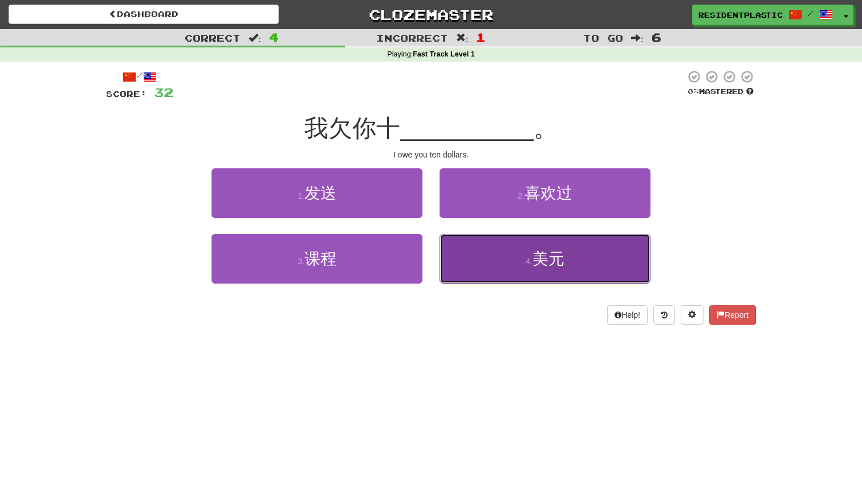
click at [471, 236] on button "4 . 美元" at bounding box center [545, 259] width 211 height 50
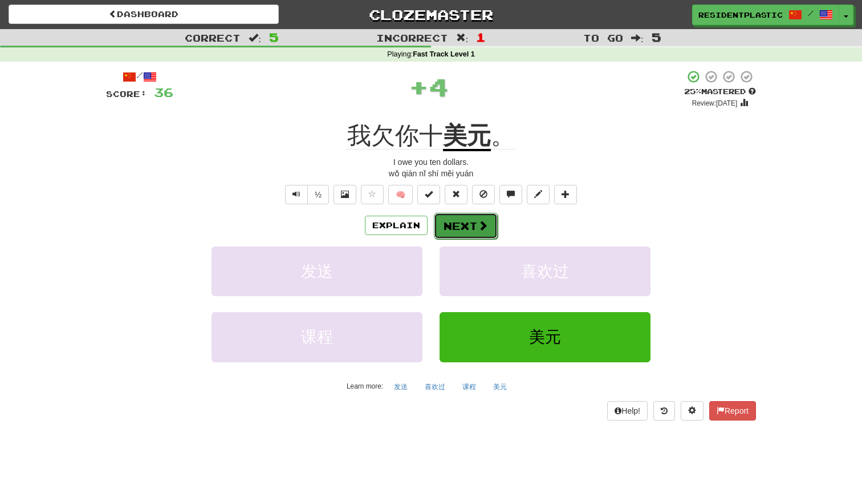
click at [445, 226] on button "Next" at bounding box center [466, 226] width 64 height 26
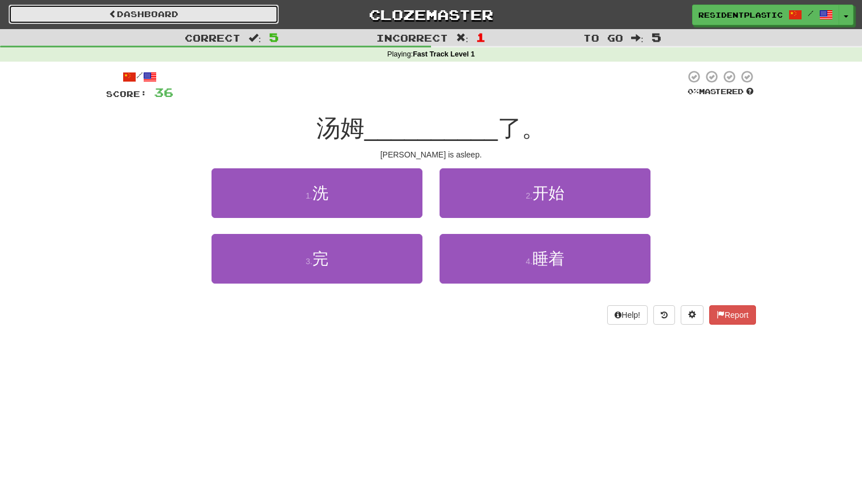
click at [244, 17] on link "Dashboard" at bounding box center [144, 14] width 270 height 19
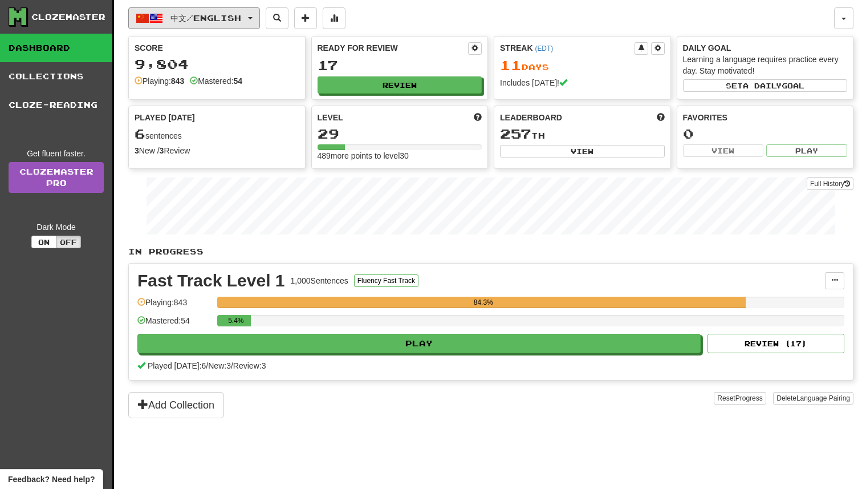
click at [241, 17] on span "中文 / English" at bounding box center [206, 18] width 71 height 10
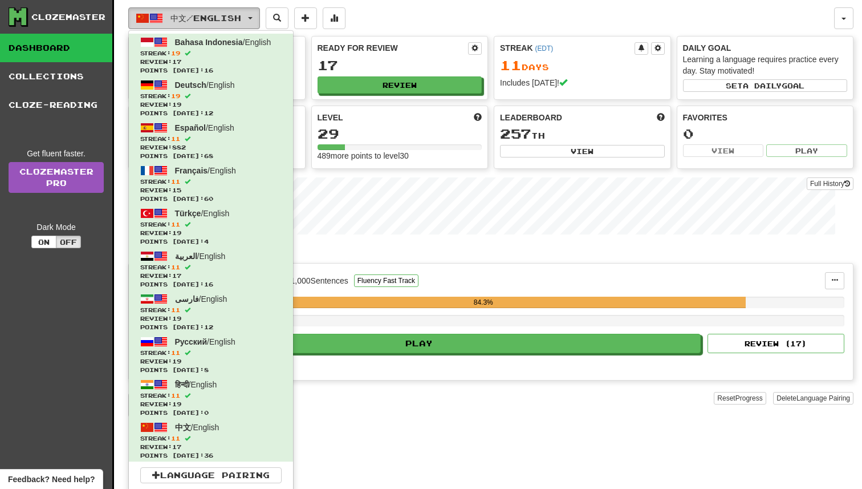
click at [241, 17] on span "中文 / English" at bounding box center [206, 18] width 71 height 10
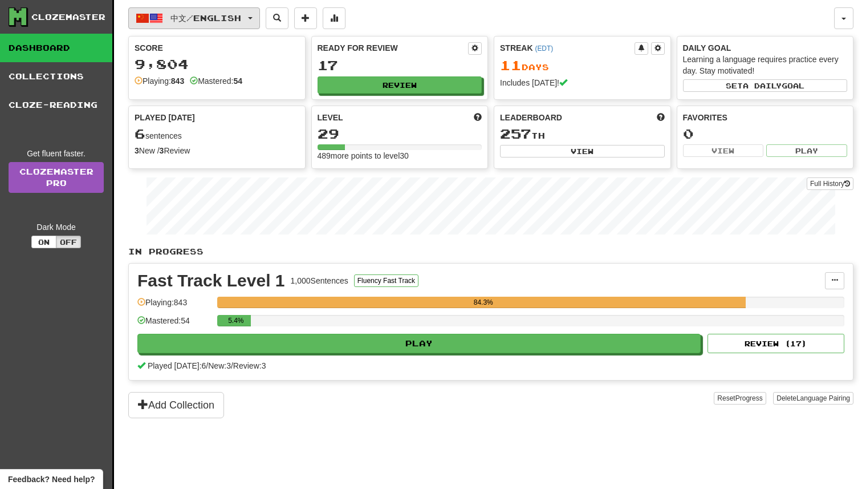
click at [257, 14] on button "中文 / English" at bounding box center [194, 18] width 132 height 22
